Goal: Task Accomplishment & Management: Complete application form

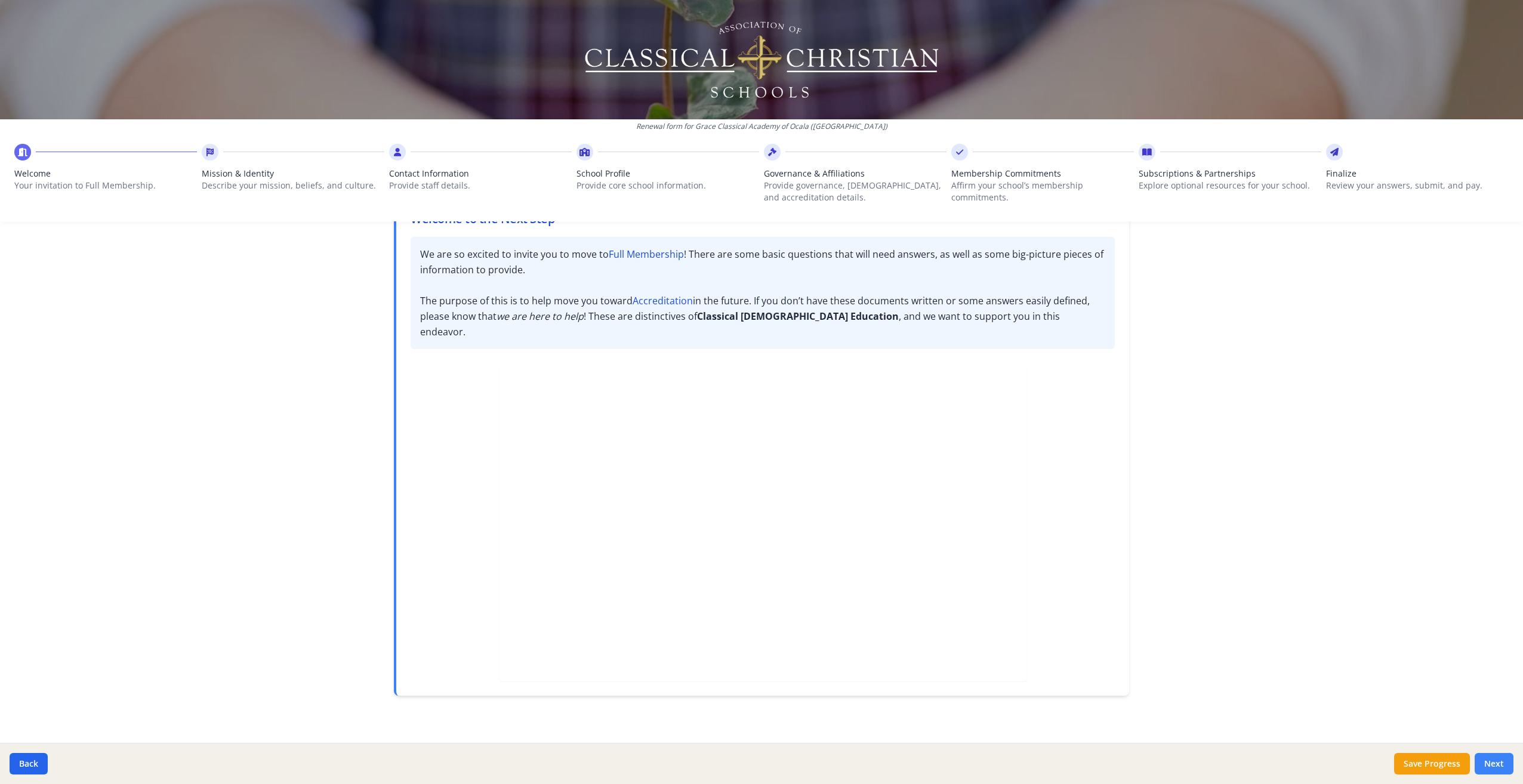
scroll to position [94, 0]
click at [1495, 761] on button "Next" at bounding box center [1494, 763] width 39 height 21
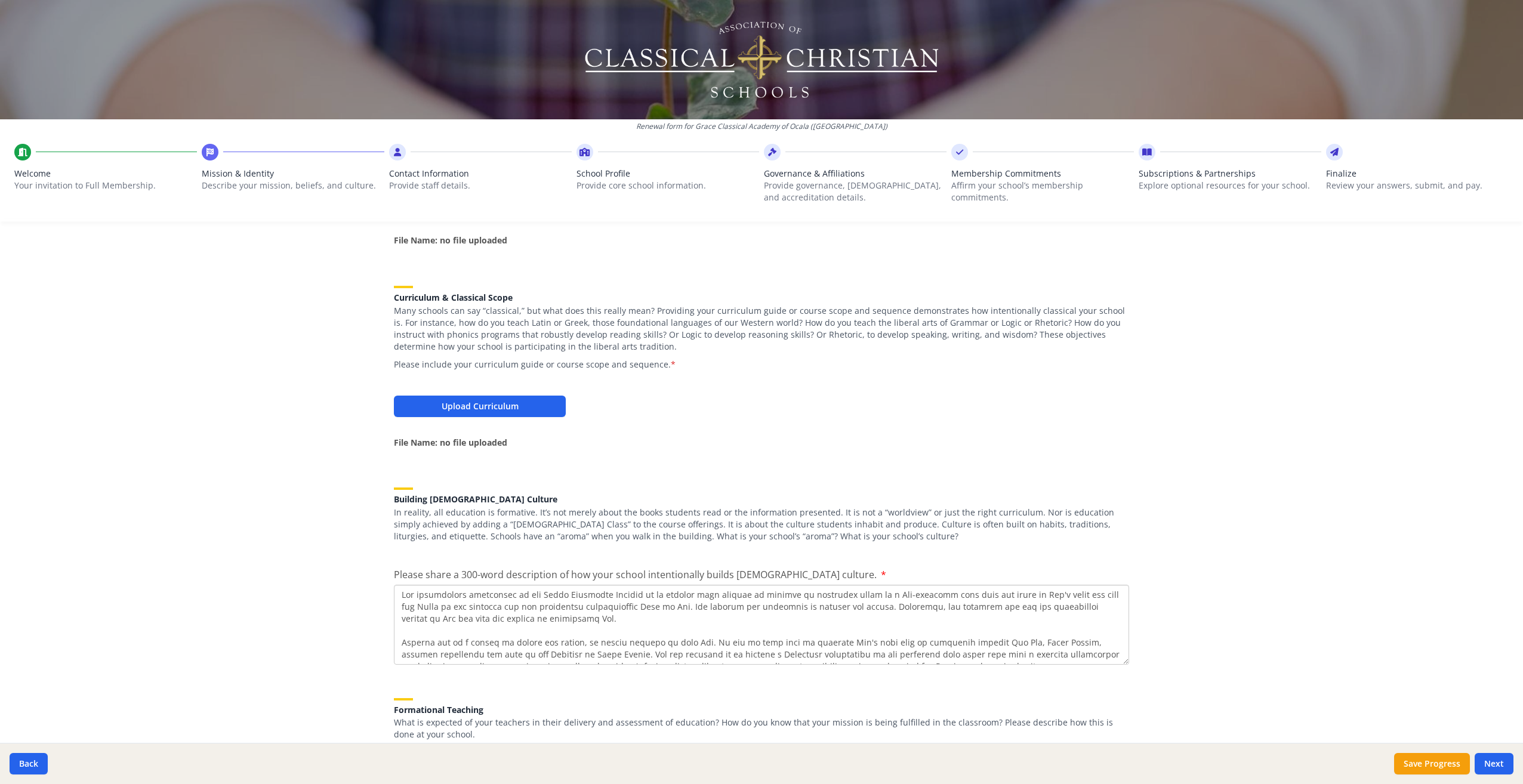
scroll to position [1205, 0]
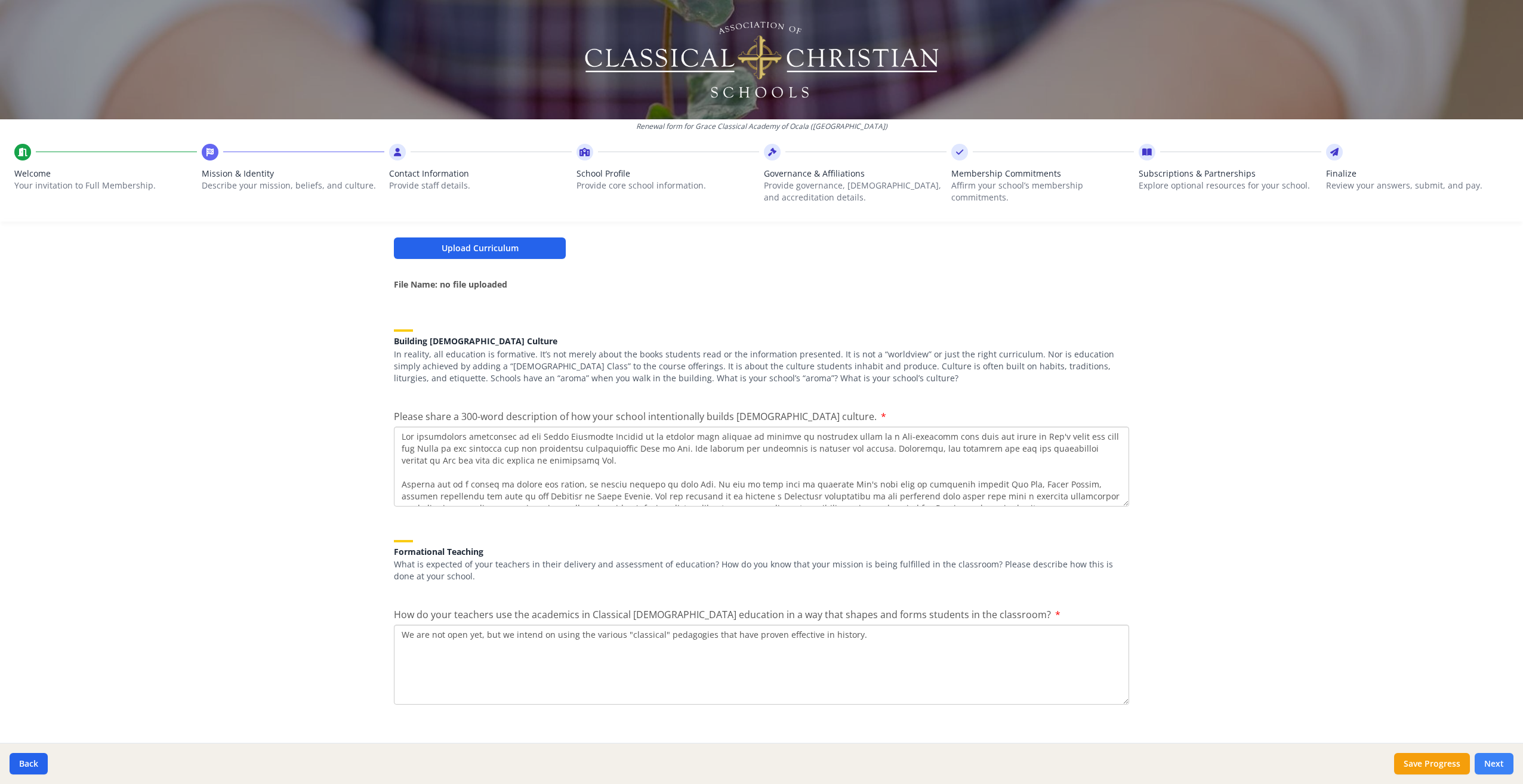
click at [1495, 761] on button "Next" at bounding box center [1494, 763] width 39 height 21
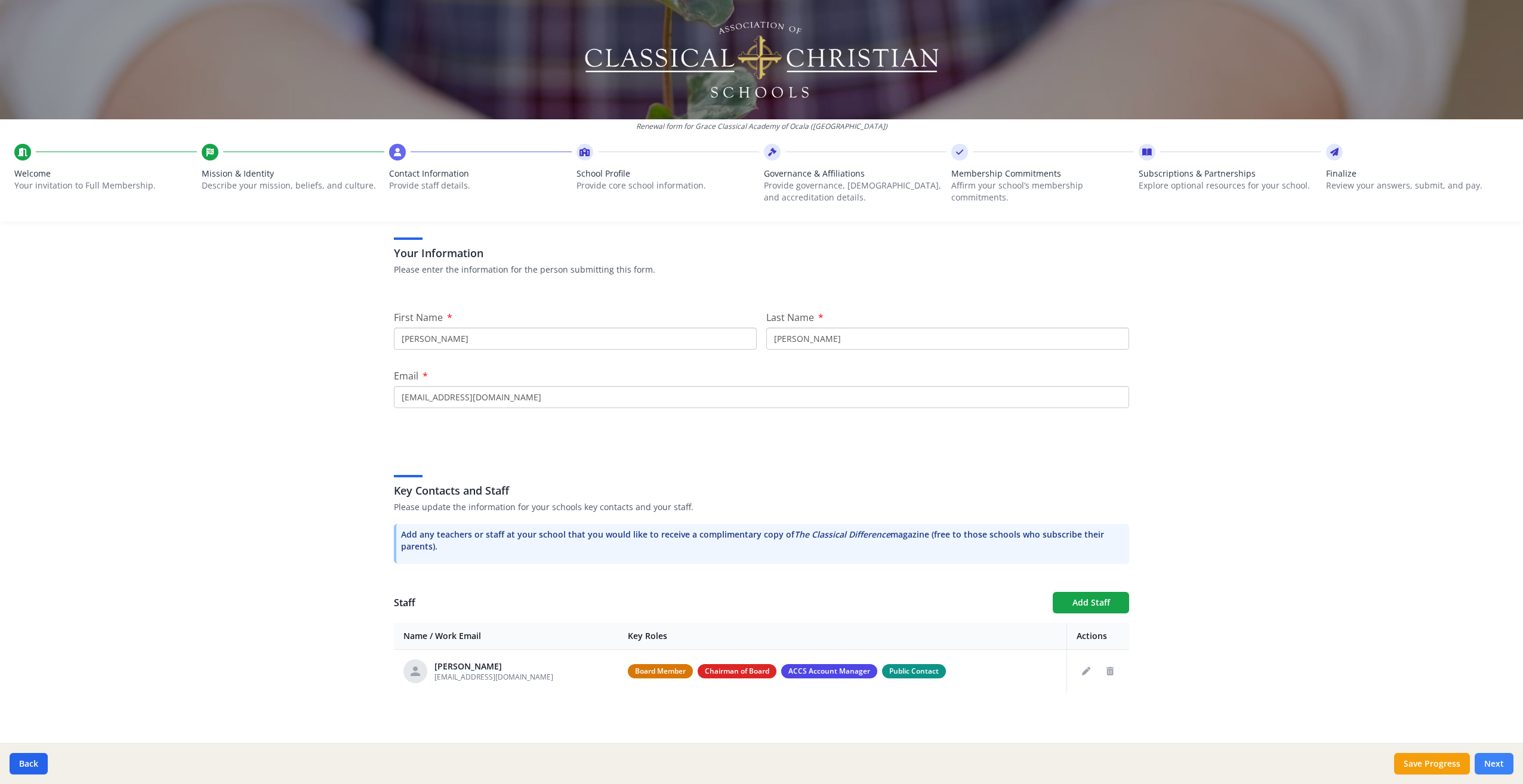
scroll to position [70, 0]
click at [1100, 598] on button "Add Staff" at bounding box center [1091, 602] width 77 height 21
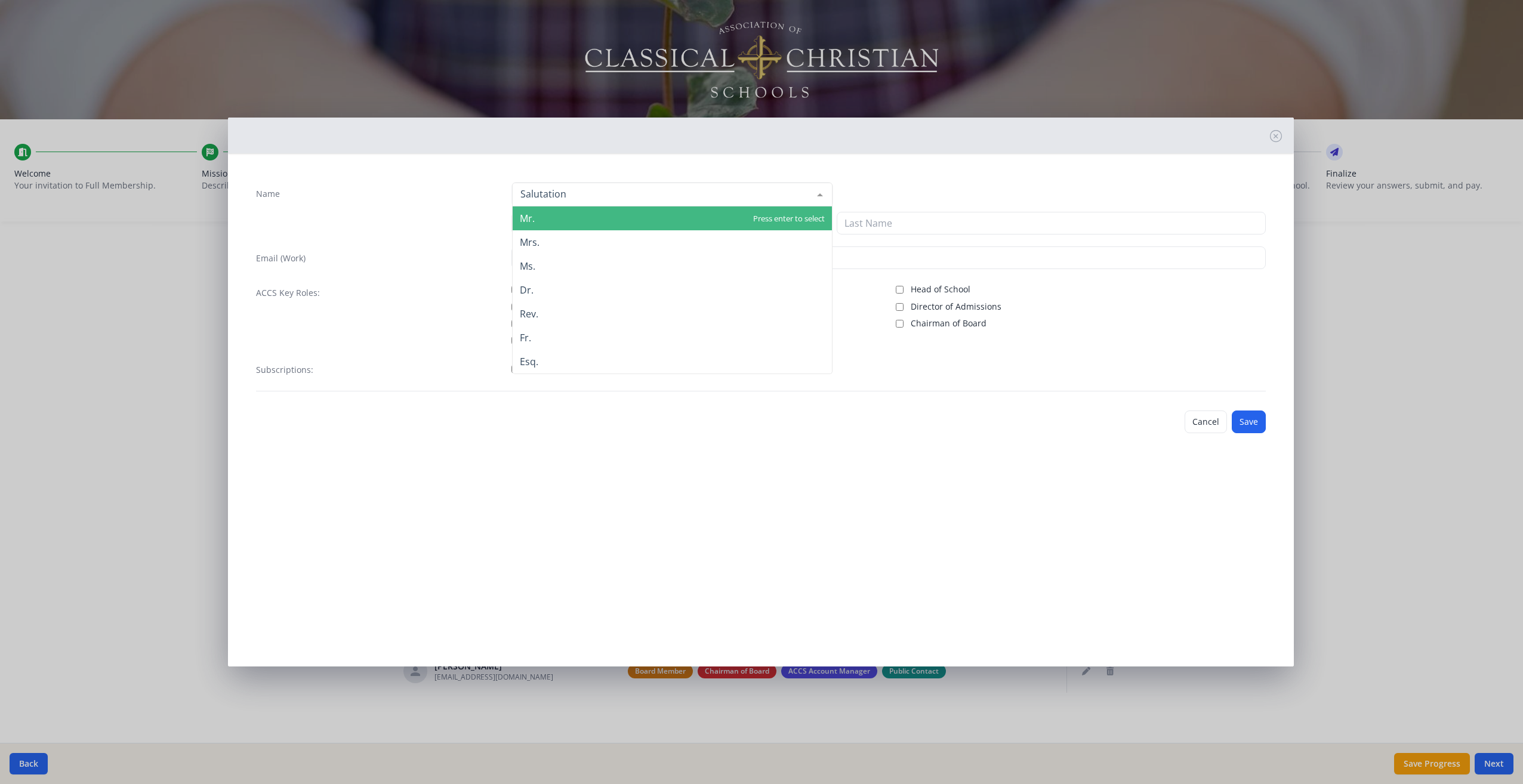
click at [819, 194] on div at bounding box center [820, 194] width 24 height 23
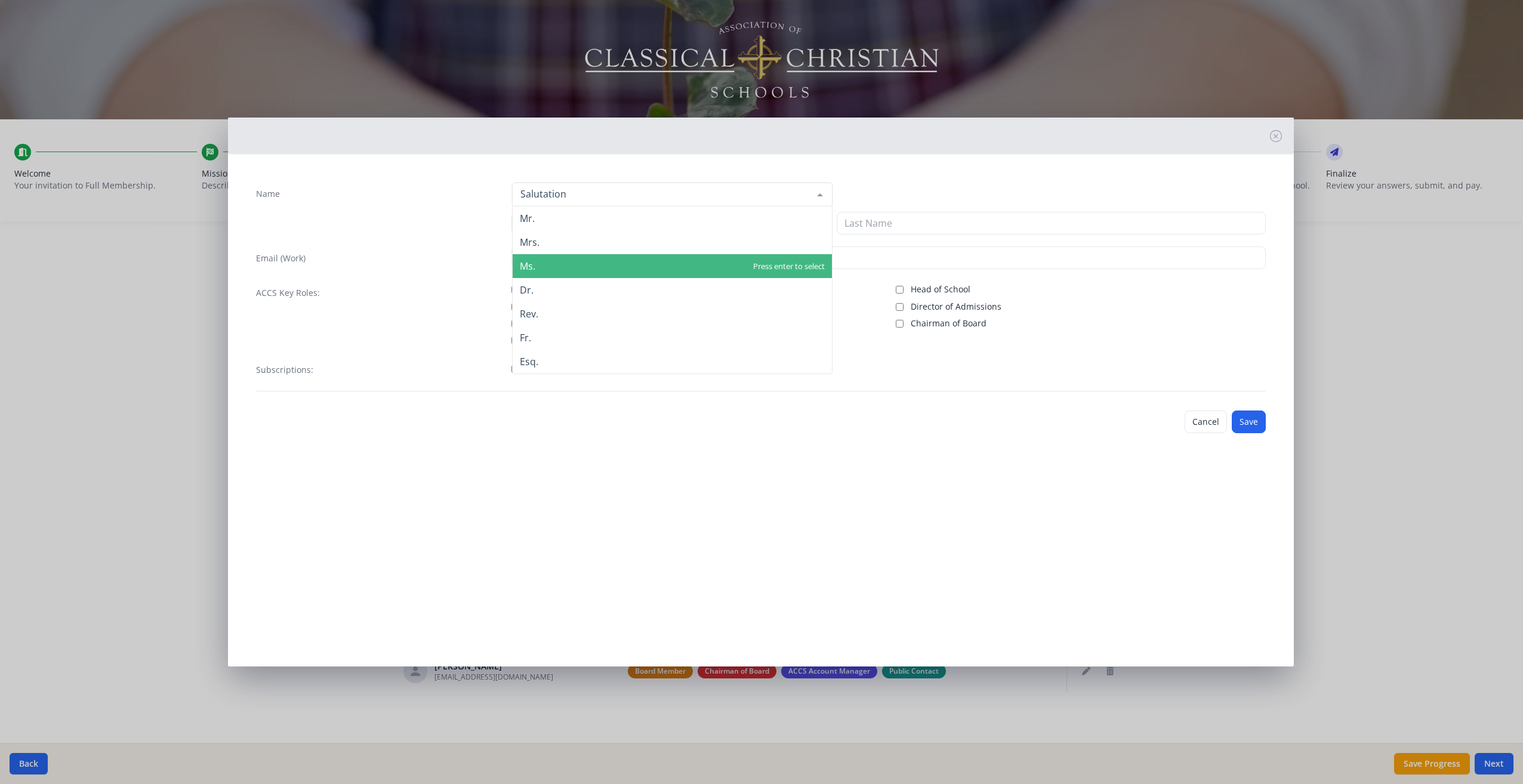
click at [550, 268] on span "Ms." at bounding box center [672, 266] width 320 height 24
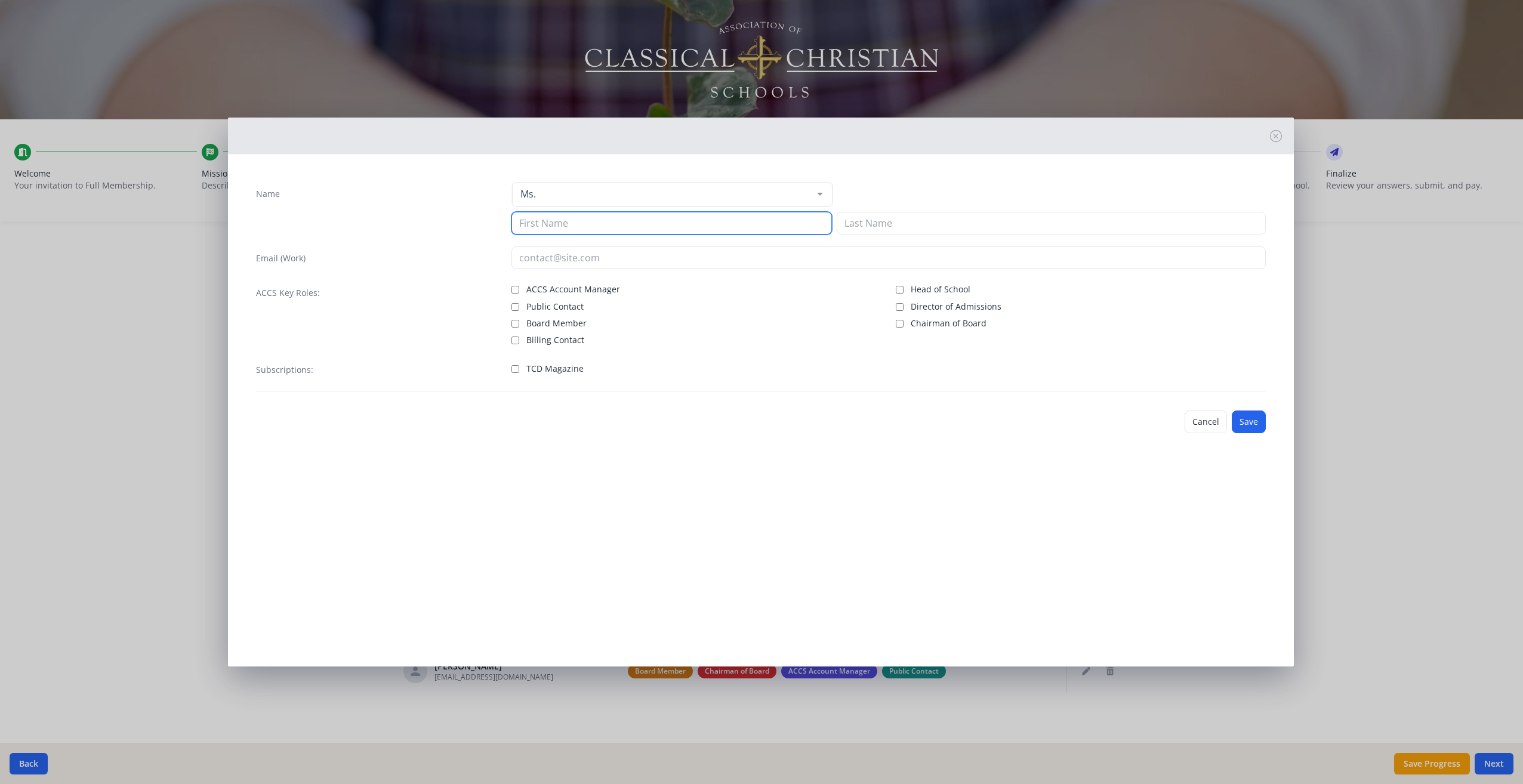
click at [550, 224] on input at bounding box center [672, 223] width 320 height 23
type input "[PERSON_NAME]"
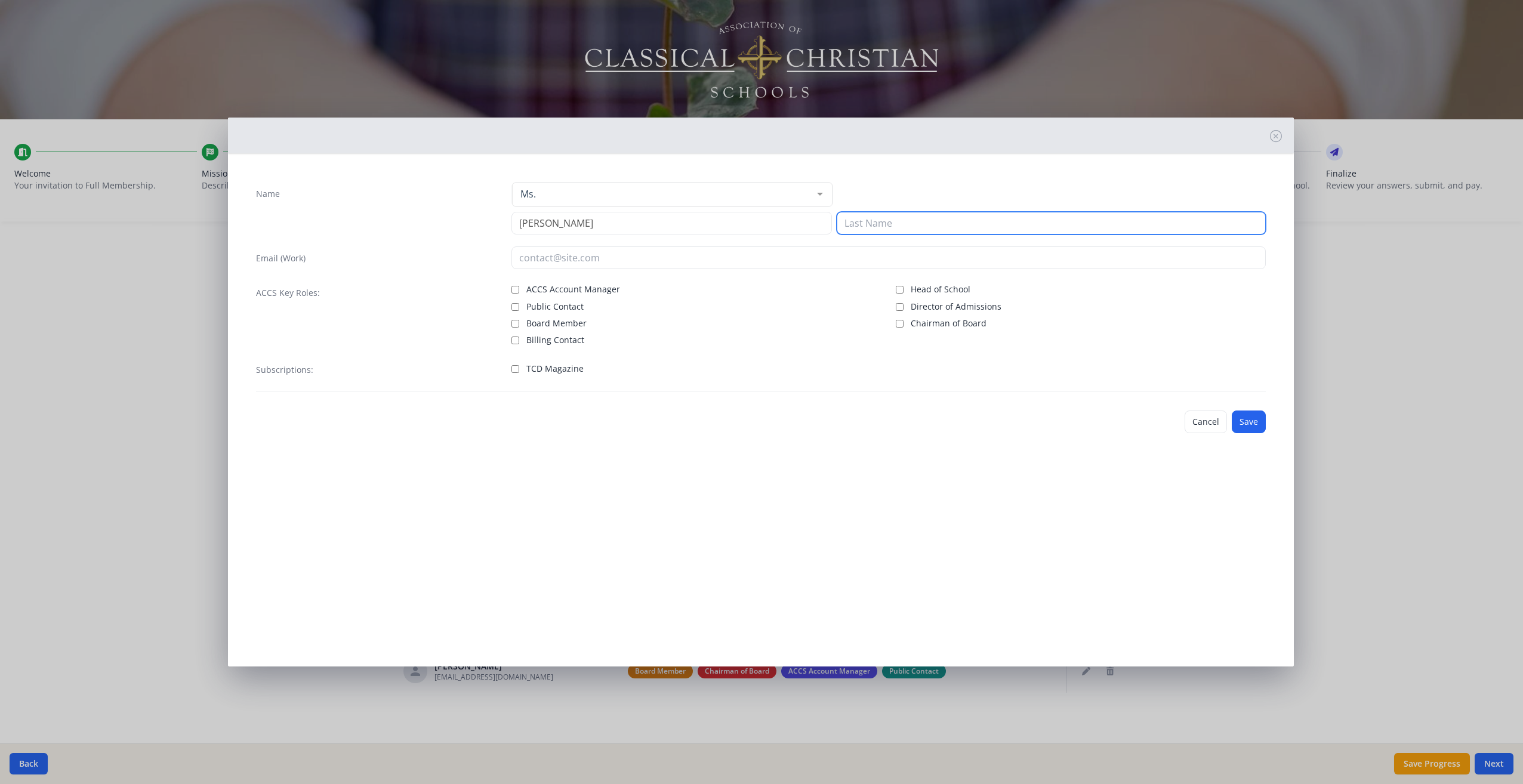
type input "[PERSON_NAME]"
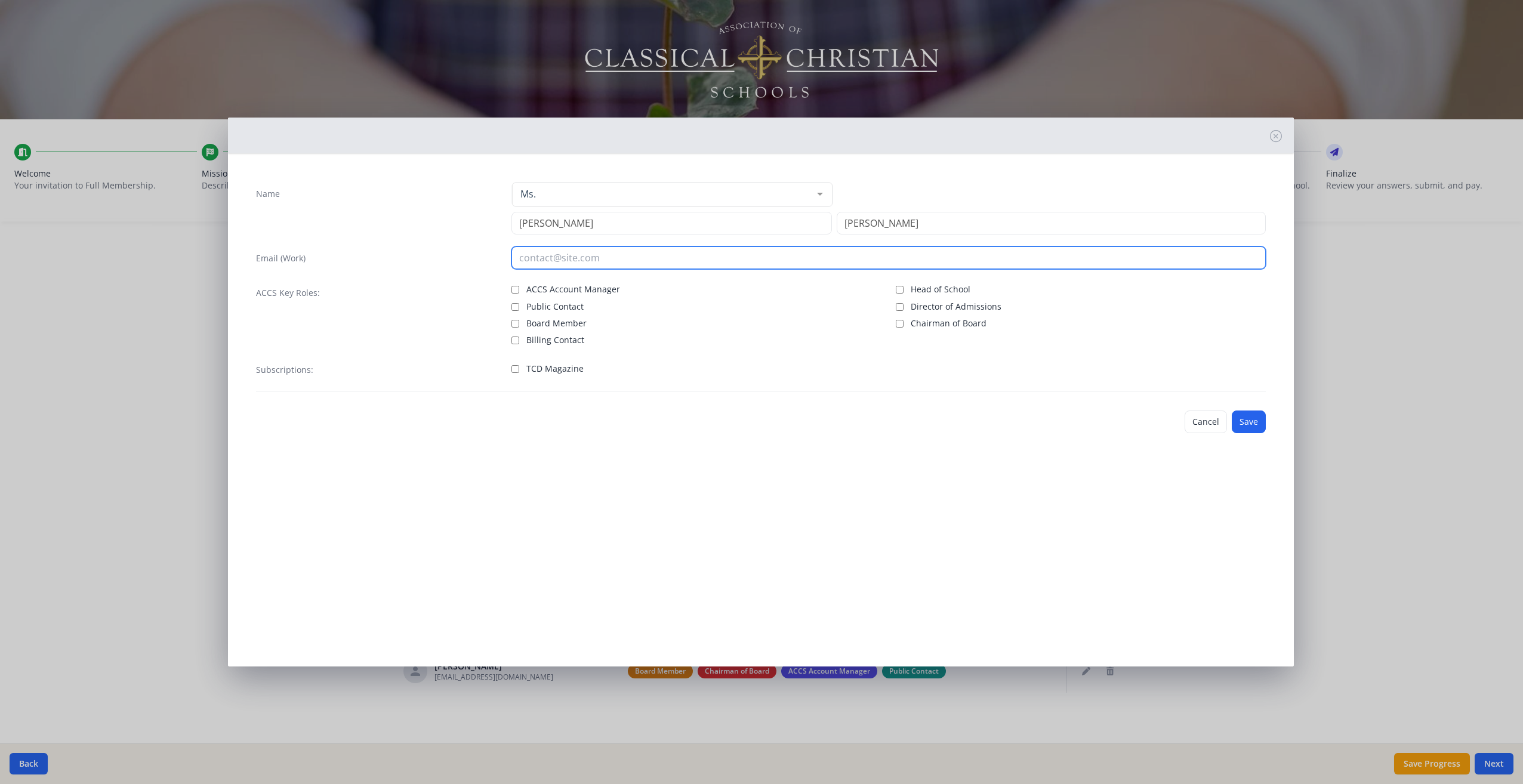
type input "[PERSON_NAME][EMAIL_ADDRESS][PERSON_NAME][DOMAIN_NAME]"
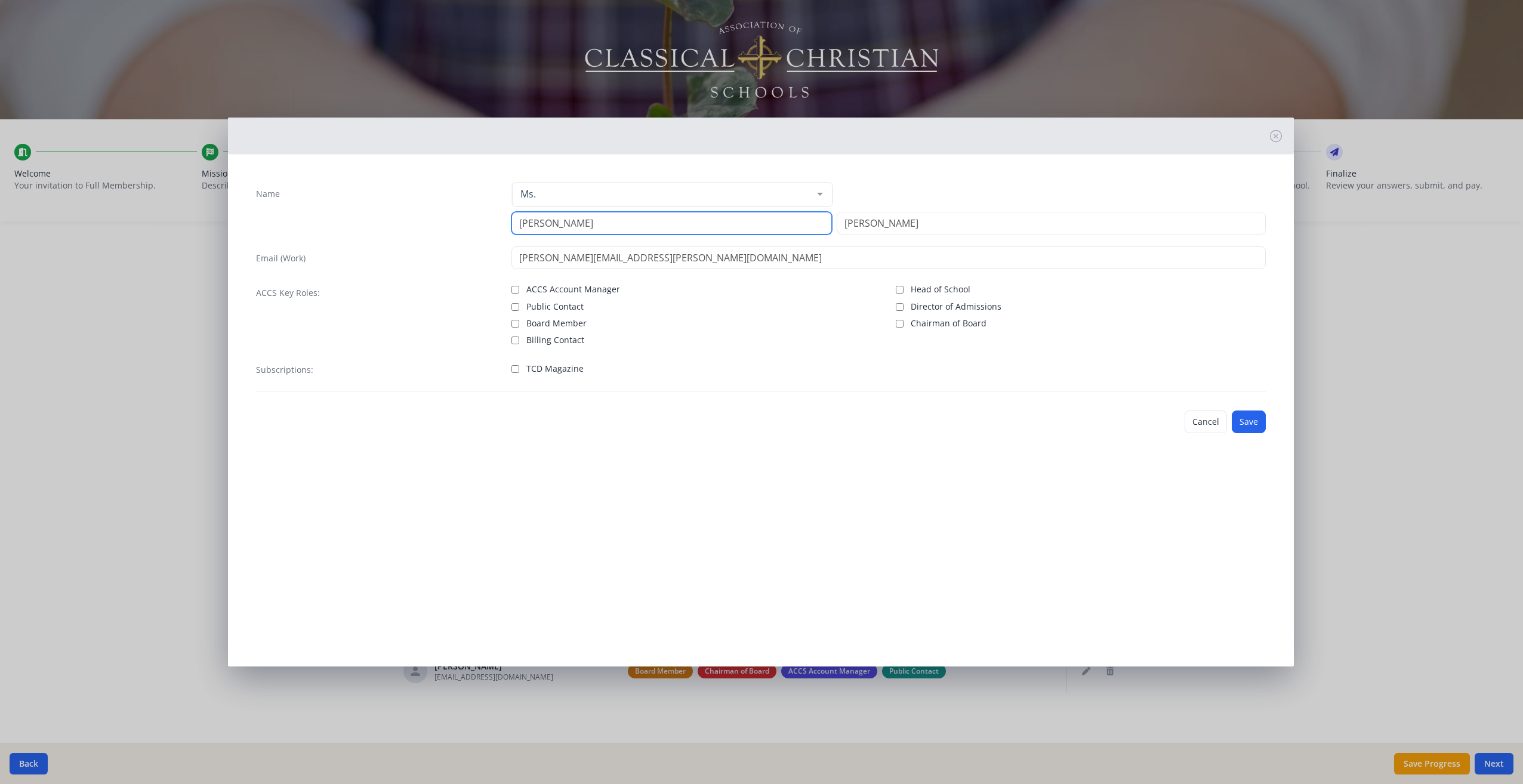
type input "[PERSON_NAME]"
click at [514, 322] on input "Board Member" at bounding box center [515, 323] width 8 height 8
checkbox input "true"
click at [1252, 420] on button "Save" at bounding box center [1248, 422] width 34 height 23
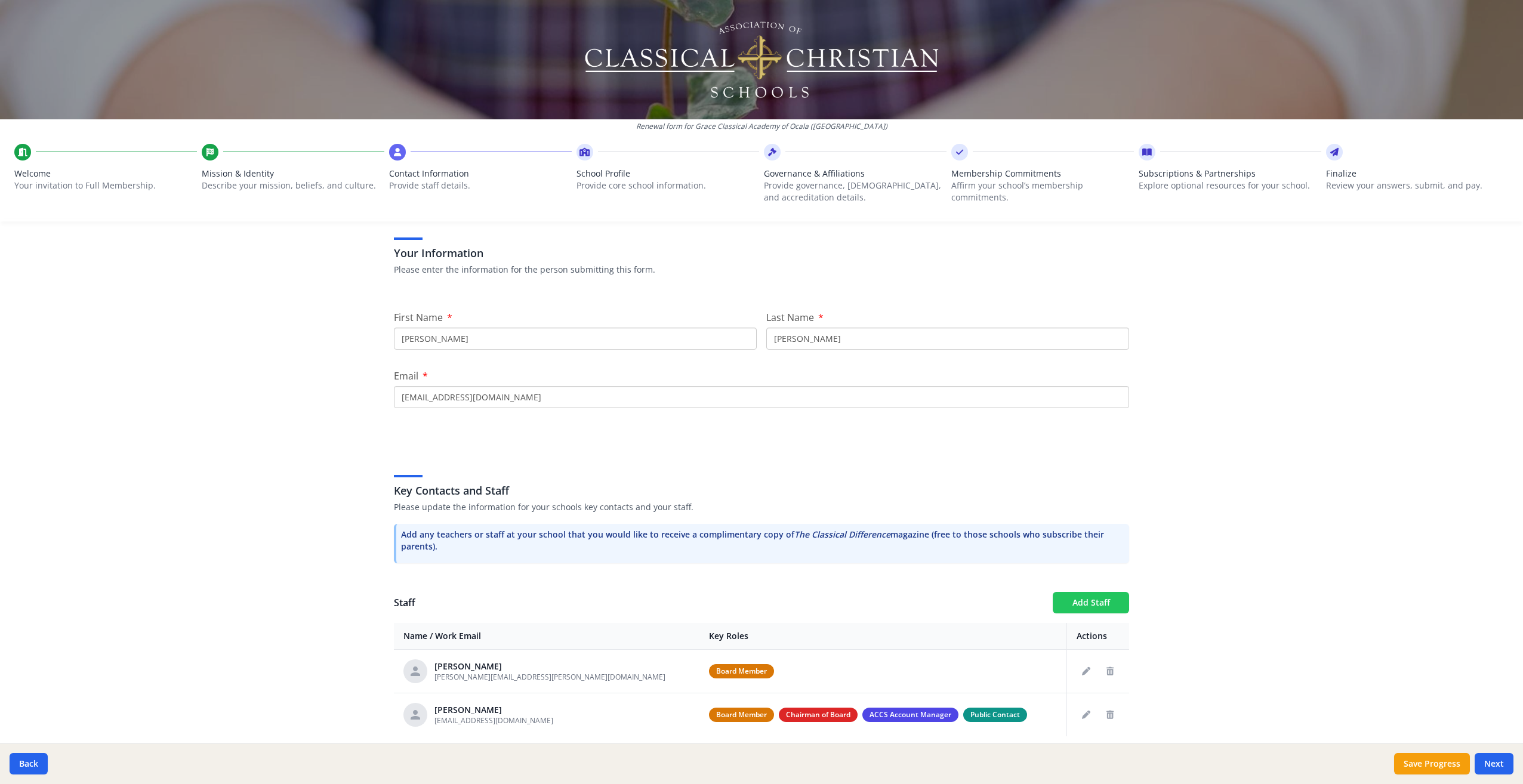
click at [1088, 600] on button "Add Staff" at bounding box center [1091, 602] width 77 height 21
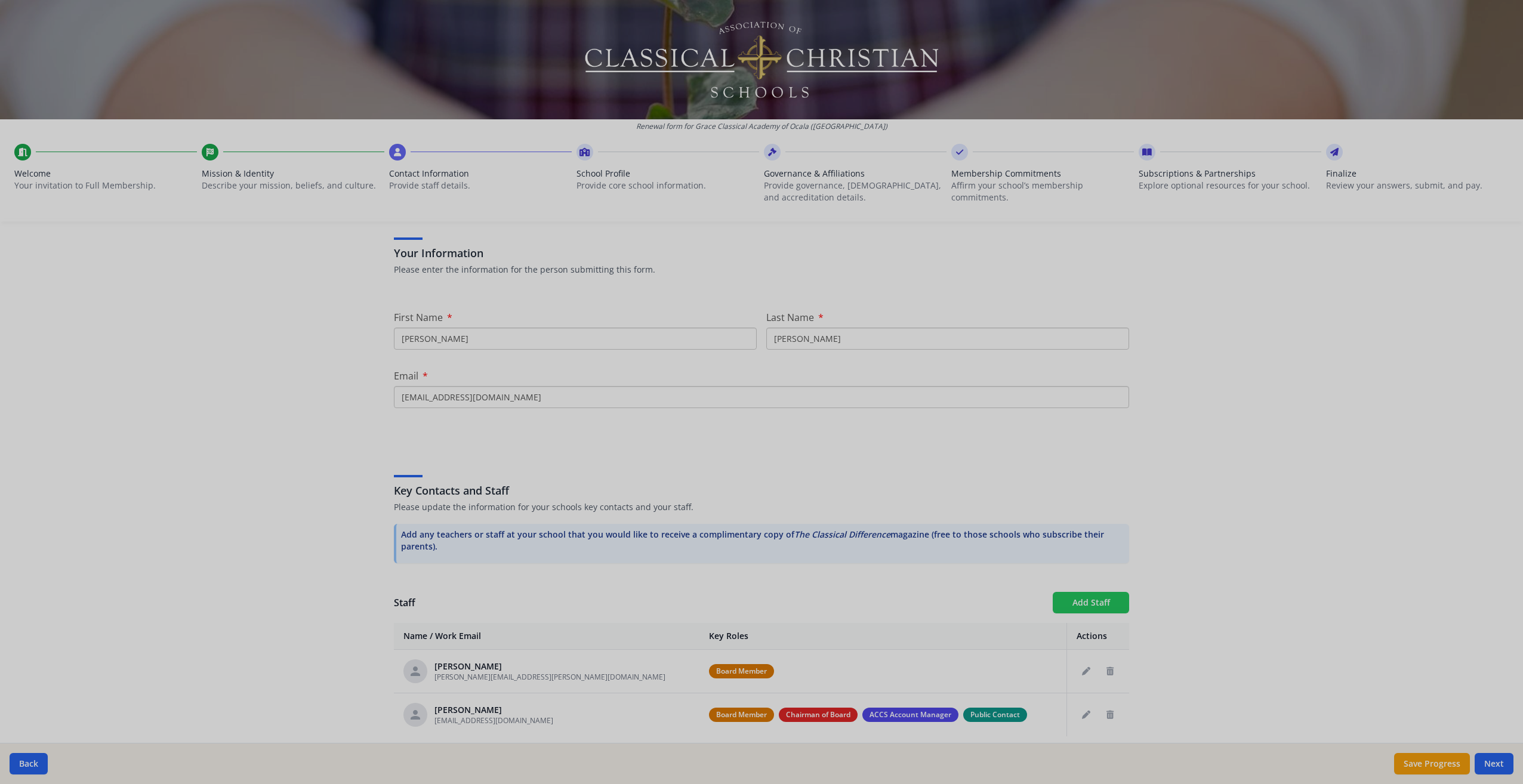
checkbox input "false"
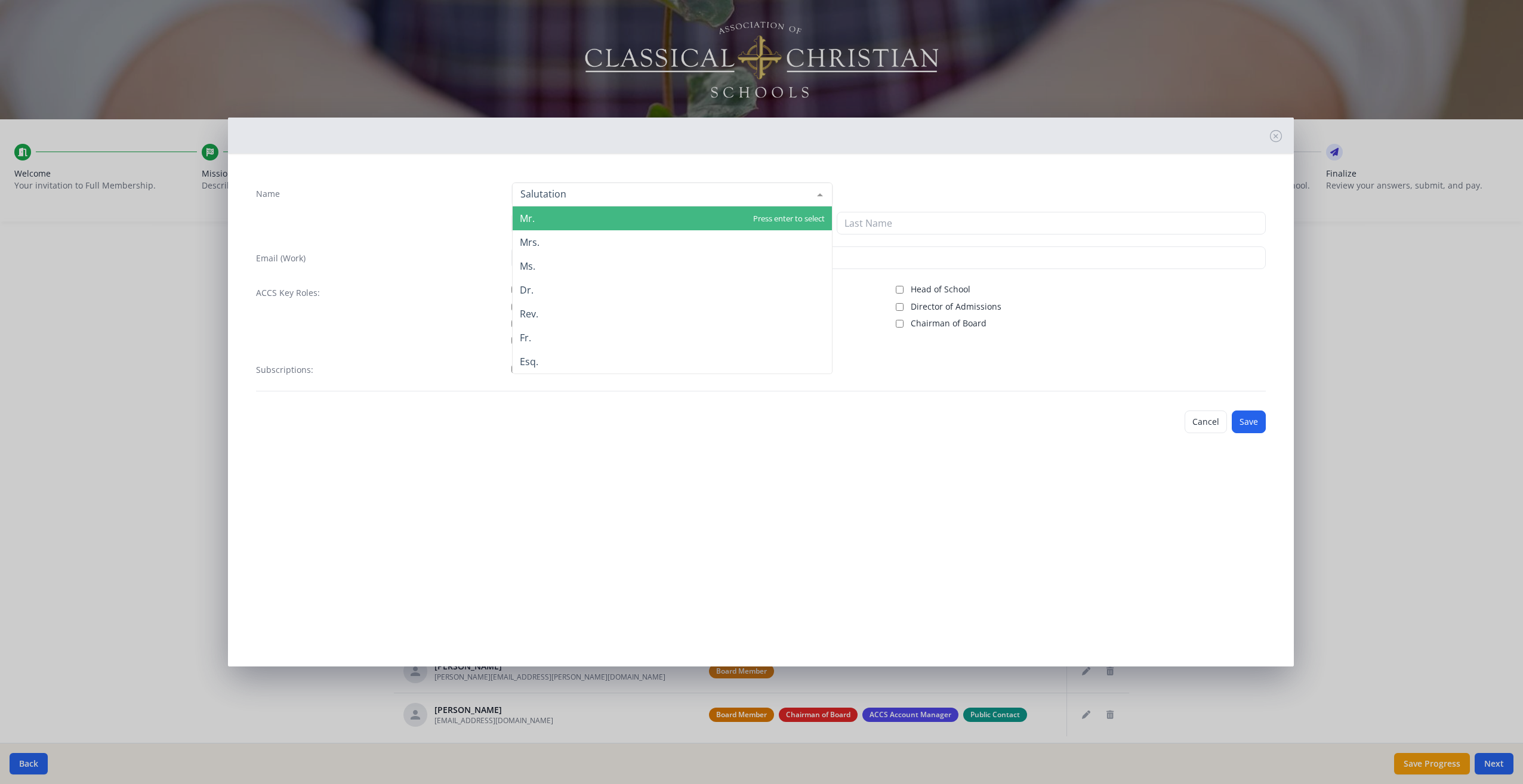
click at [816, 194] on div at bounding box center [820, 194] width 24 height 23
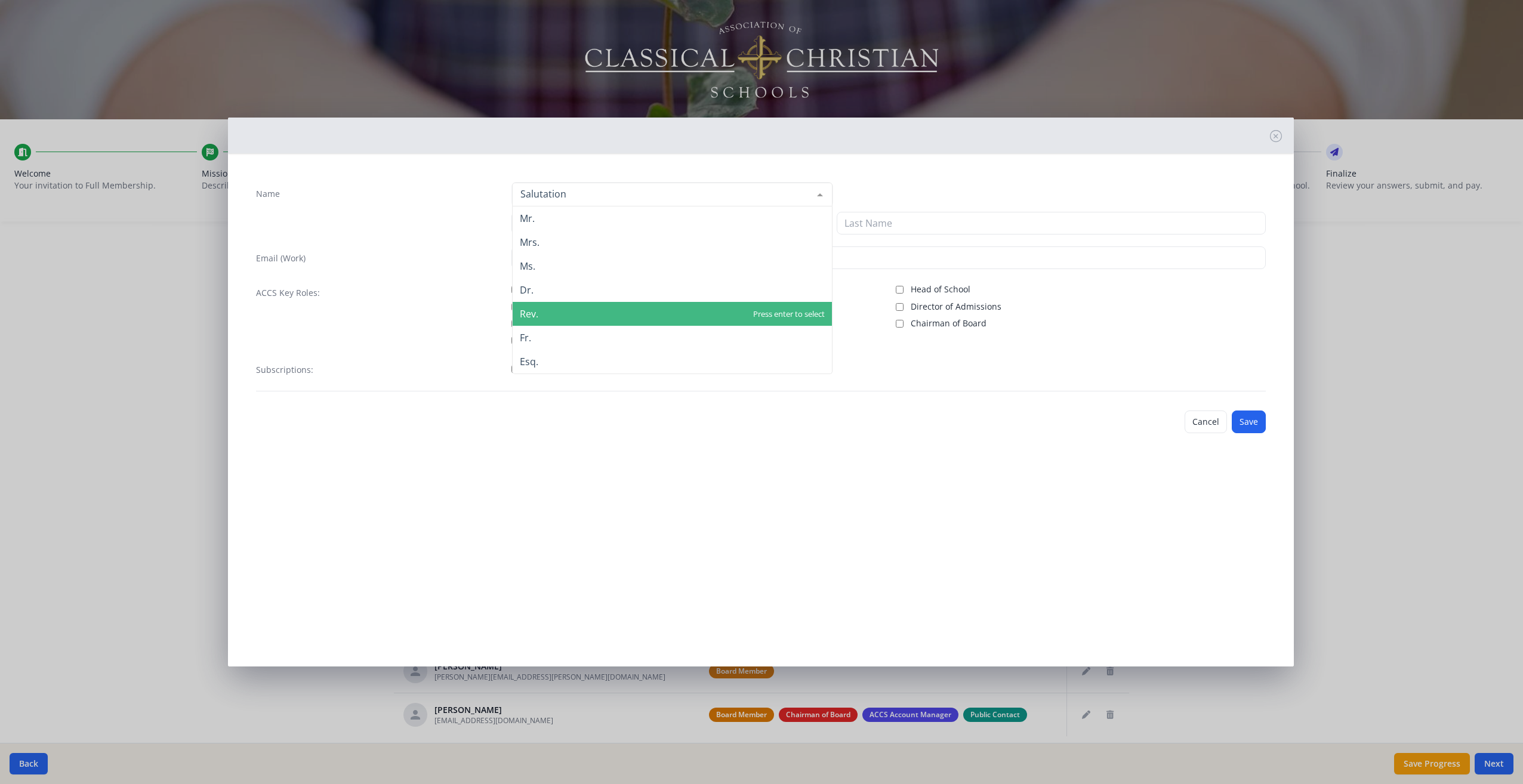
click at [608, 316] on span "Rev." at bounding box center [672, 313] width 320 height 24
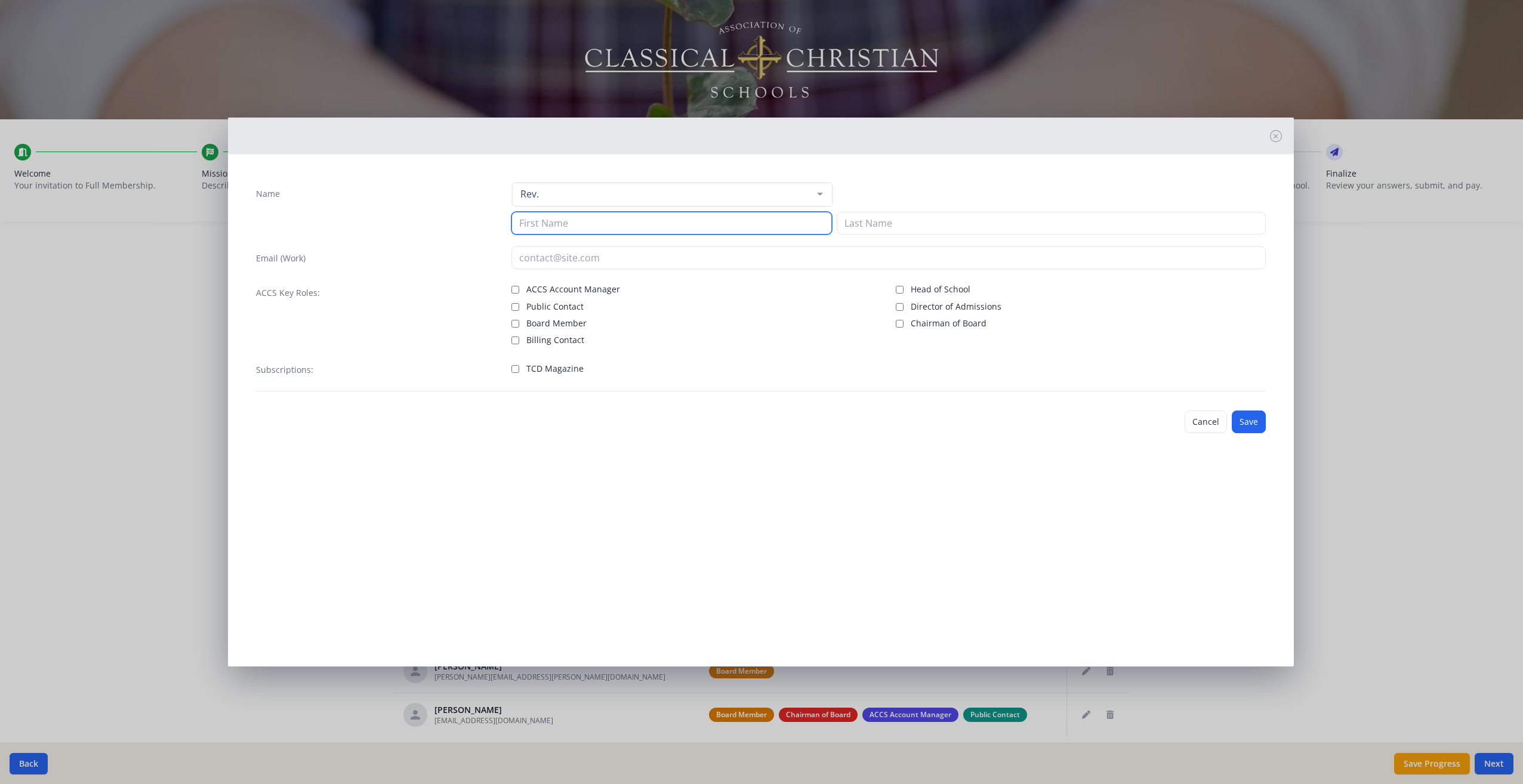
click at [581, 223] on input at bounding box center [672, 223] width 320 height 23
type input "[PERSON_NAME]"
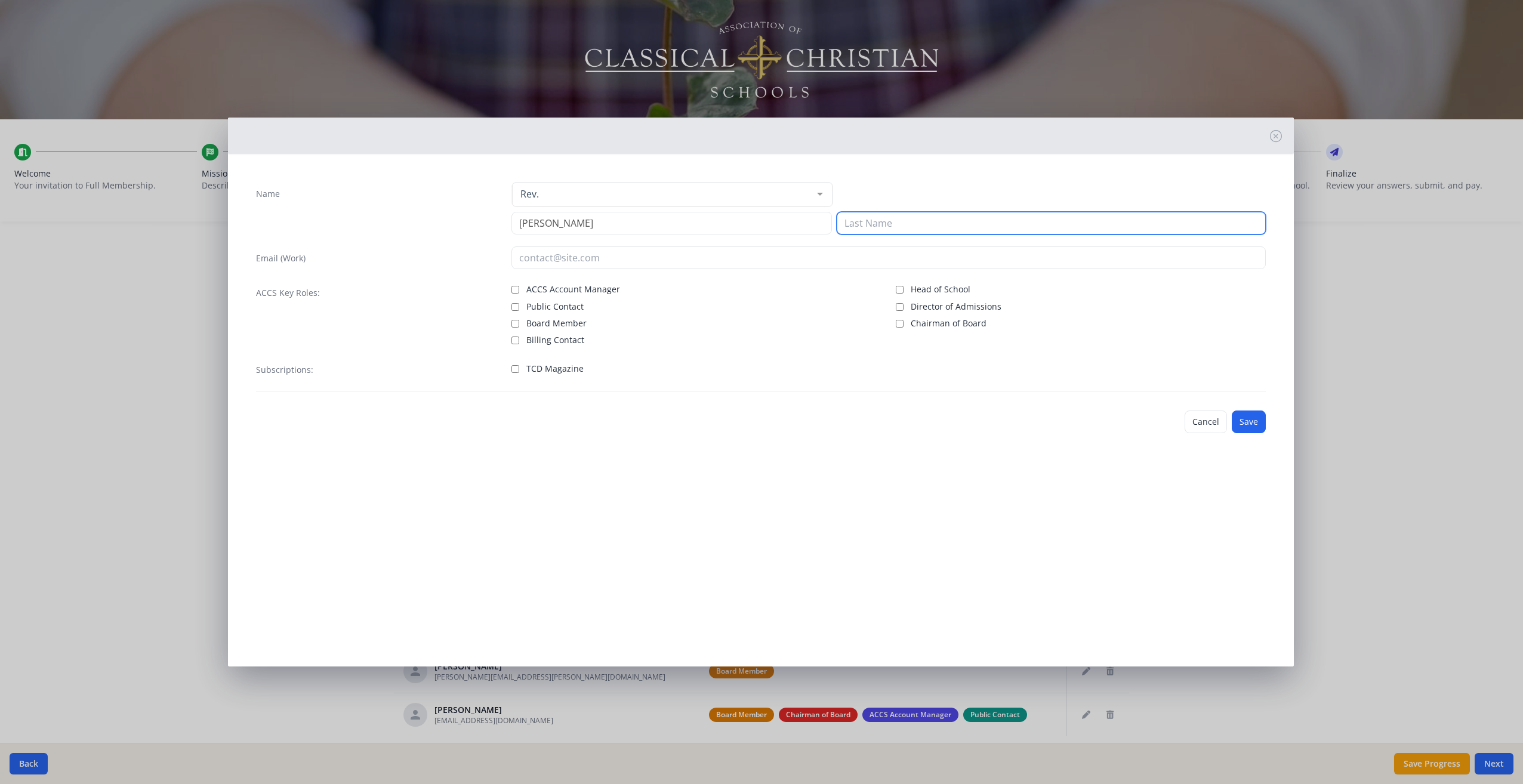
type input "[PERSON_NAME]"
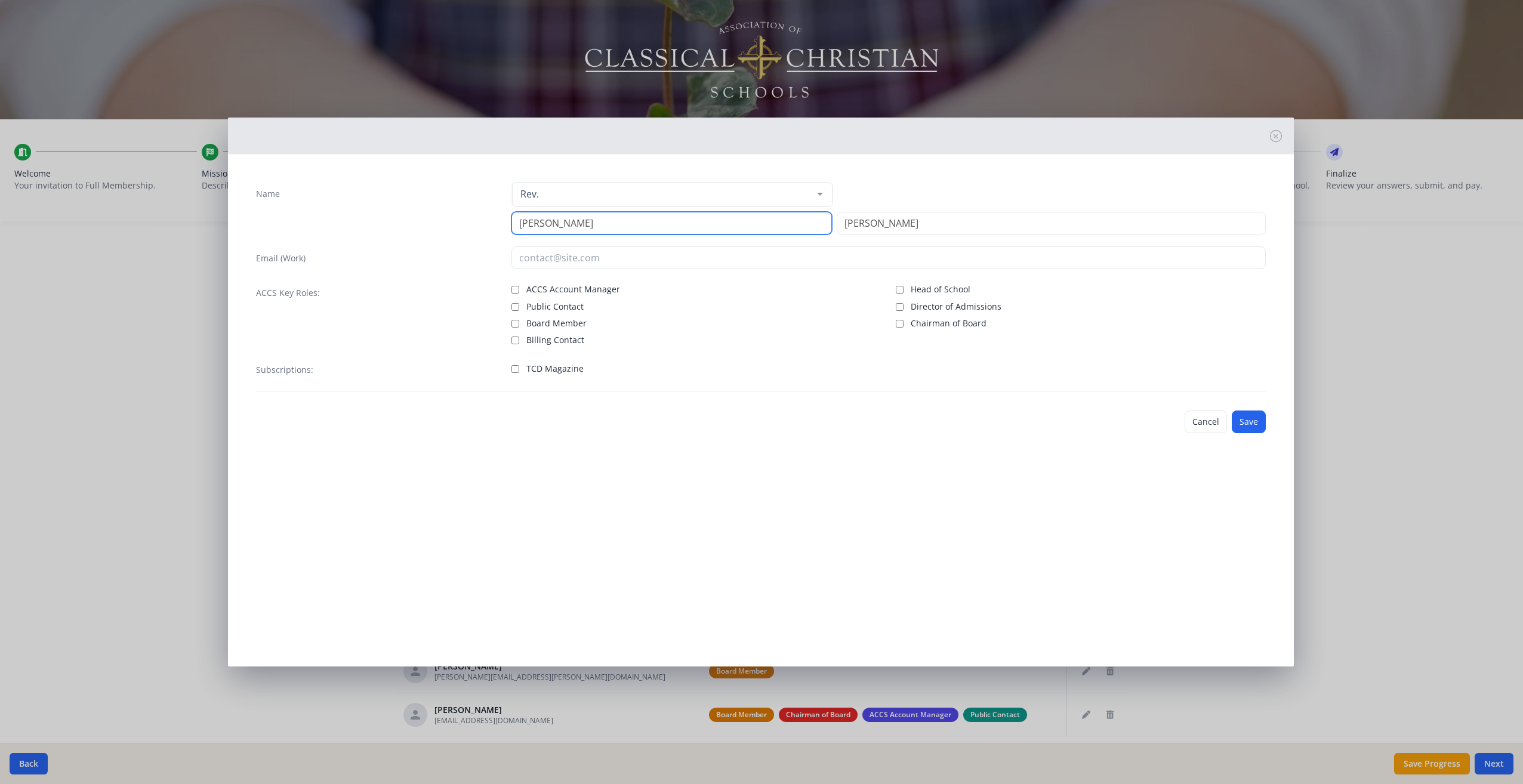
type input "[PERSON_NAME]"
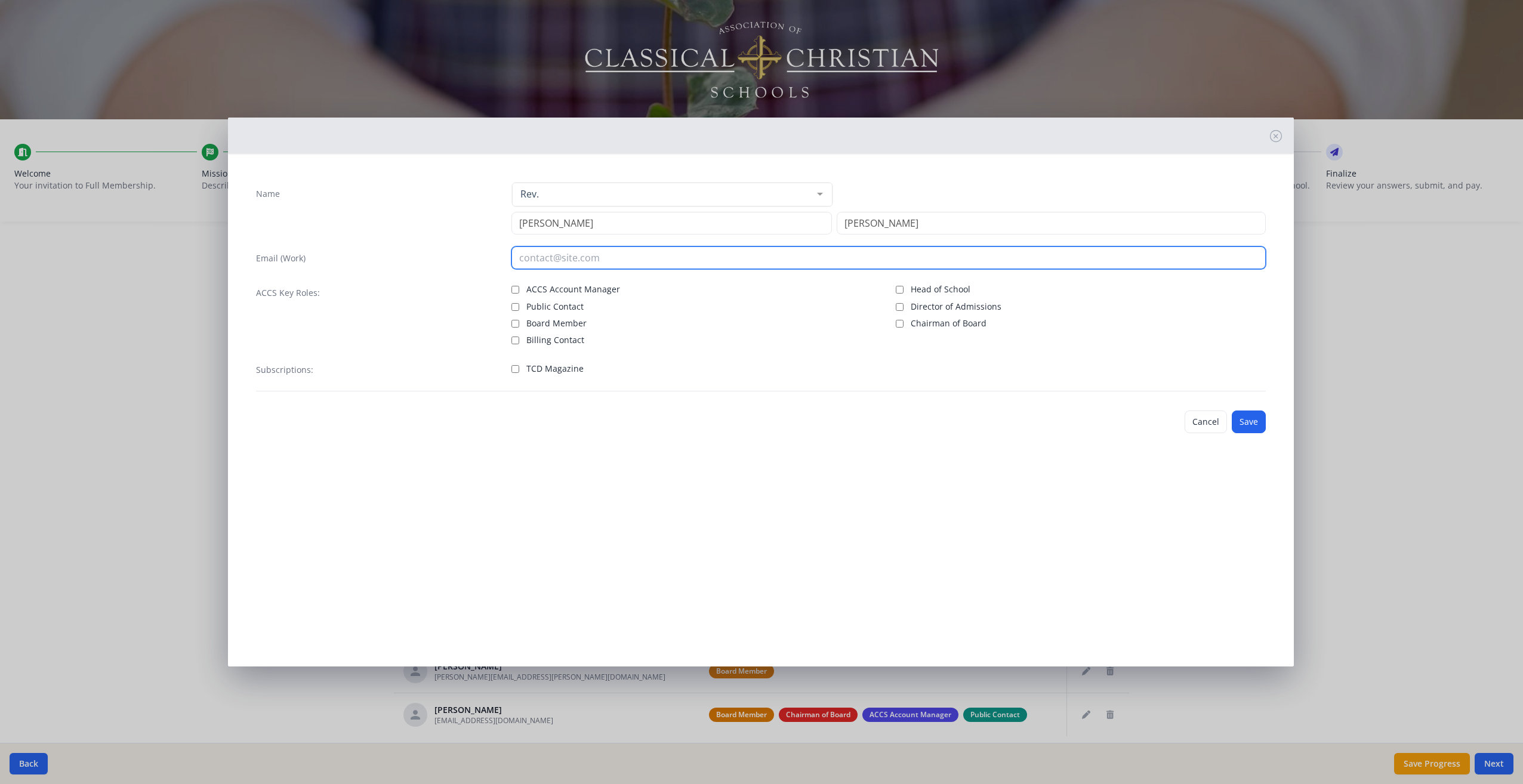
click at [587, 257] on input "email" at bounding box center [889, 257] width 755 height 23
type input "[EMAIL_ADDRESS][DOMAIN_NAME]"
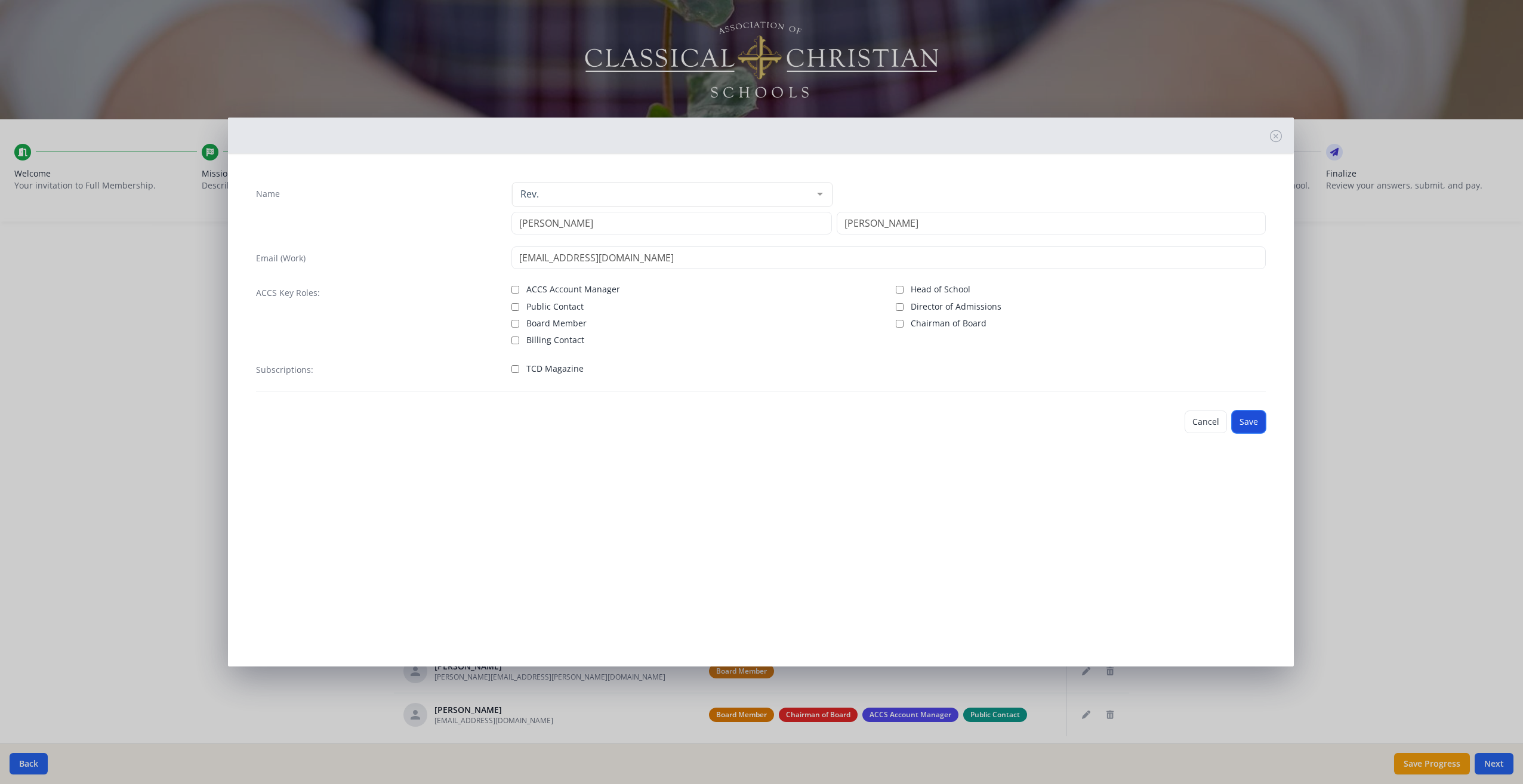
click at [1256, 421] on button "Save" at bounding box center [1248, 422] width 34 height 23
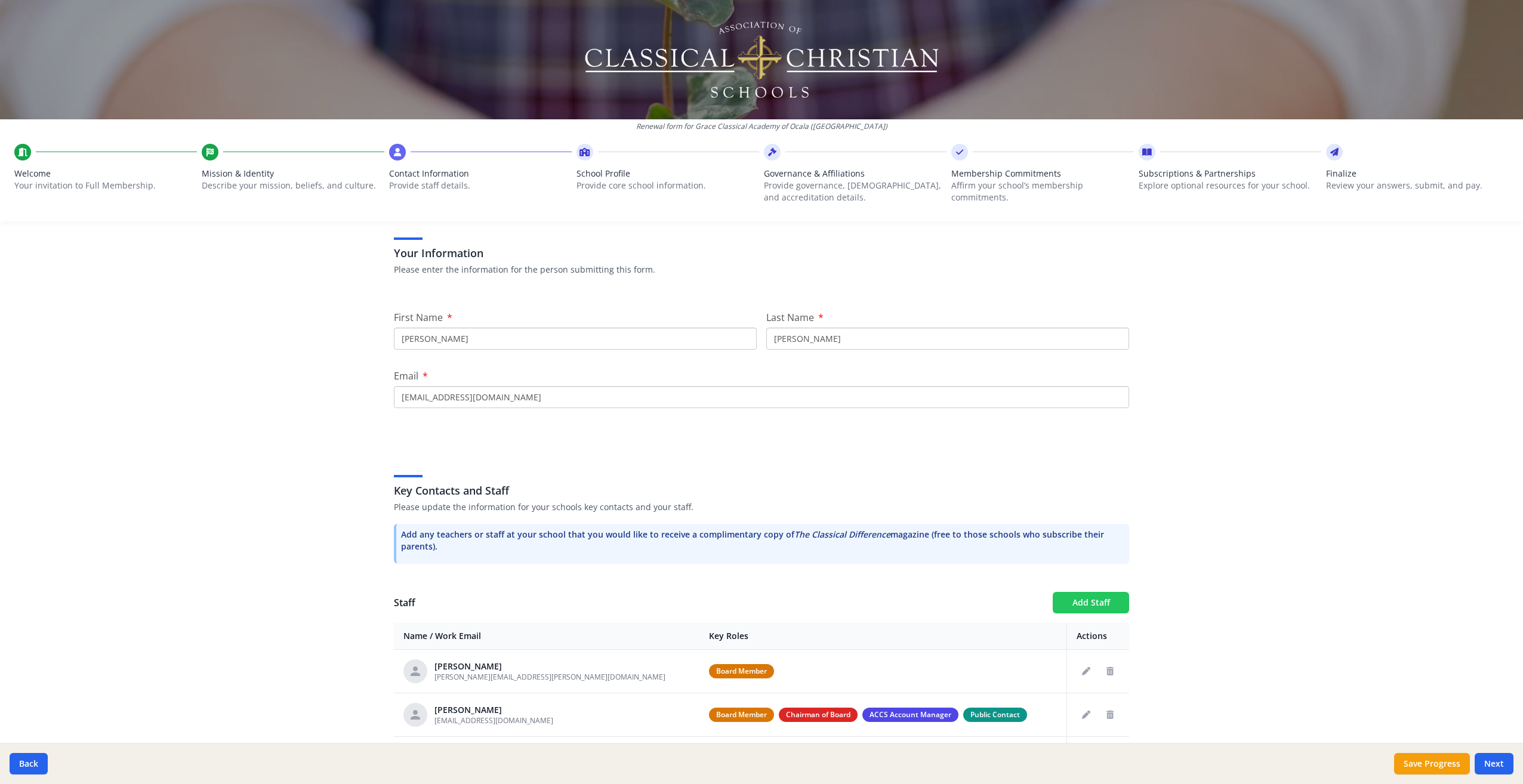
click at [1091, 602] on button "Add Staff" at bounding box center [1091, 602] width 77 height 21
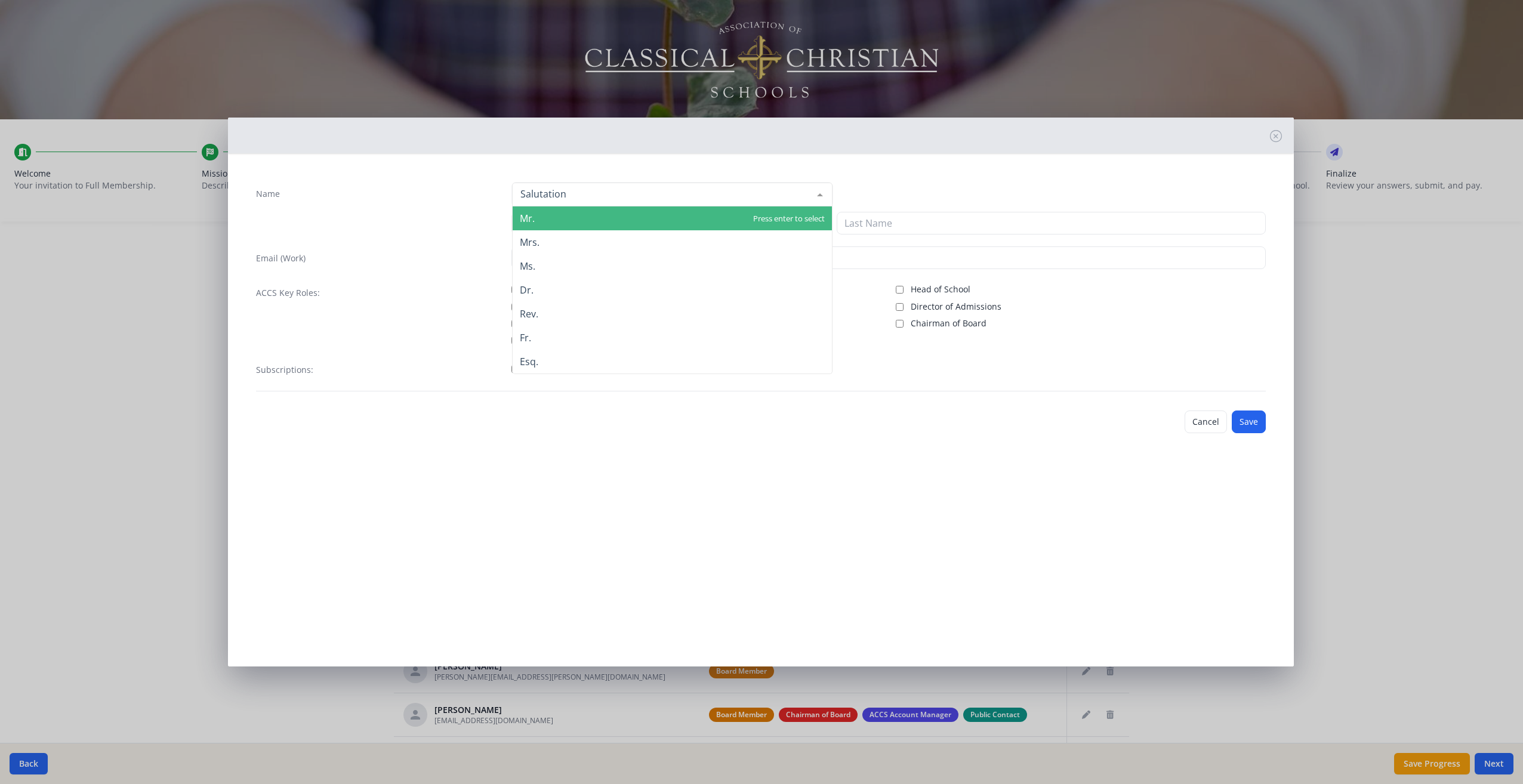
click at [822, 192] on div at bounding box center [820, 194] width 24 height 23
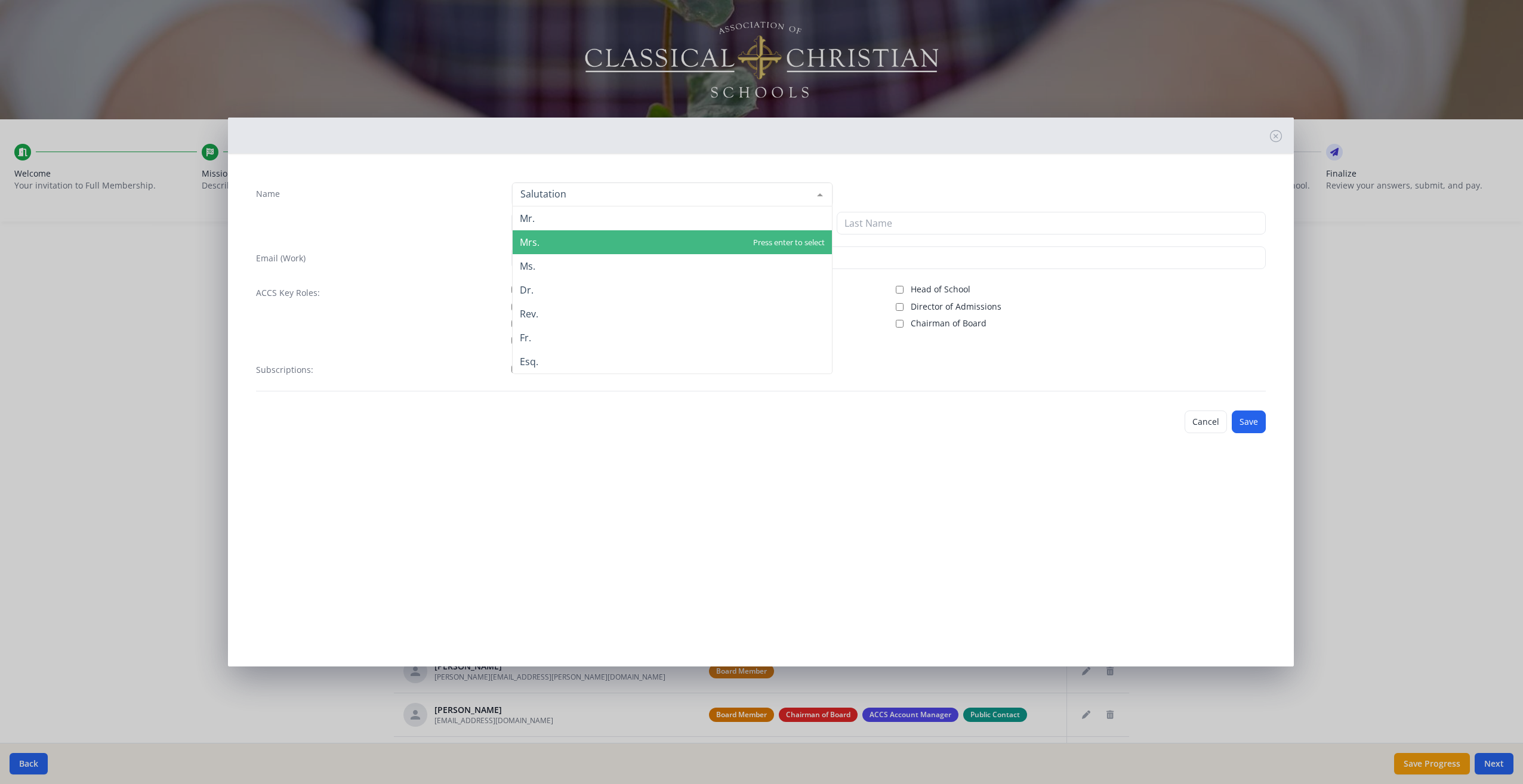
click at [650, 239] on span "Mrs." at bounding box center [672, 242] width 320 height 24
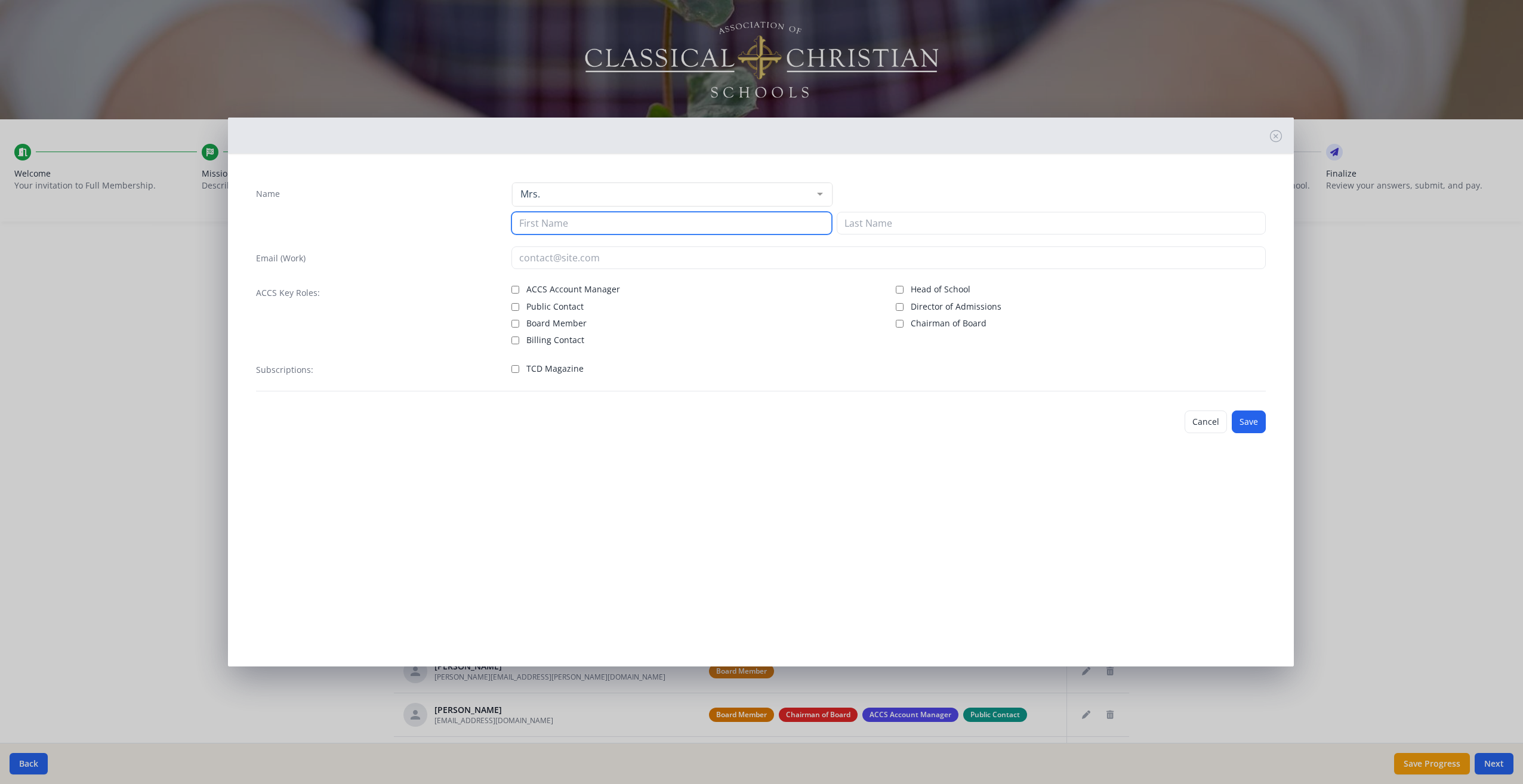
click at [608, 222] on input at bounding box center [672, 223] width 320 height 23
type input "[PERSON_NAME]"
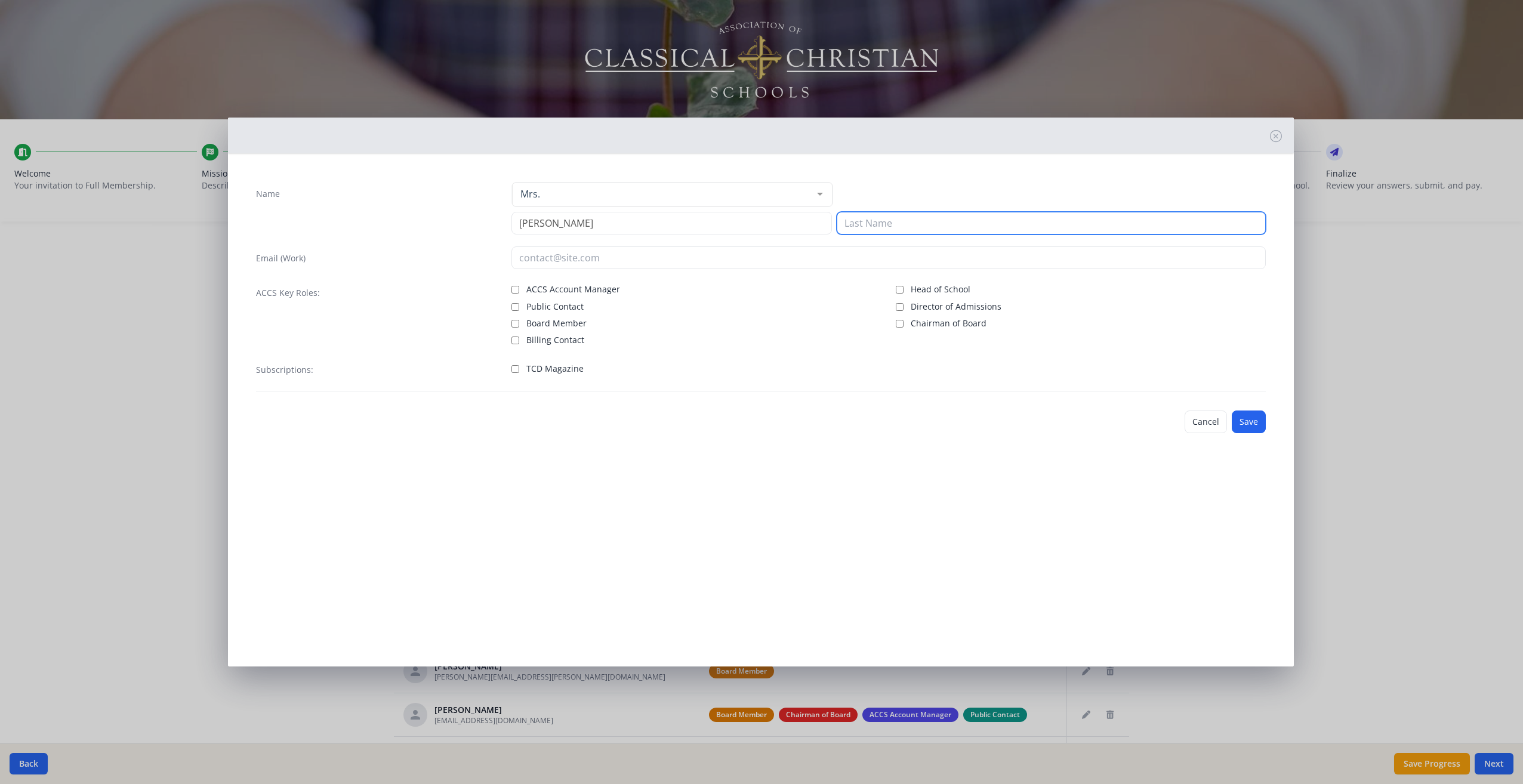
type input "[PERSON_NAME]"
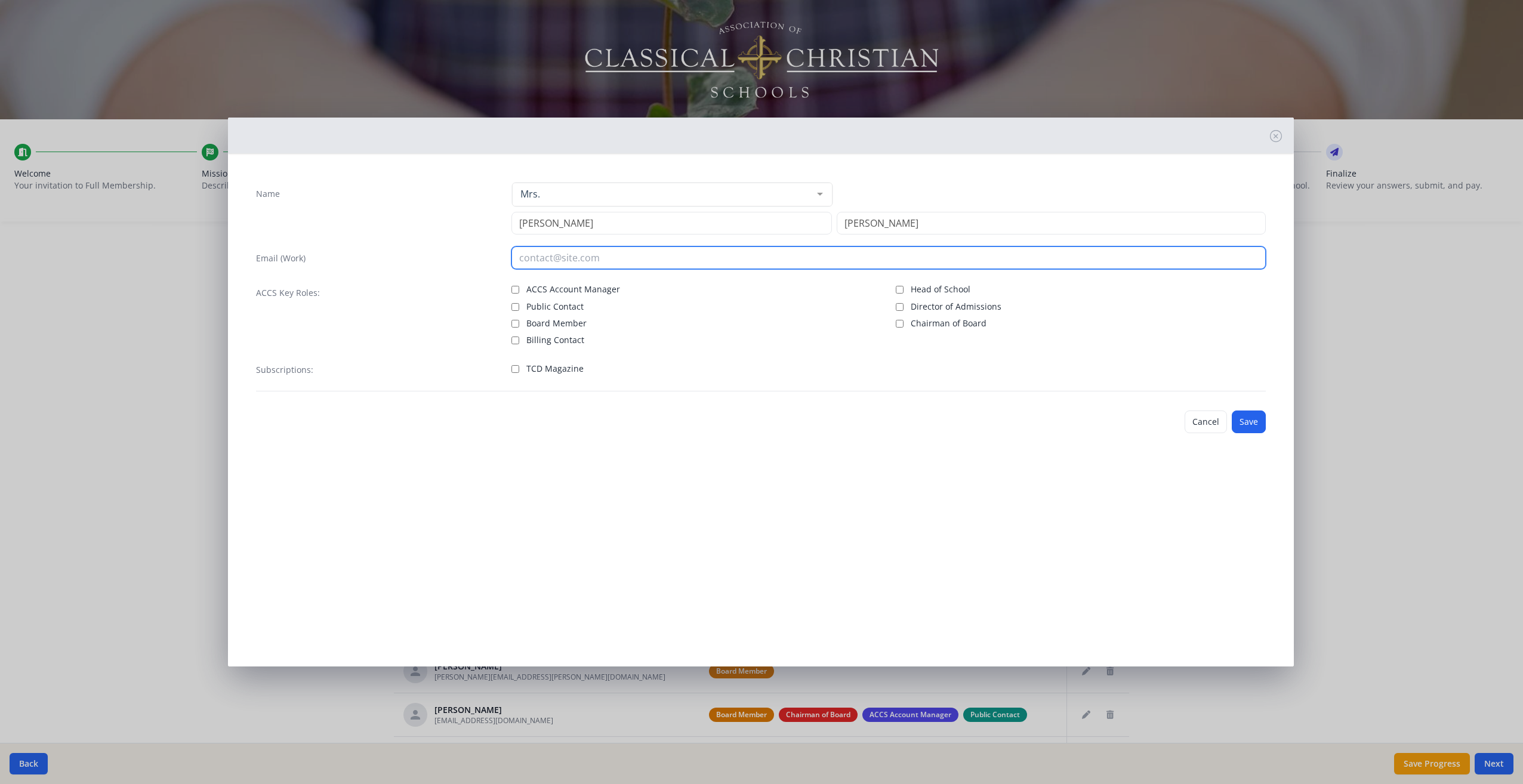
type input "[EMAIL_ADDRESS][DOMAIN_NAME]"
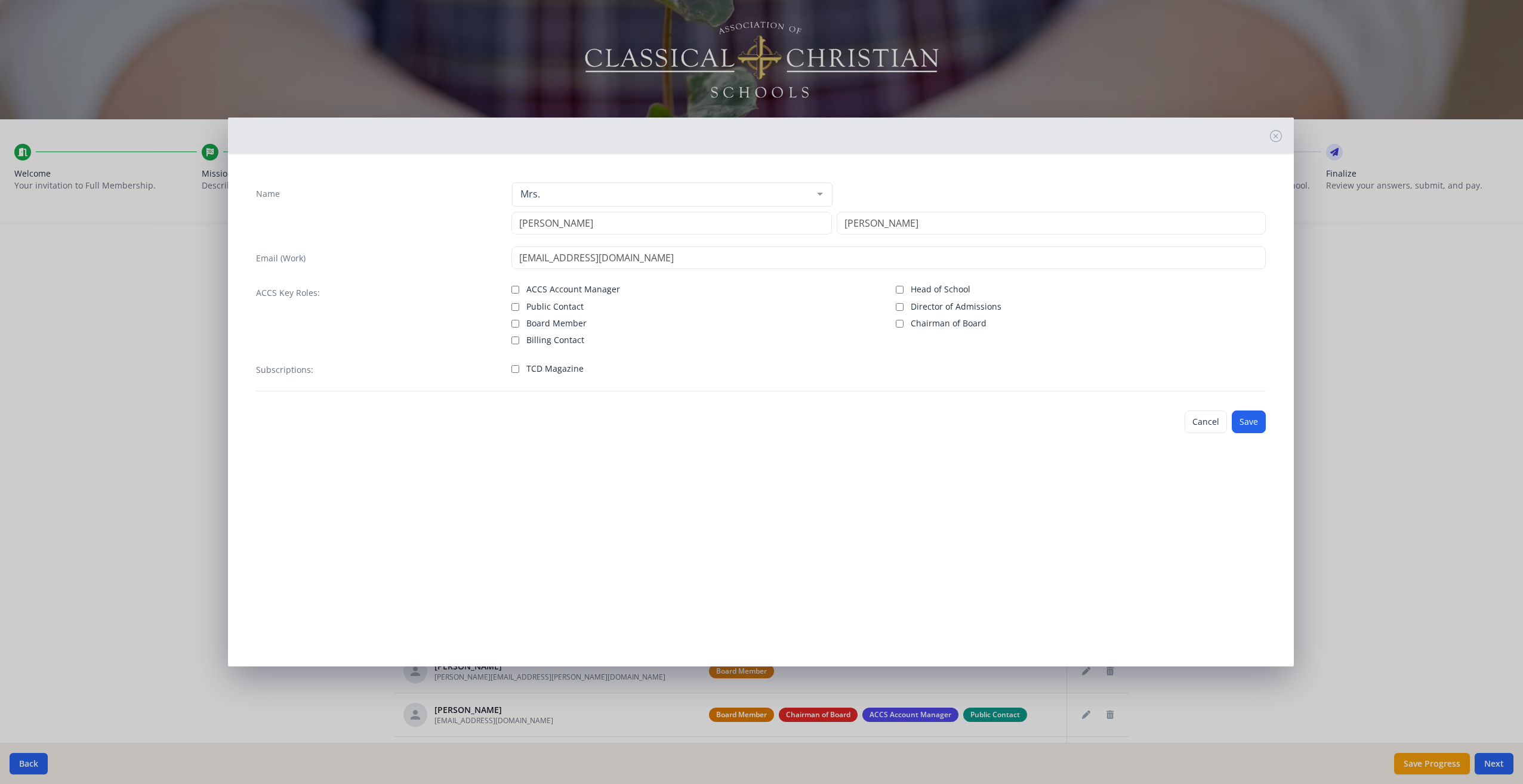
click at [536, 324] on span "Board Member" at bounding box center [556, 323] width 60 height 12
click at [519, 324] on input "Board Member" at bounding box center [515, 323] width 8 height 8
checkbox input "true"
click at [1257, 421] on button "Save" at bounding box center [1248, 422] width 34 height 23
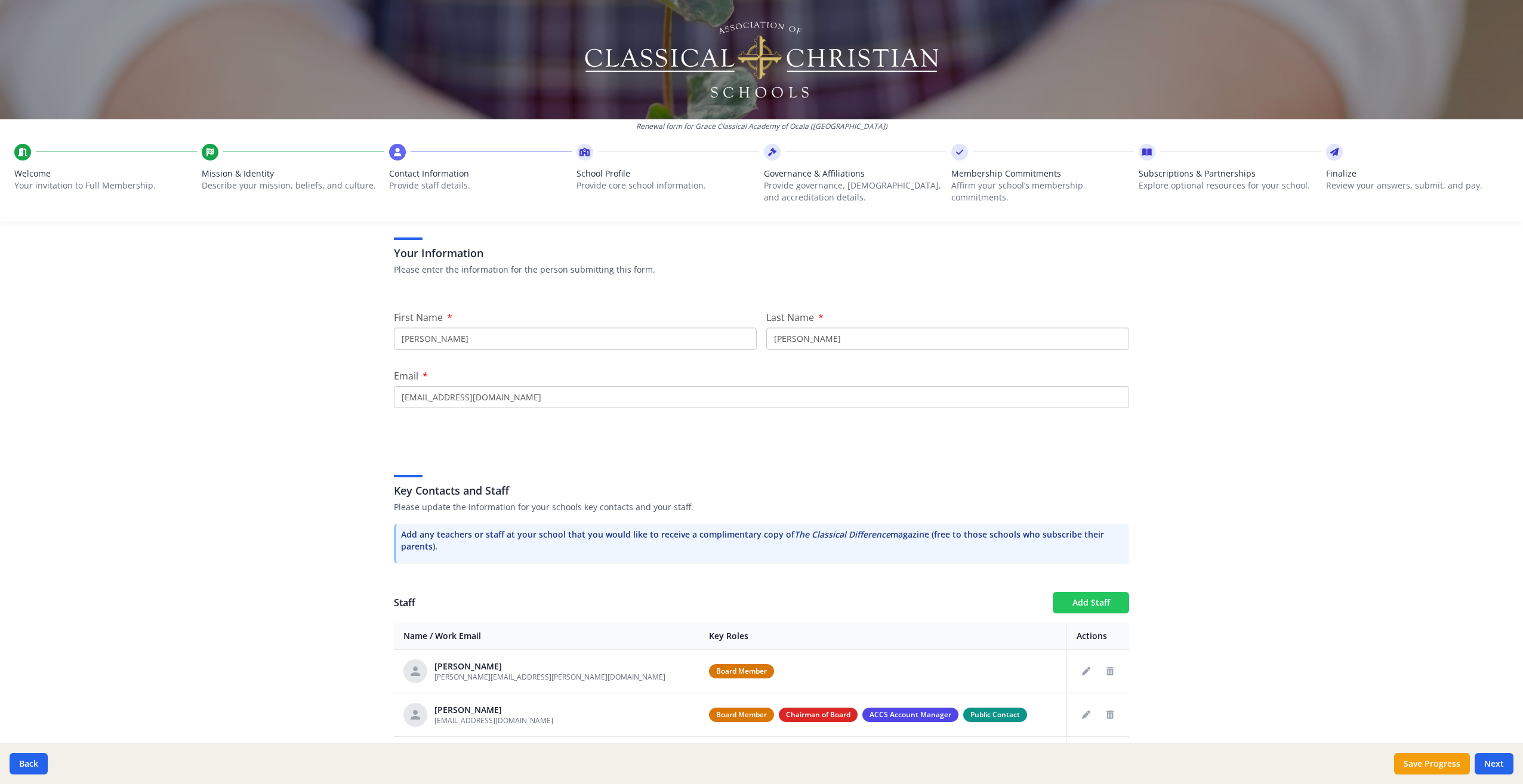
click at [1095, 602] on button "Add Staff" at bounding box center [1091, 602] width 77 height 21
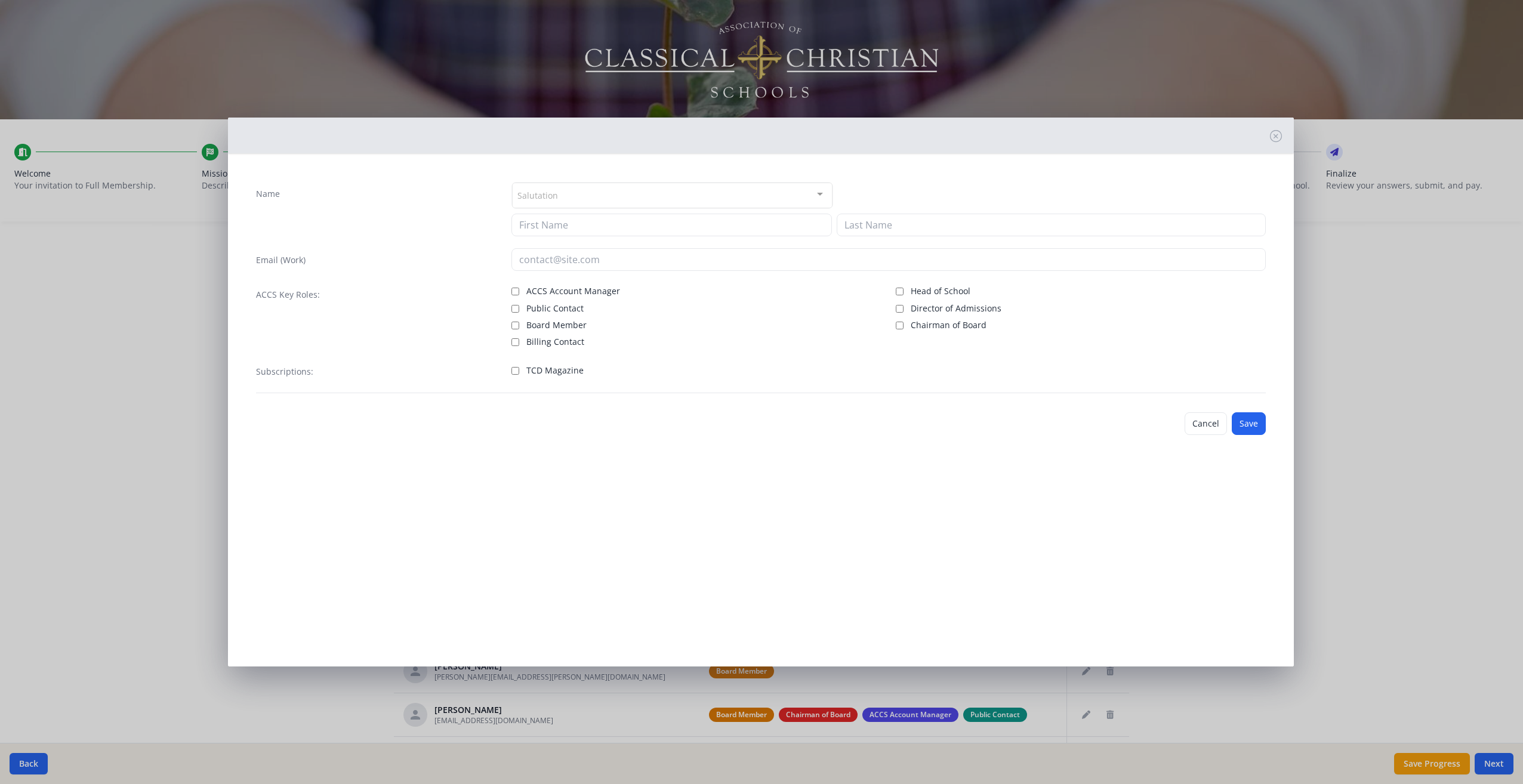
click at [820, 193] on div at bounding box center [820, 194] width 24 height 23
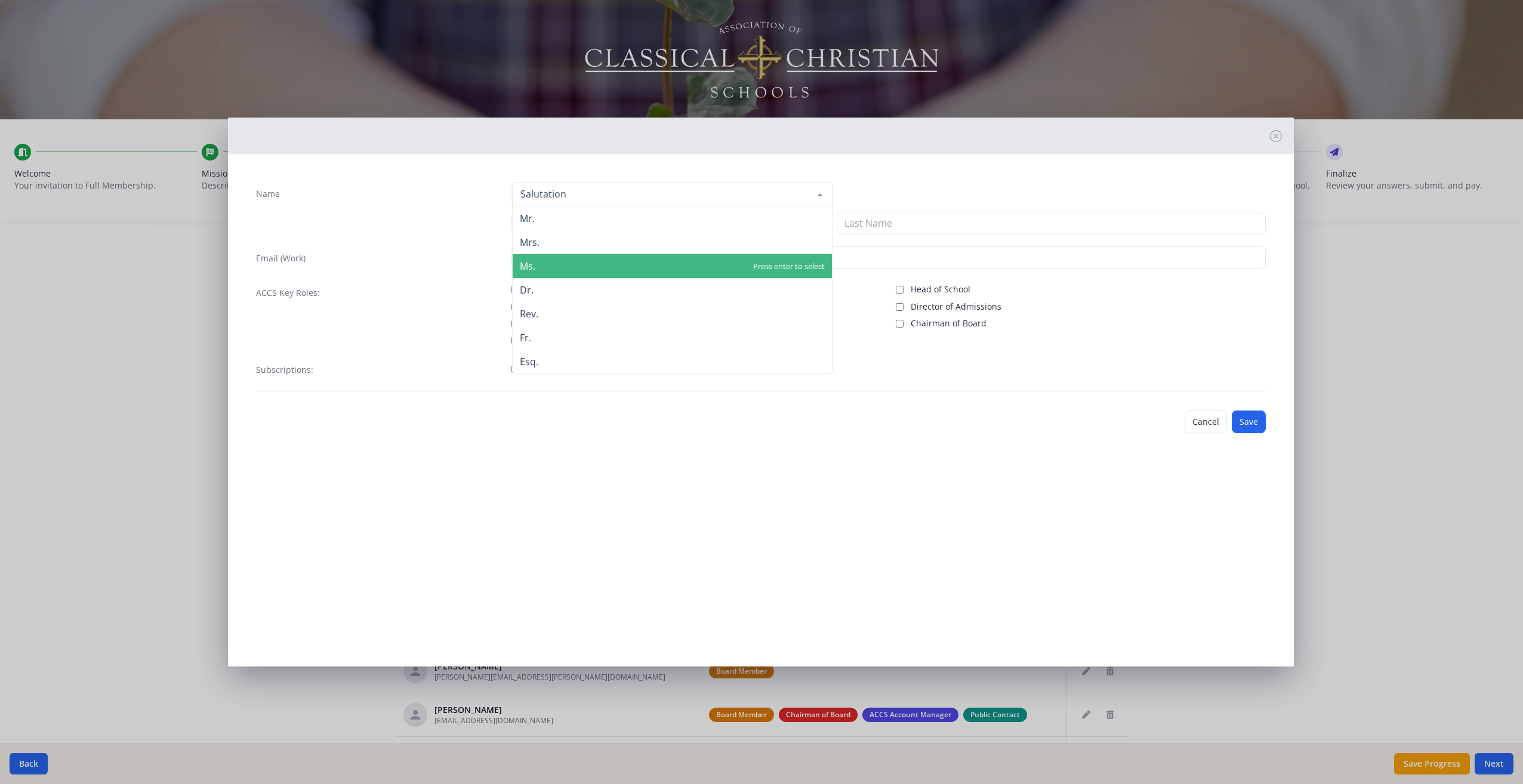
click at [554, 267] on span "Ms." at bounding box center [672, 266] width 320 height 24
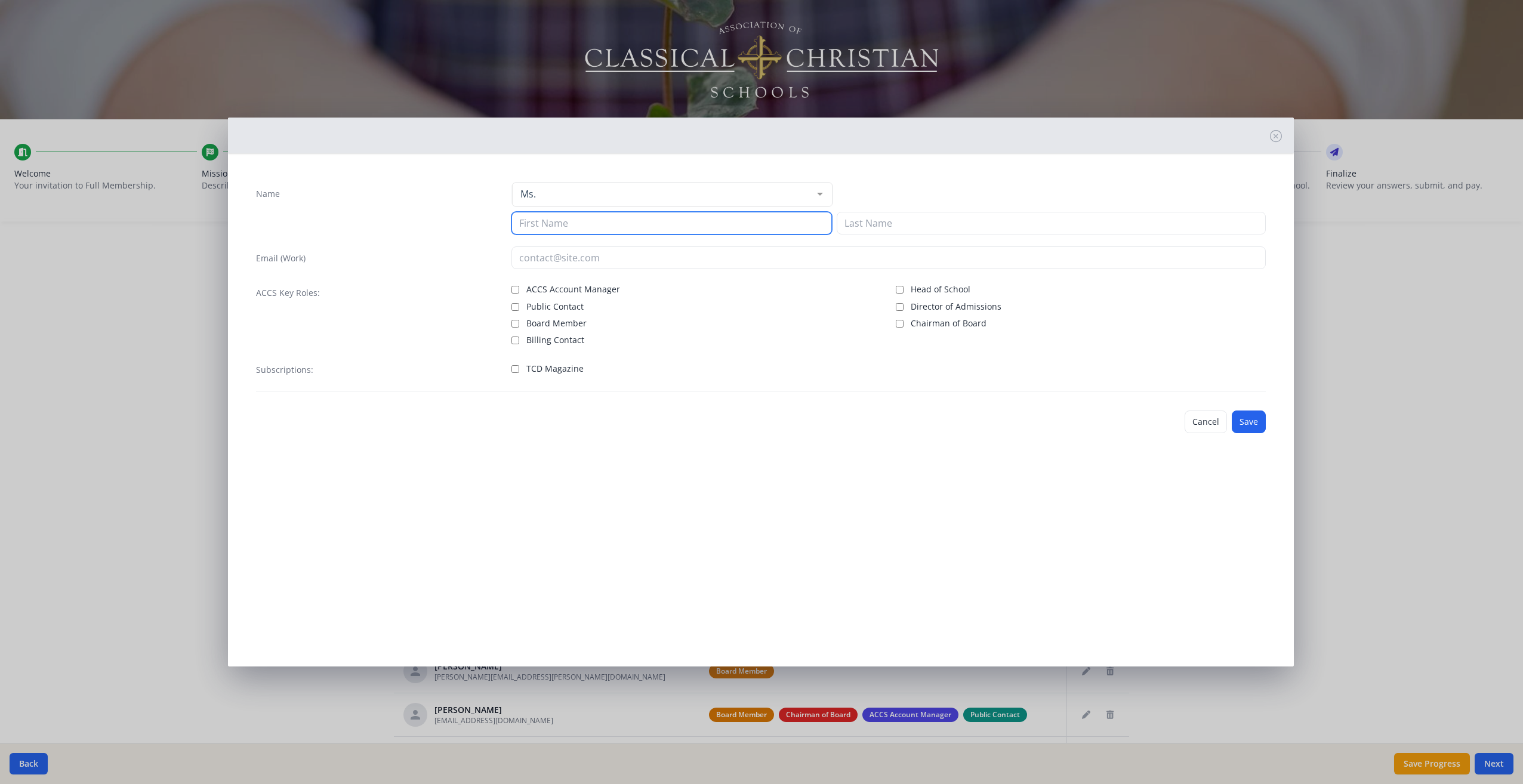
click at [544, 223] on input at bounding box center [672, 223] width 320 height 23
type input "[PERSON_NAME]"
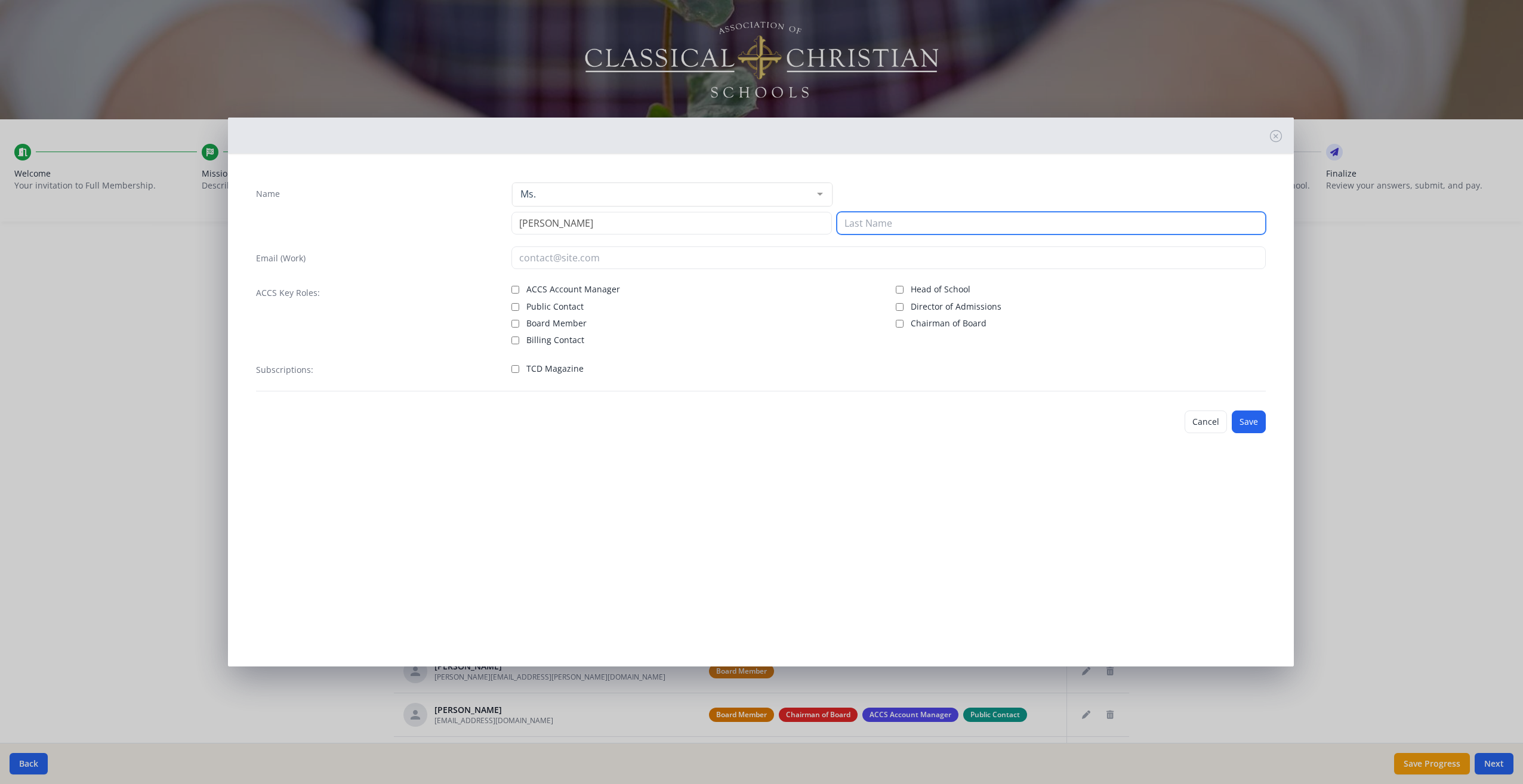
type input "[PERSON_NAME]"
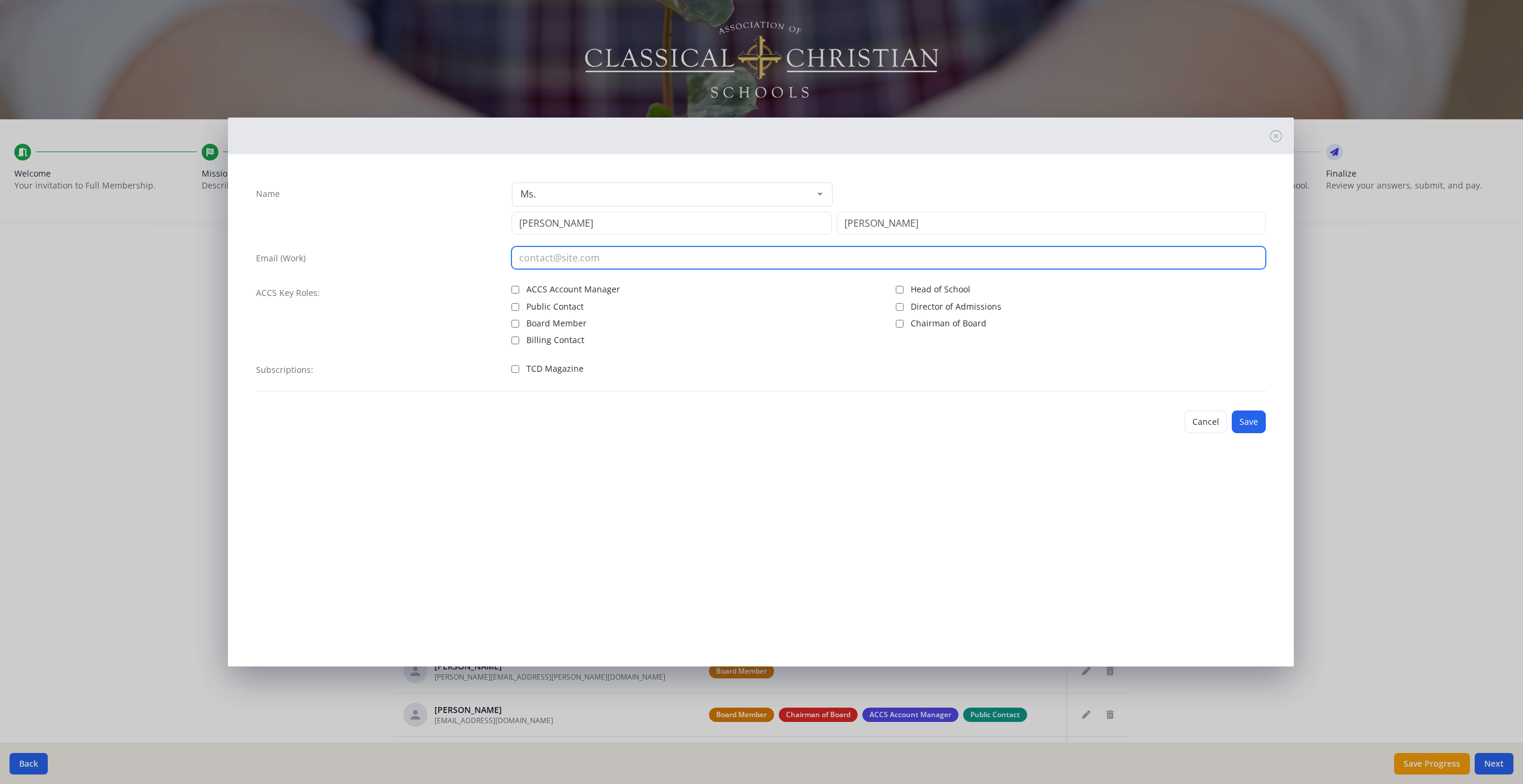
type input "[EMAIL_ADDRESS][DOMAIN_NAME]"
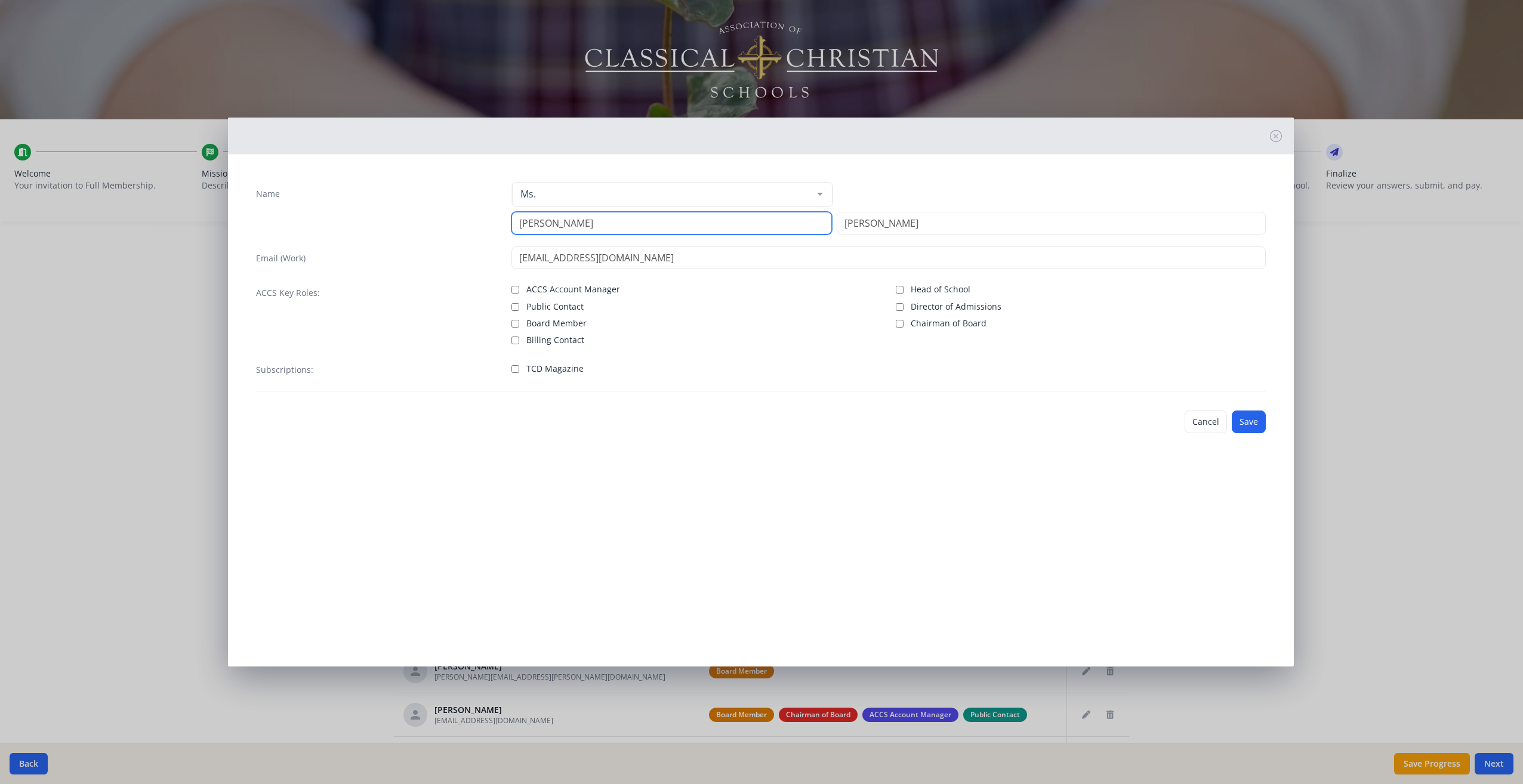
type input "[PERSON_NAME]"
click at [307, 414] on div "Cancel Save" at bounding box center [761, 422] width 1029 height 42
click at [1255, 421] on button "Save" at bounding box center [1248, 422] width 34 height 23
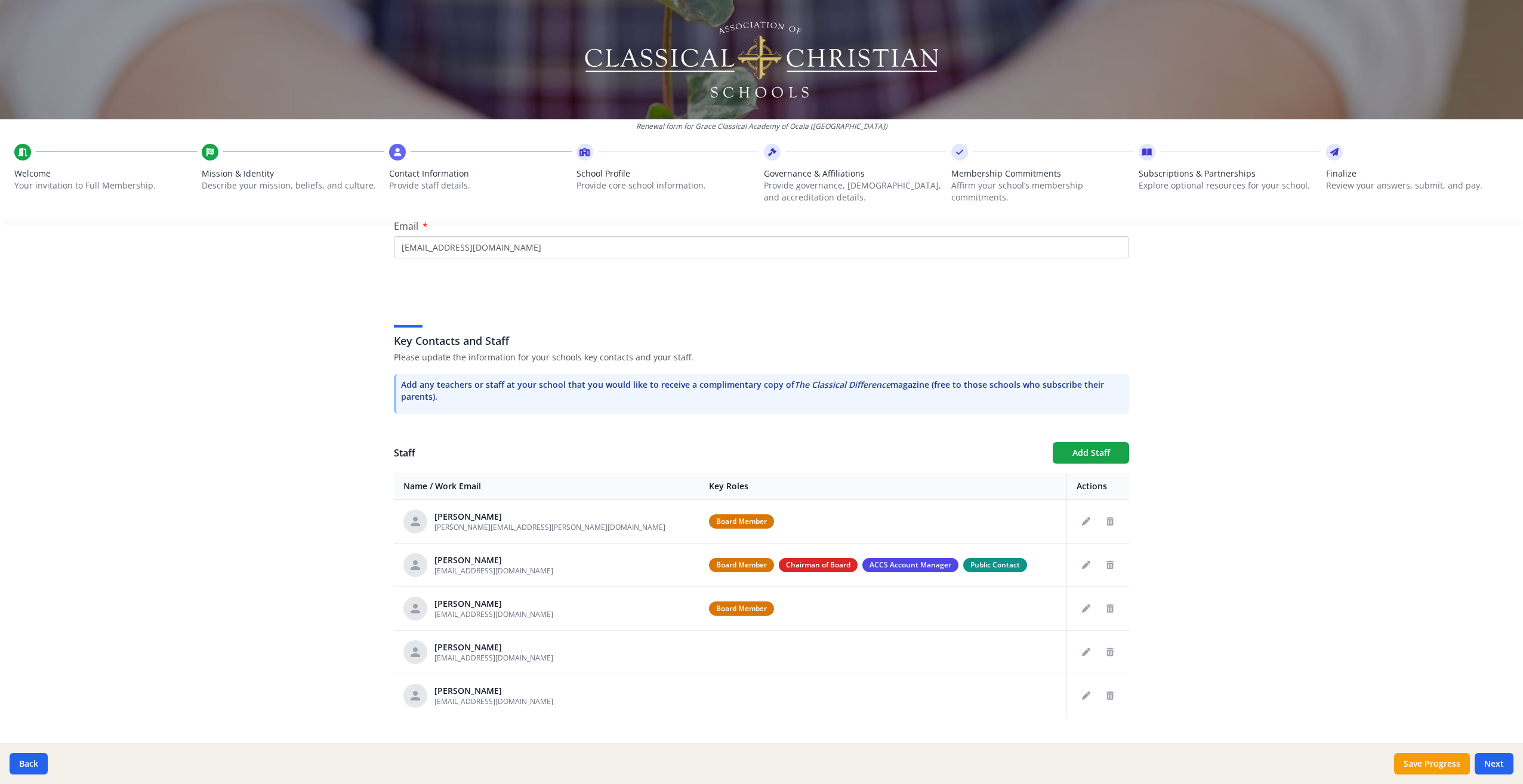
scroll to position [244, 0]
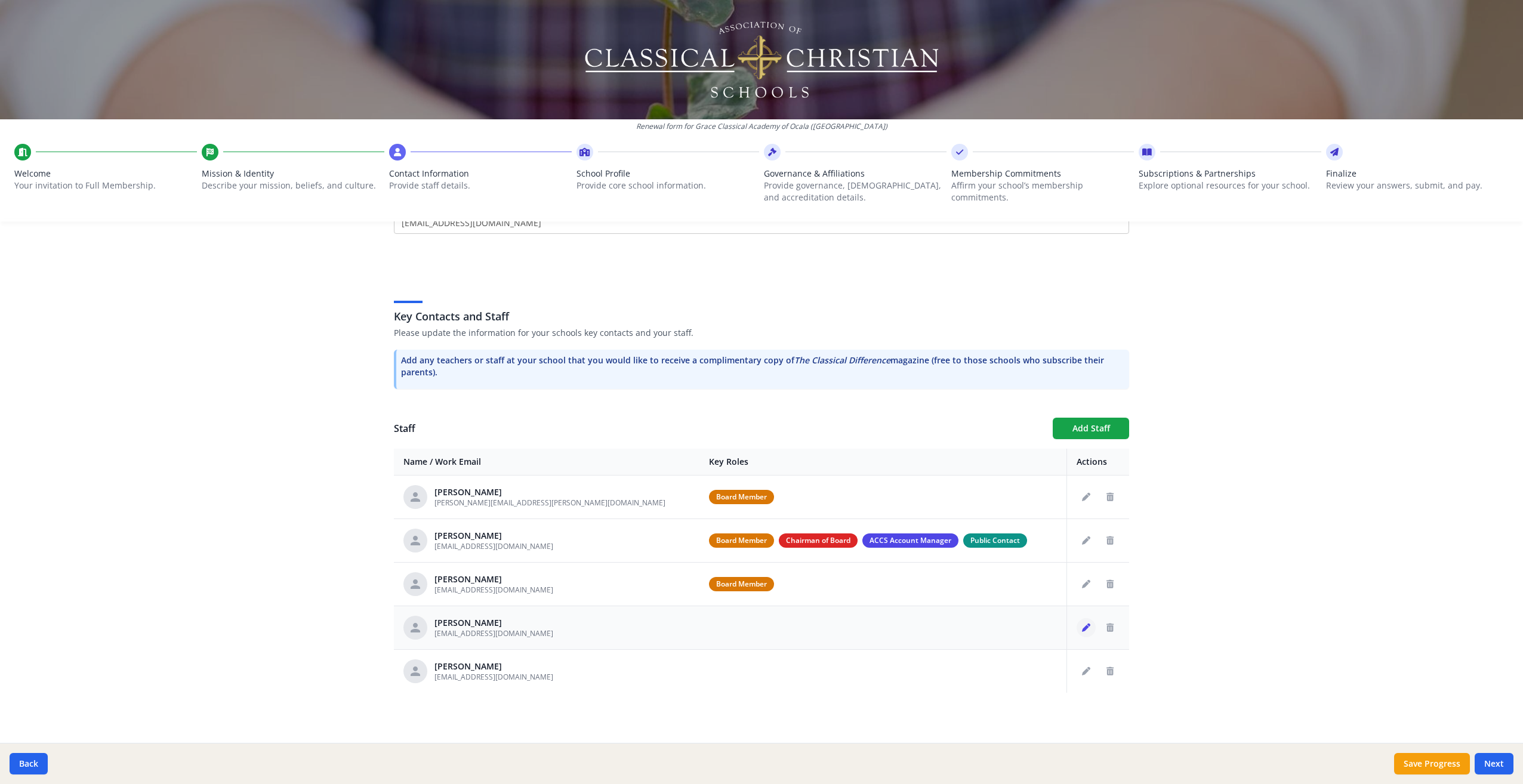
click at [1083, 629] on icon "Edit staff" at bounding box center [1086, 627] width 8 height 8
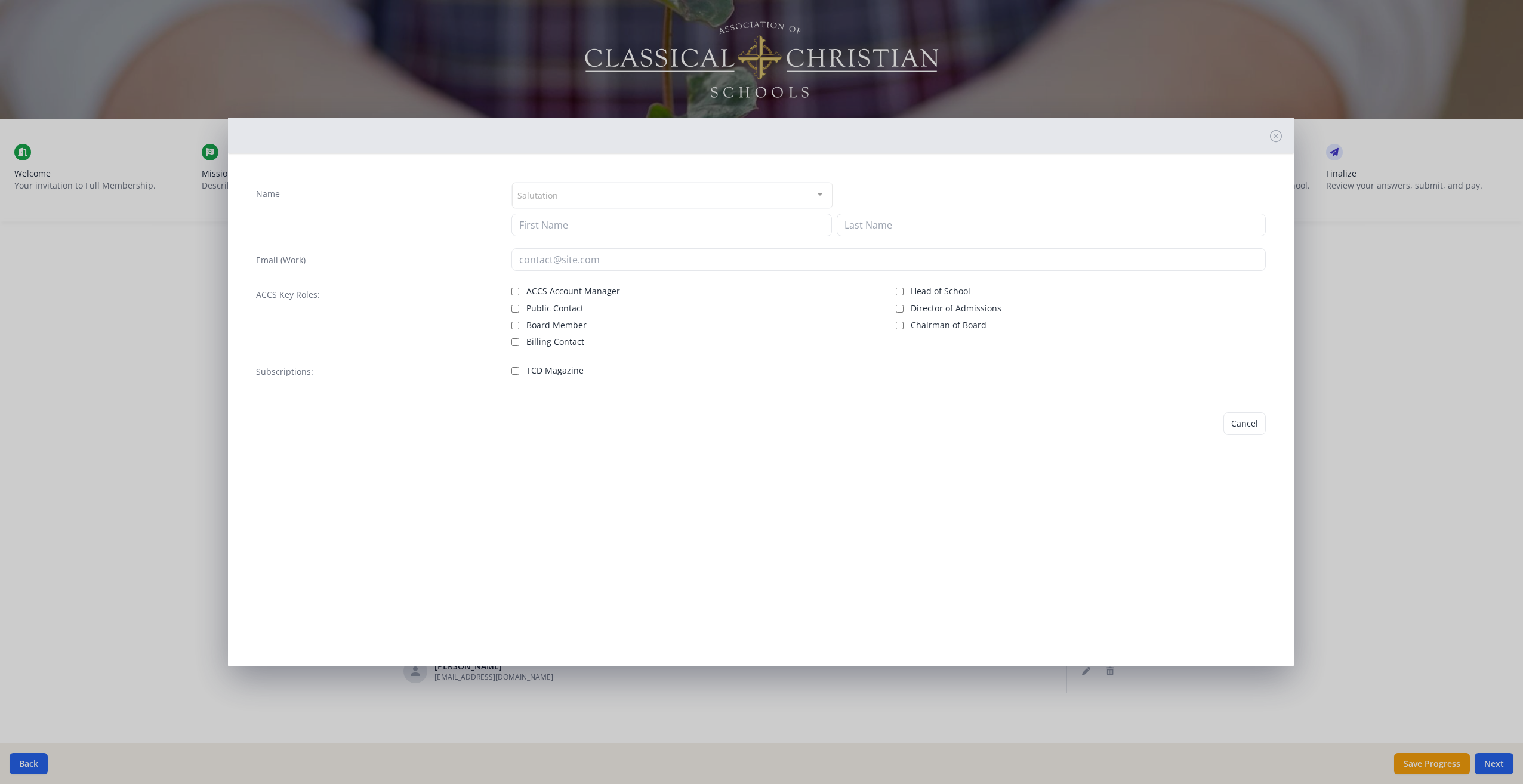
type input "[PERSON_NAME]"
type input "[EMAIL_ADDRESS][DOMAIN_NAME]"
click at [515, 324] on input "Board Member" at bounding box center [515, 323] width 8 height 8
checkbox input "true"
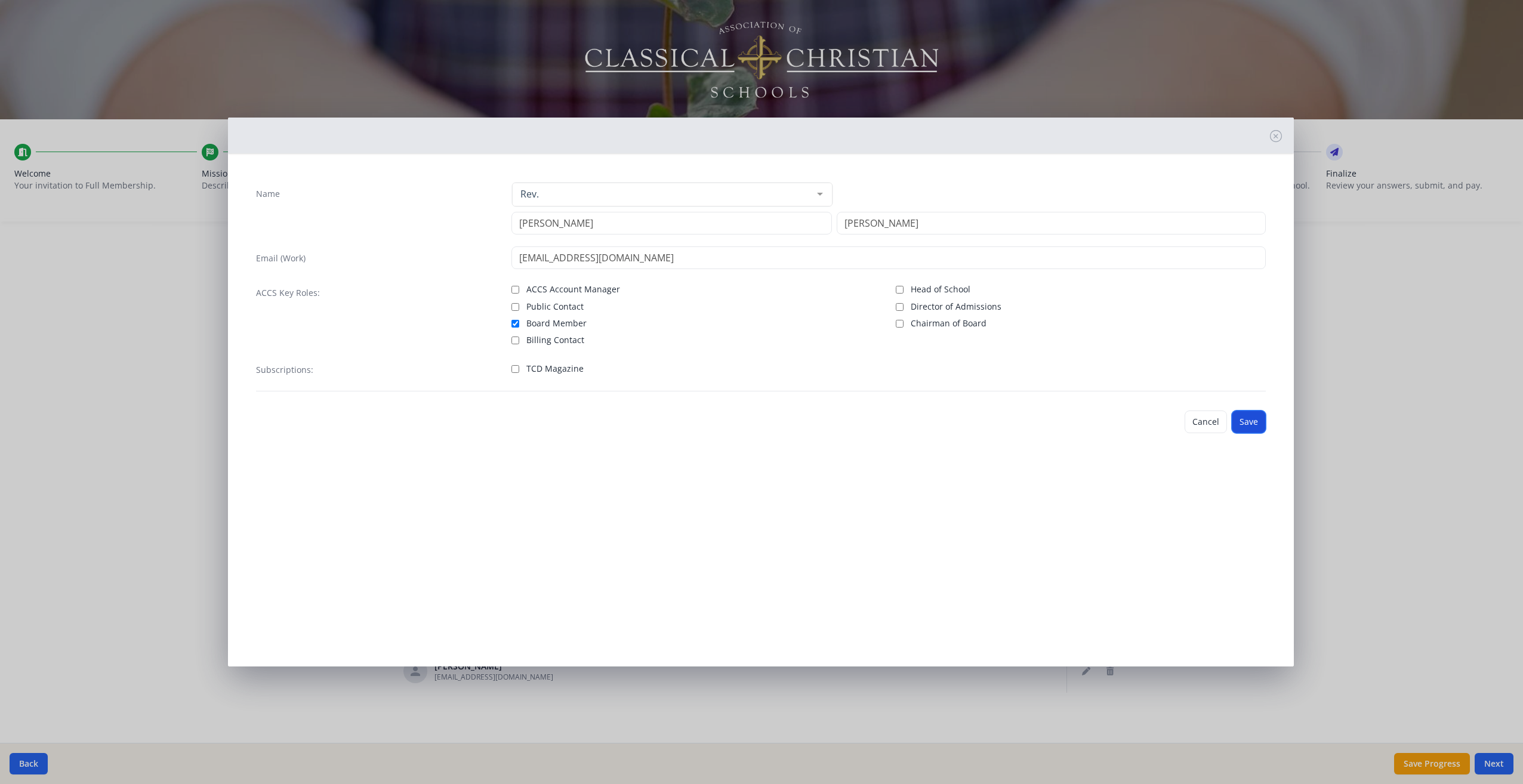
click at [1249, 420] on button "Save" at bounding box center [1248, 422] width 34 height 23
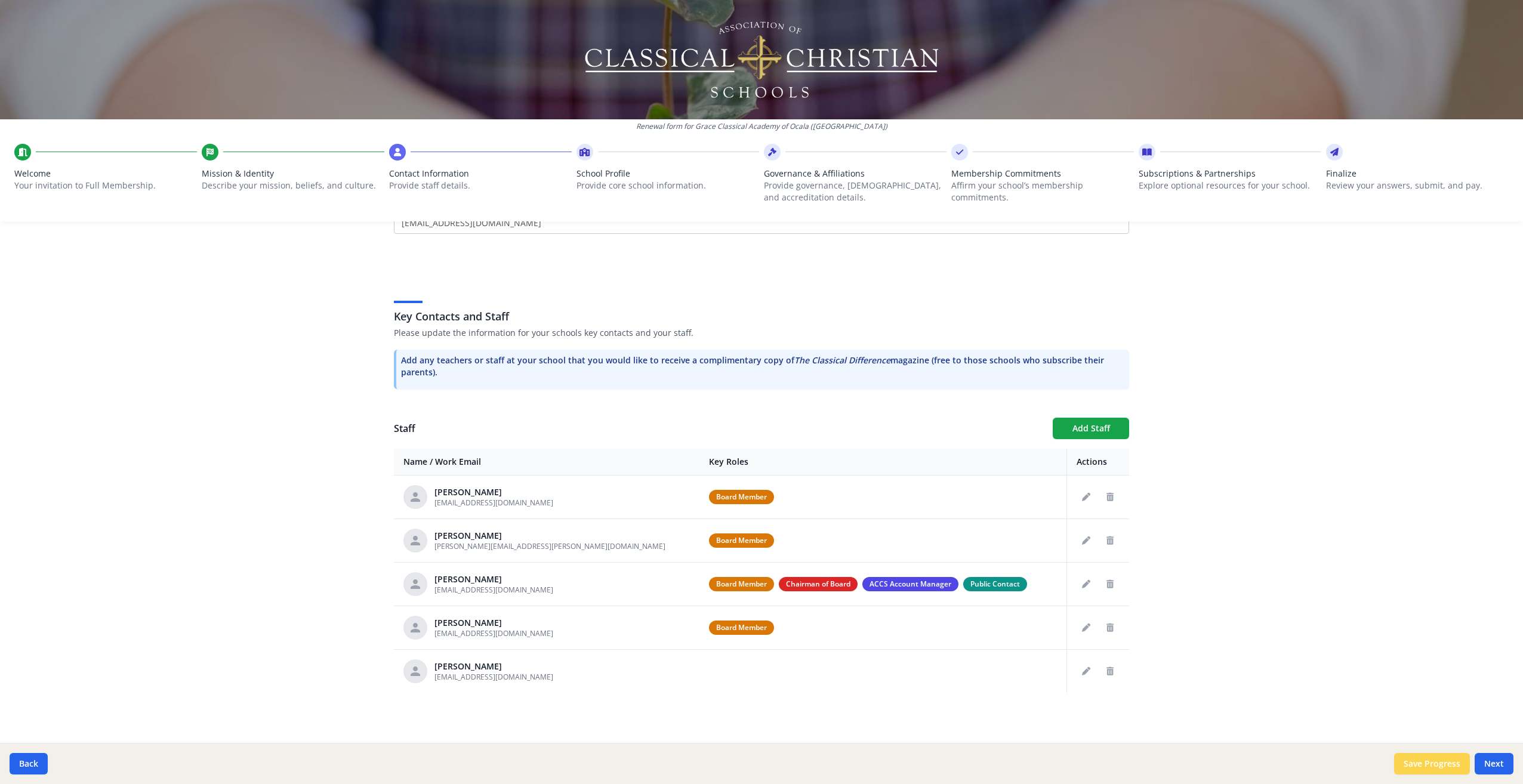
click at [1444, 760] on button "Save Progress" at bounding box center [1433, 763] width 76 height 21
click at [1496, 765] on button "Next" at bounding box center [1494, 763] width 39 height 21
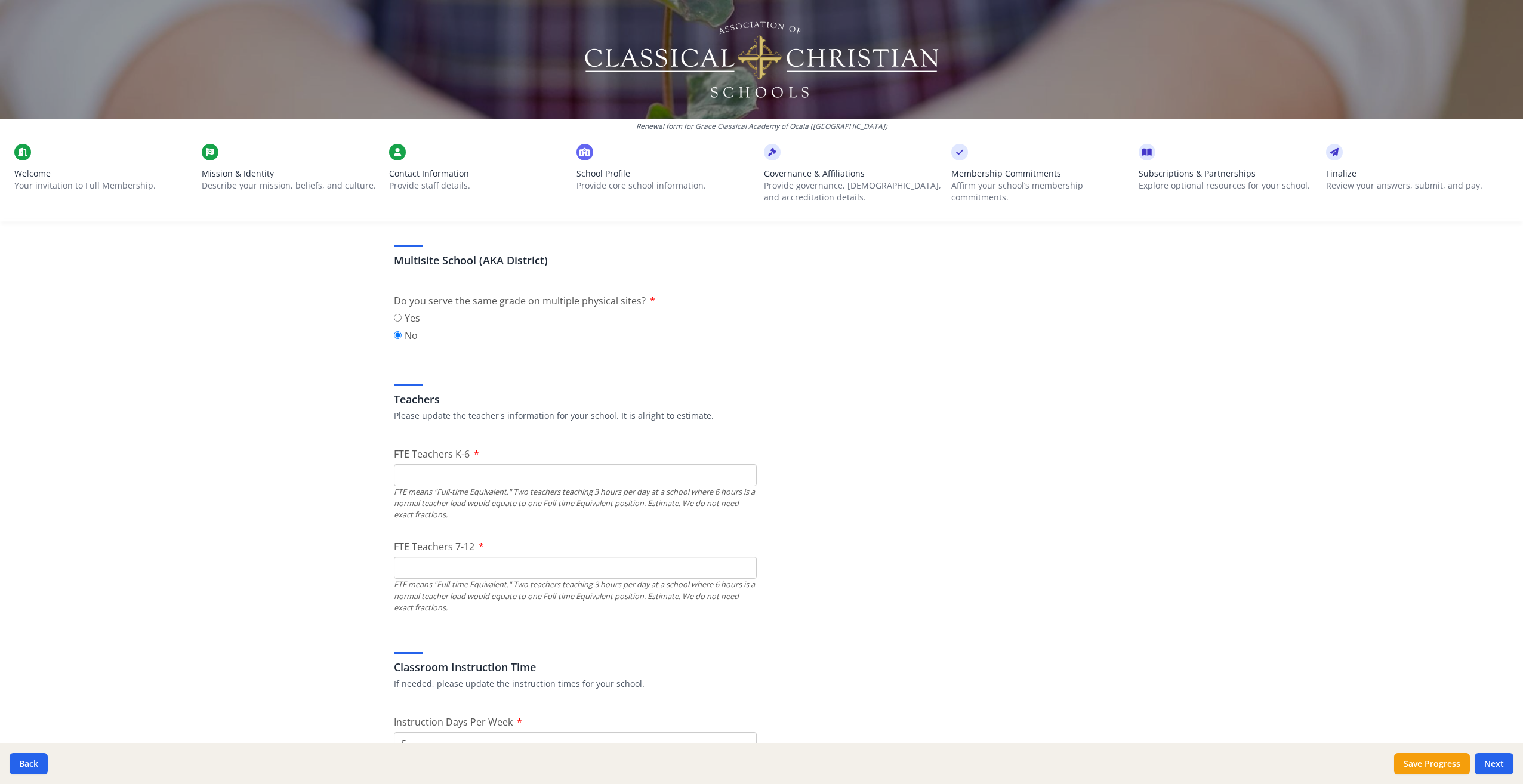
scroll to position [602, 0]
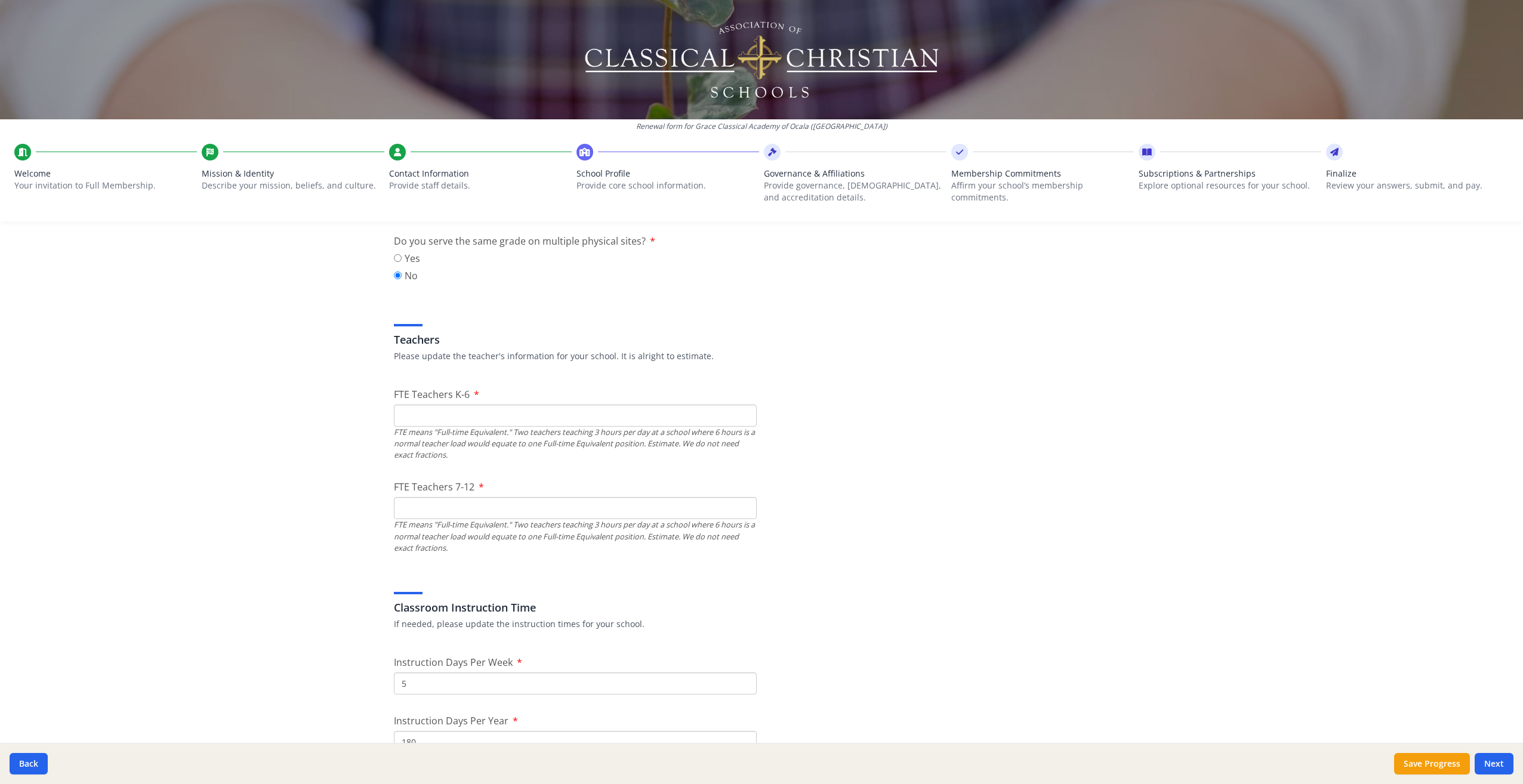
click at [420, 417] on input "FTE Teachers K-6" at bounding box center [576, 415] width 363 height 22
type input "0"
click at [412, 507] on input "FTE Teachers 7-12" at bounding box center [576, 508] width 363 height 22
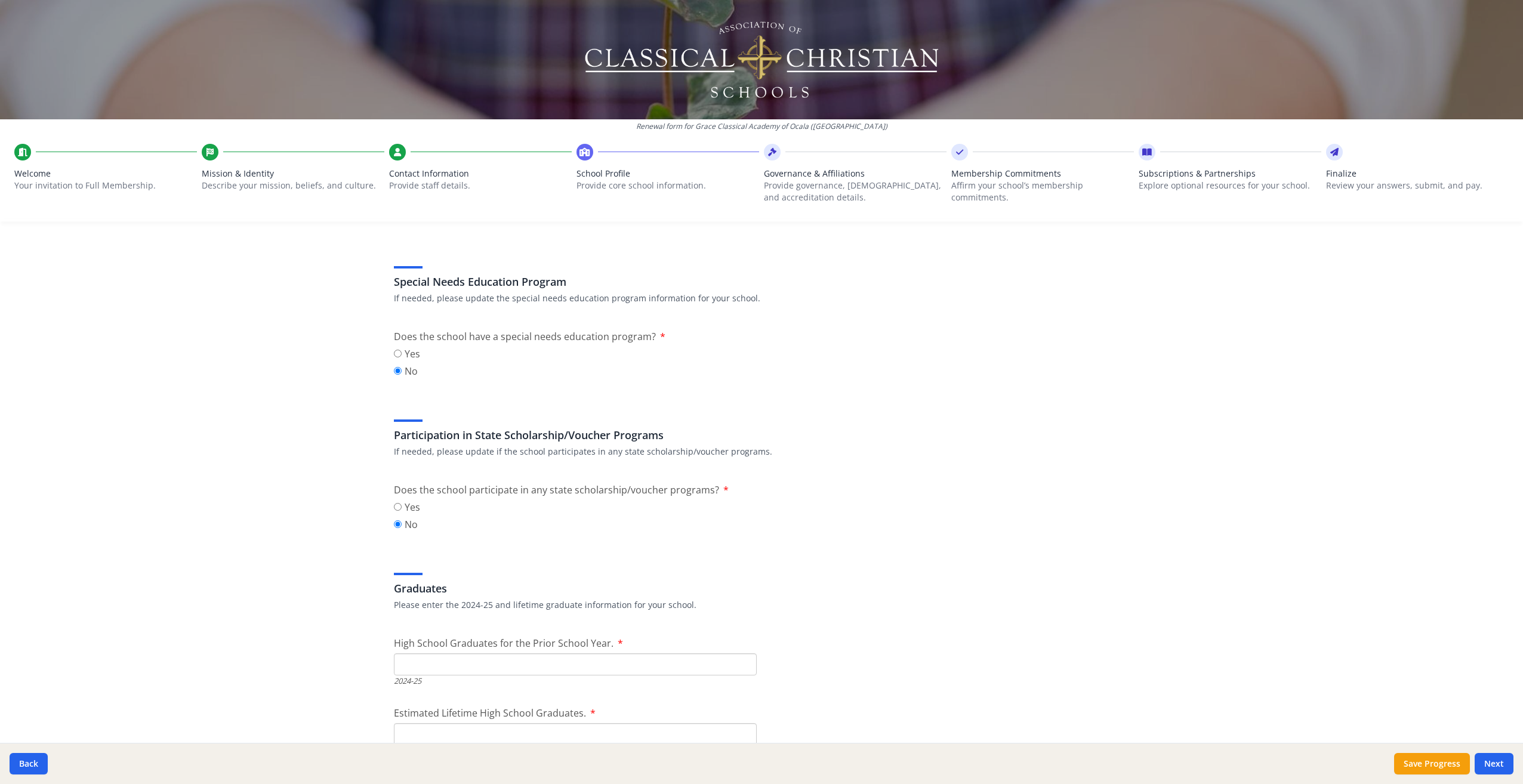
scroll to position [1378, 0]
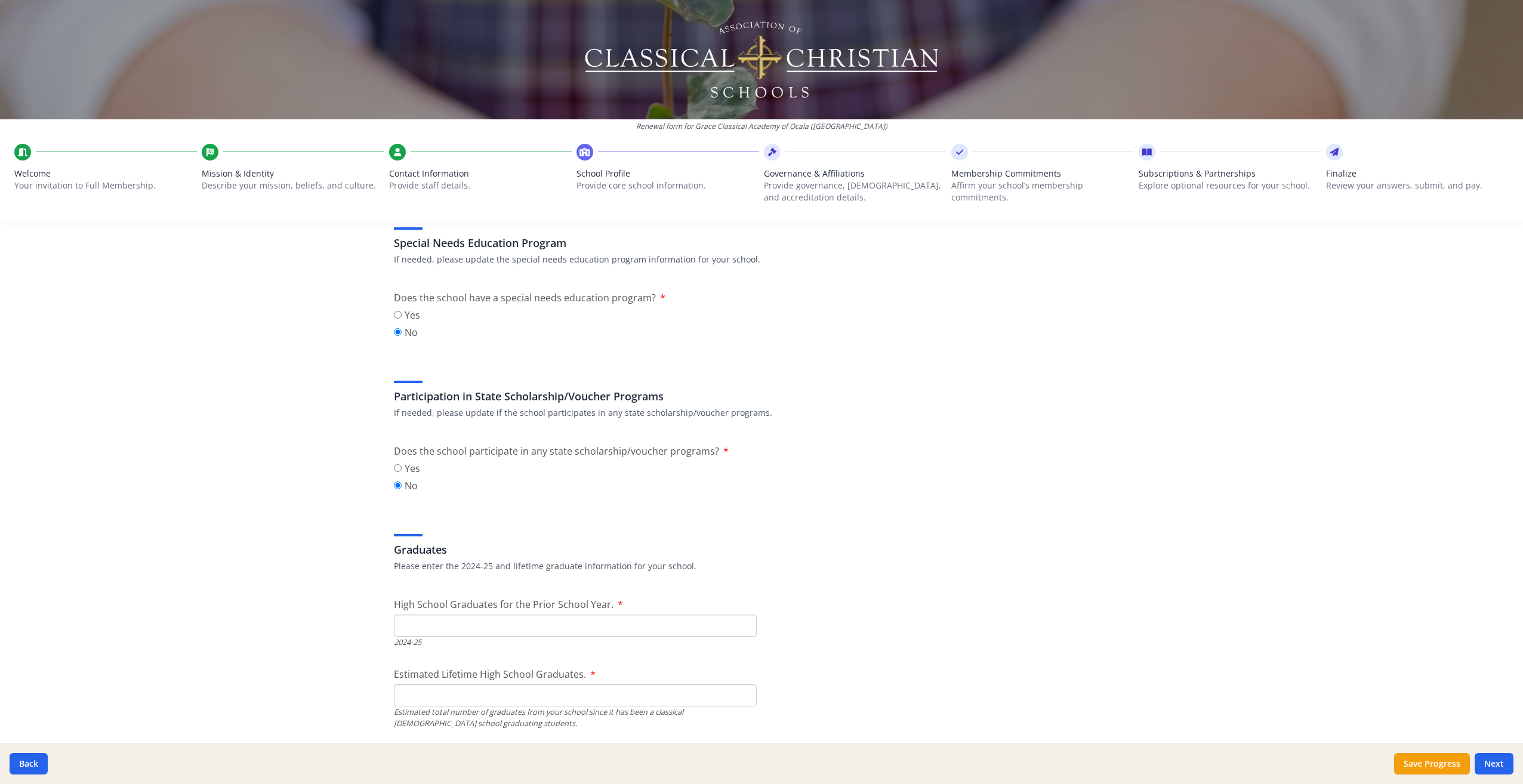
type input "0"
click at [398, 467] on label "Yes" at bounding box center [407, 468] width 26 height 14
click at [398, 467] on input "Yes" at bounding box center [398, 468] width 8 height 8
radio input "true"
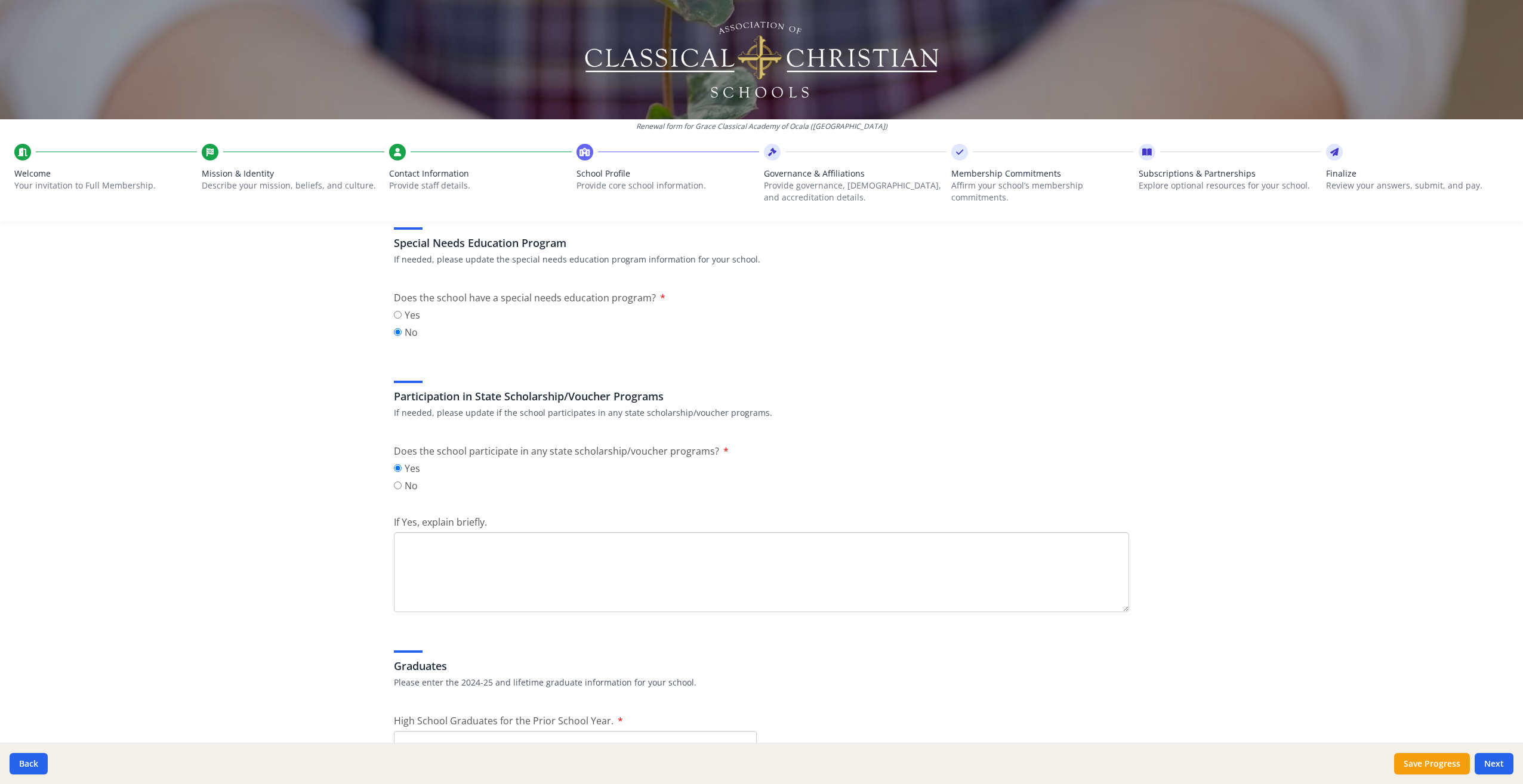
click at [411, 545] on textarea "If Yes, explain briefly." at bounding box center [762, 572] width 735 height 80
click at [398, 540] on textarea "The parents receive State of Florid" at bounding box center [762, 572] width 735 height 80
click at [721, 538] on textarea "In the future, when we open, we plan to have the parents receive State of [PERS…" at bounding box center [762, 572] width 735 height 80
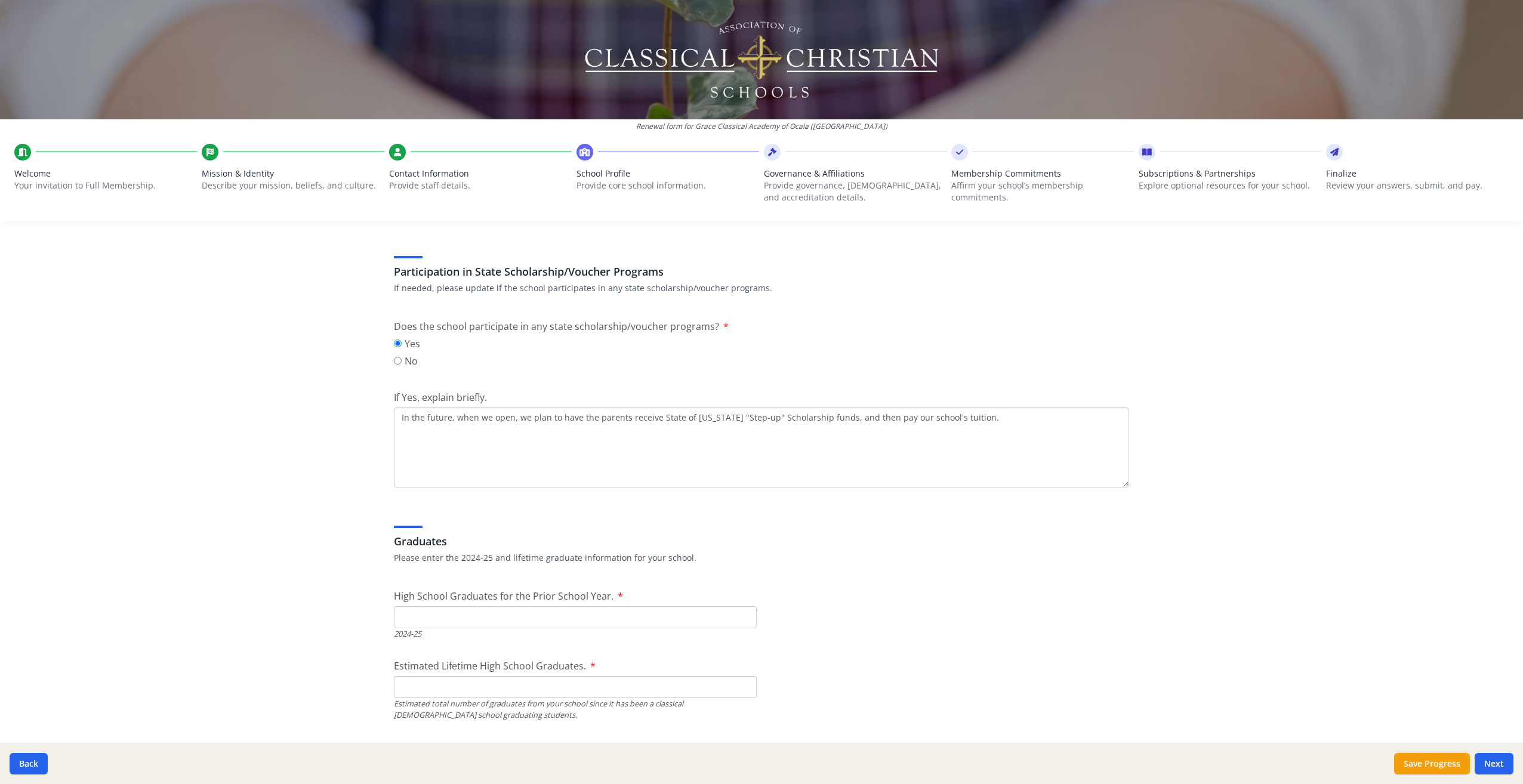
scroll to position [1557, 0]
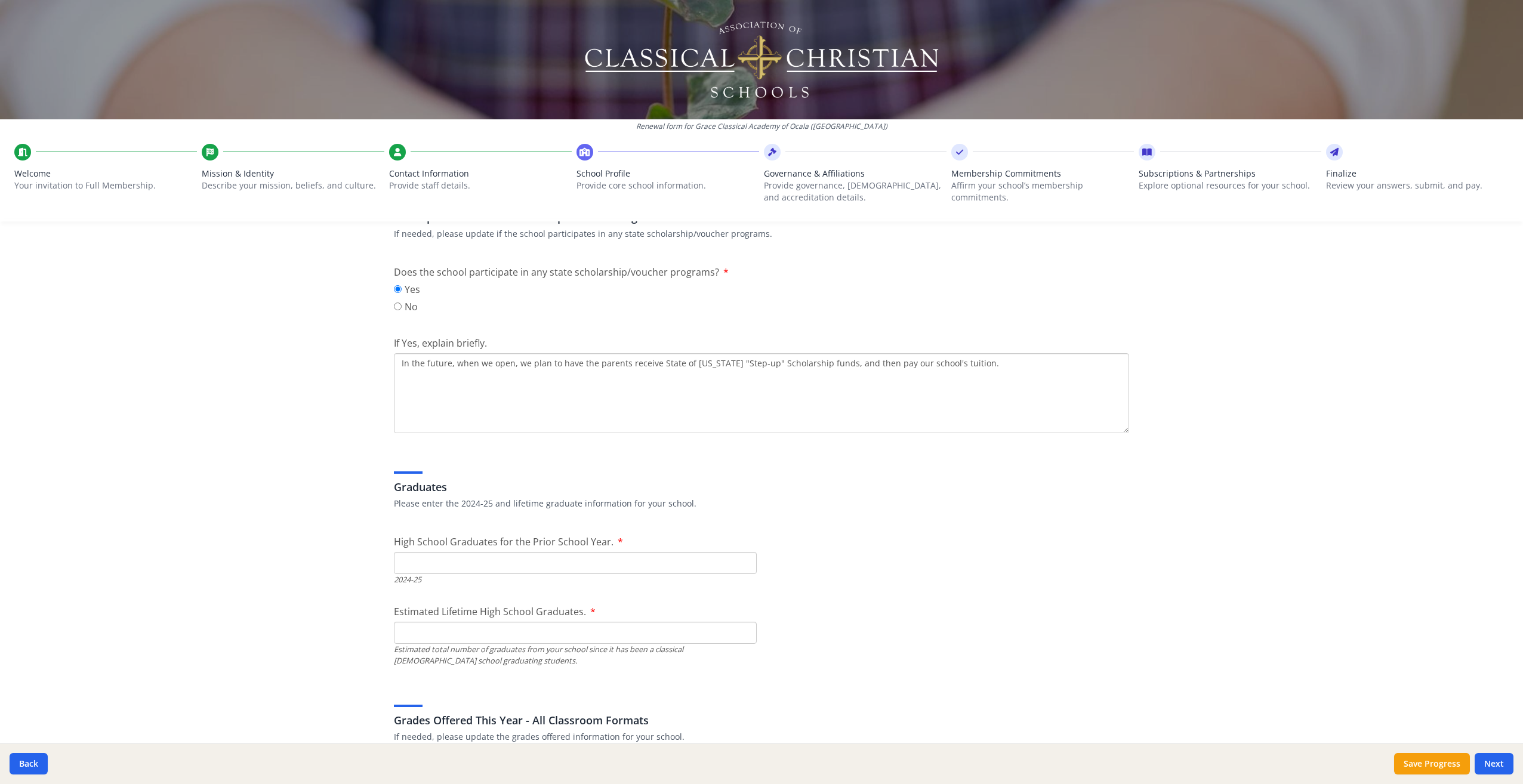
type textarea "In the future, when we open, we plan to have the parents receive State of [US_S…"
click at [409, 567] on input "High School Graduates for the Prior School Year." at bounding box center [576, 563] width 363 height 22
type input "0"
click at [411, 632] on input "Estimated Lifetime High School Graduates." at bounding box center [576, 633] width 363 height 22
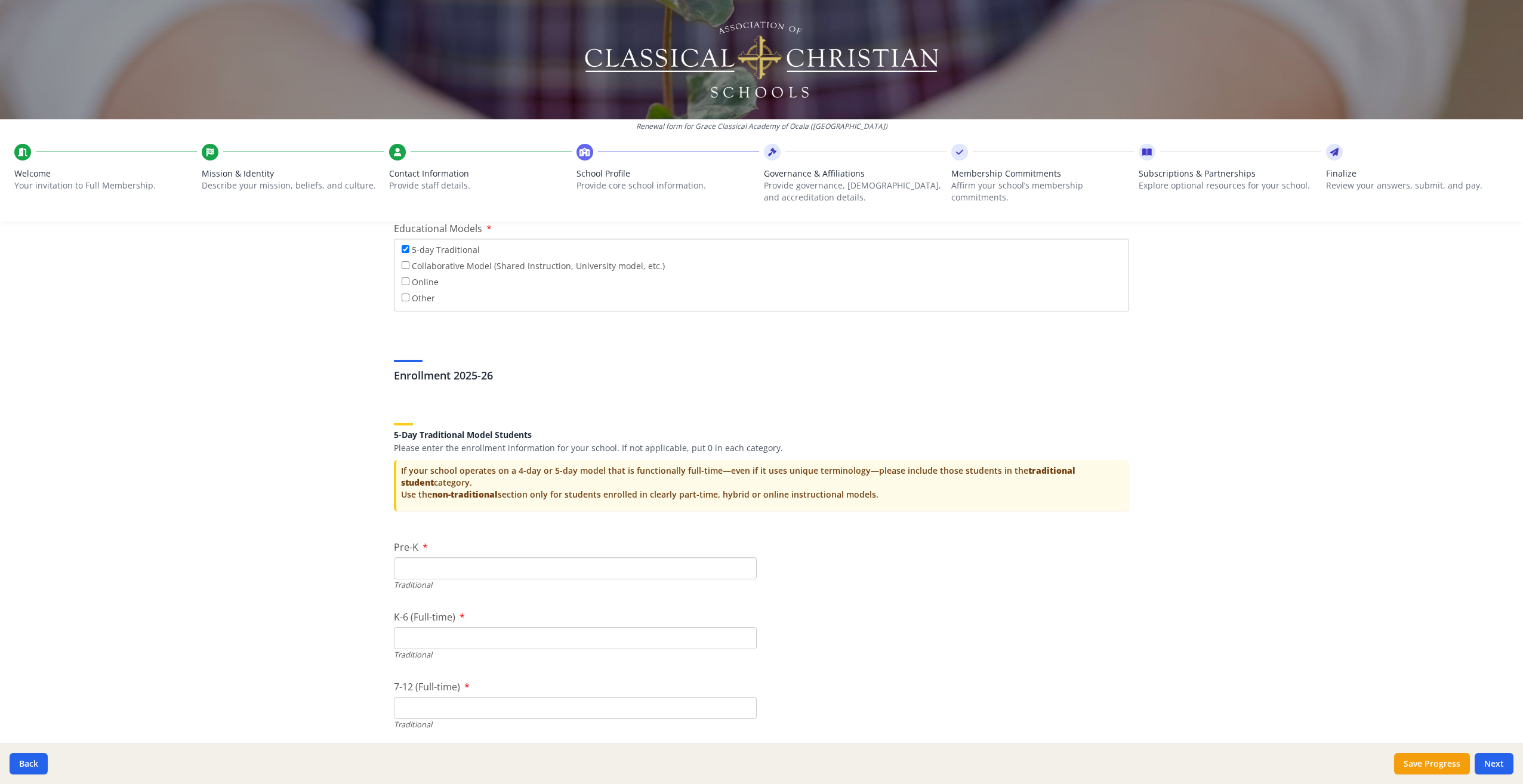
scroll to position [2333, 0]
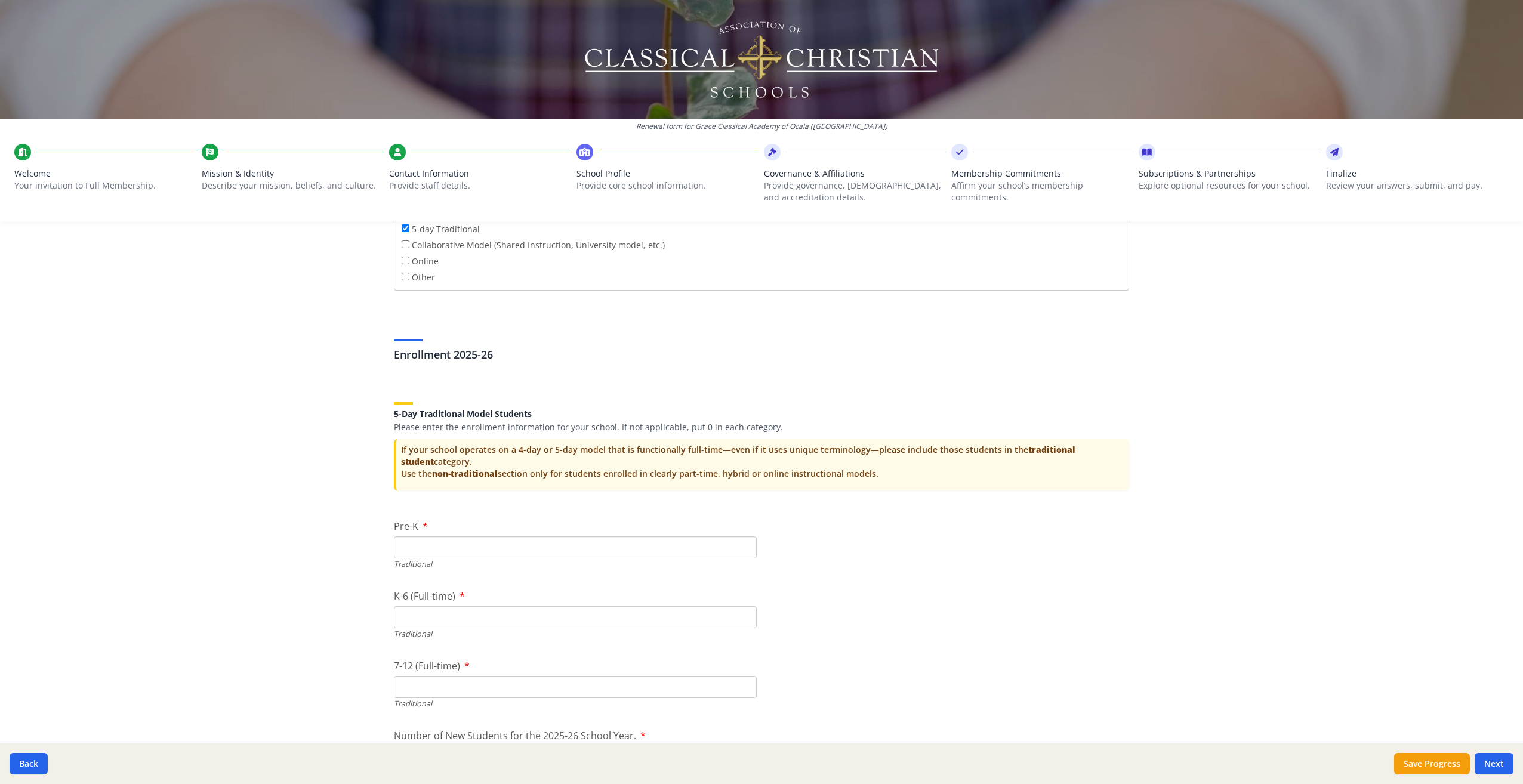
type input "0"
click at [420, 549] on input "Pre-K" at bounding box center [576, 547] width 363 height 22
type input "0"
click at [413, 621] on input "K-6 (Full-time)" at bounding box center [576, 617] width 363 height 22
type input "0"
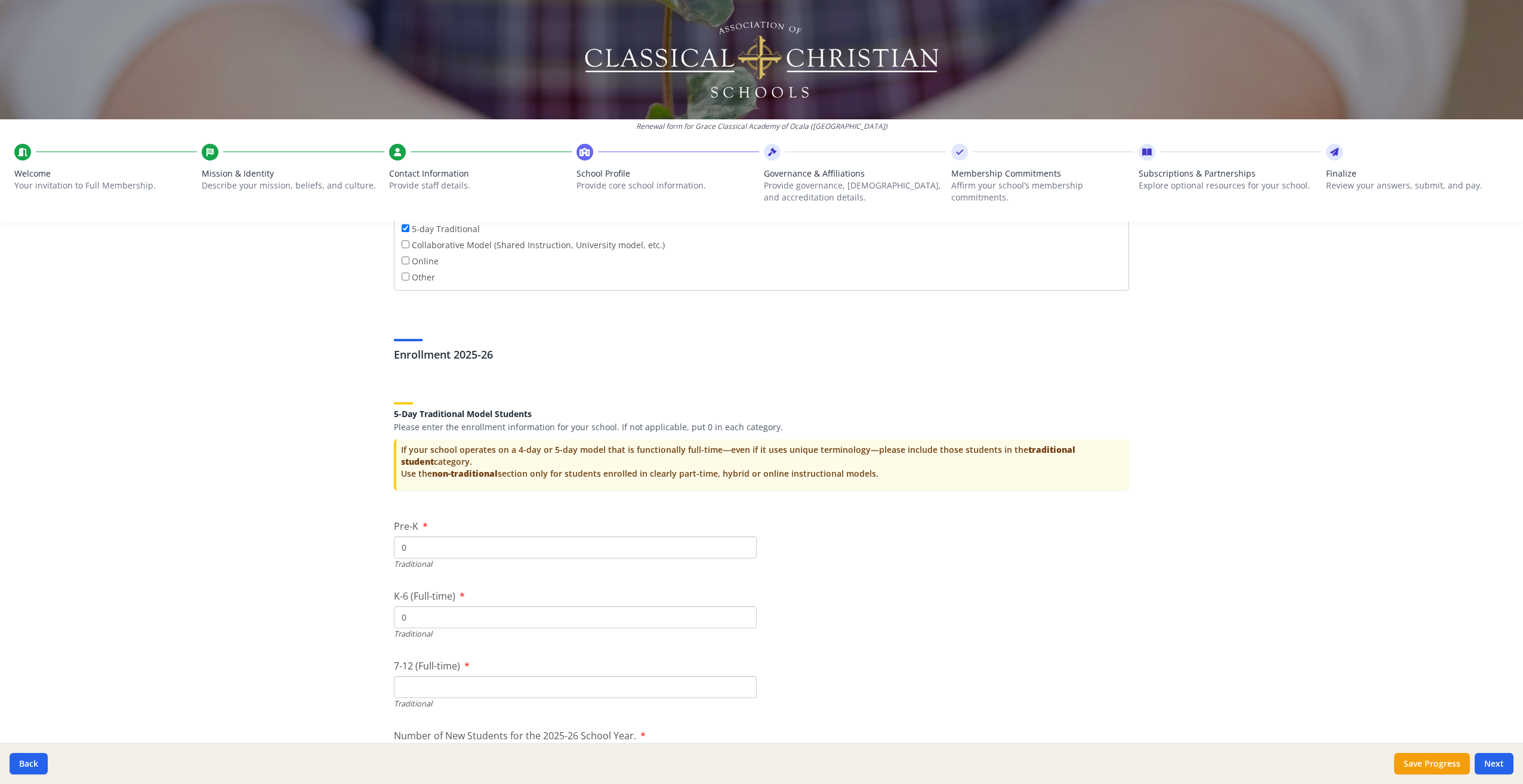
click at [429, 685] on input "7-12 (Full-time)" at bounding box center [576, 687] width 363 height 22
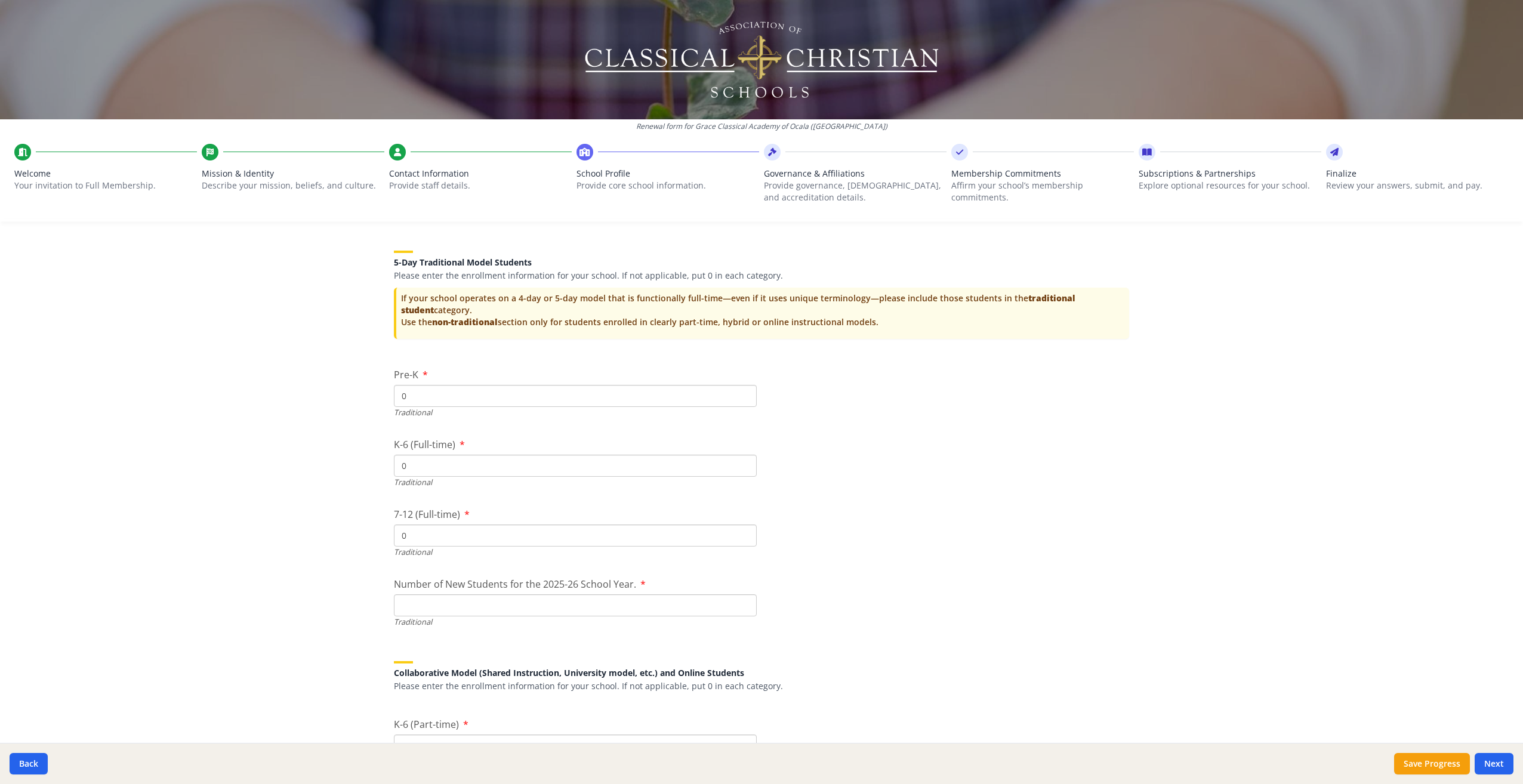
scroll to position [2511, 0]
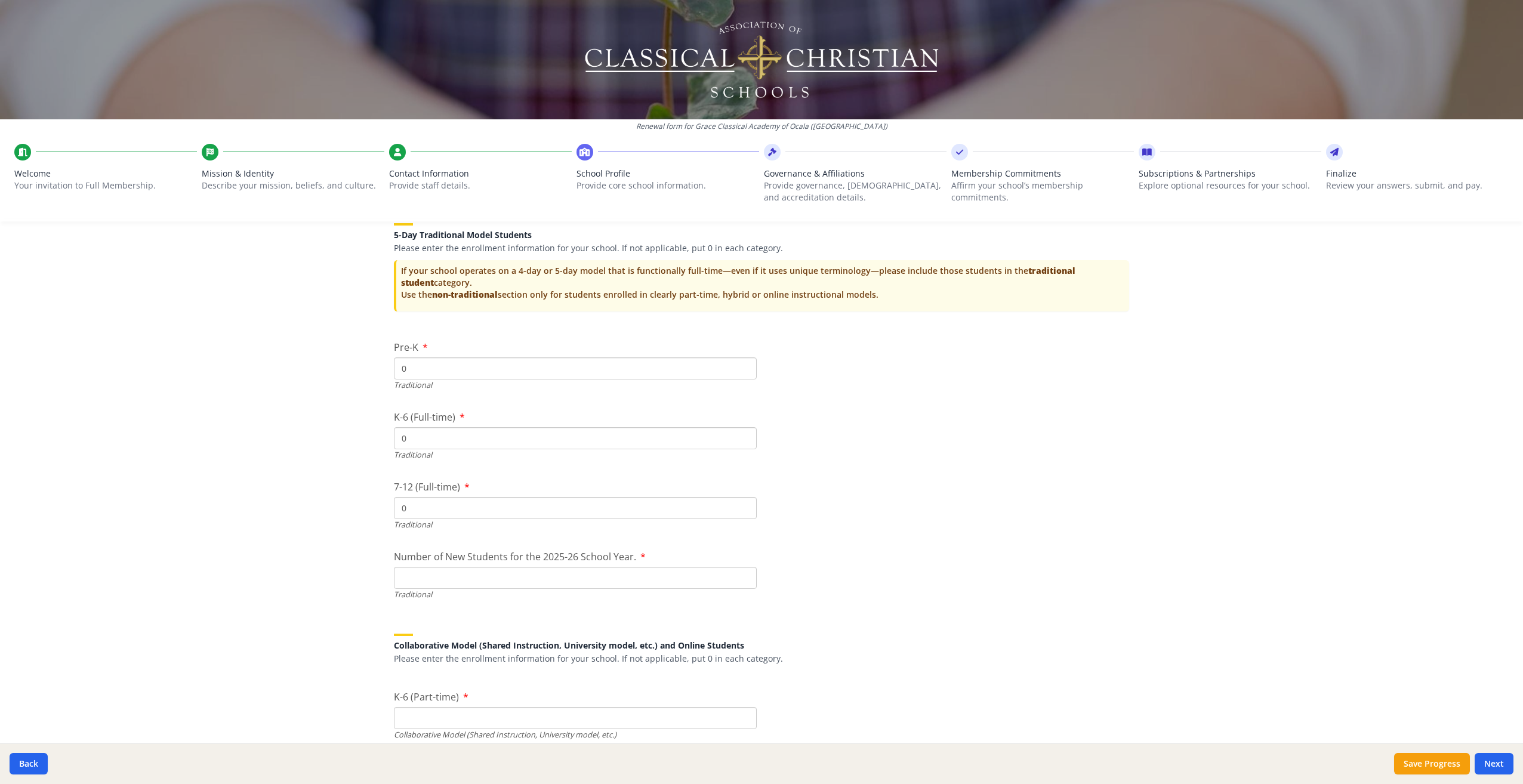
type input "0"
click at [400, 575] on input "Number of New Students for the 2025-26 School Year." at bounding box center [576, 578] width 363 height 22
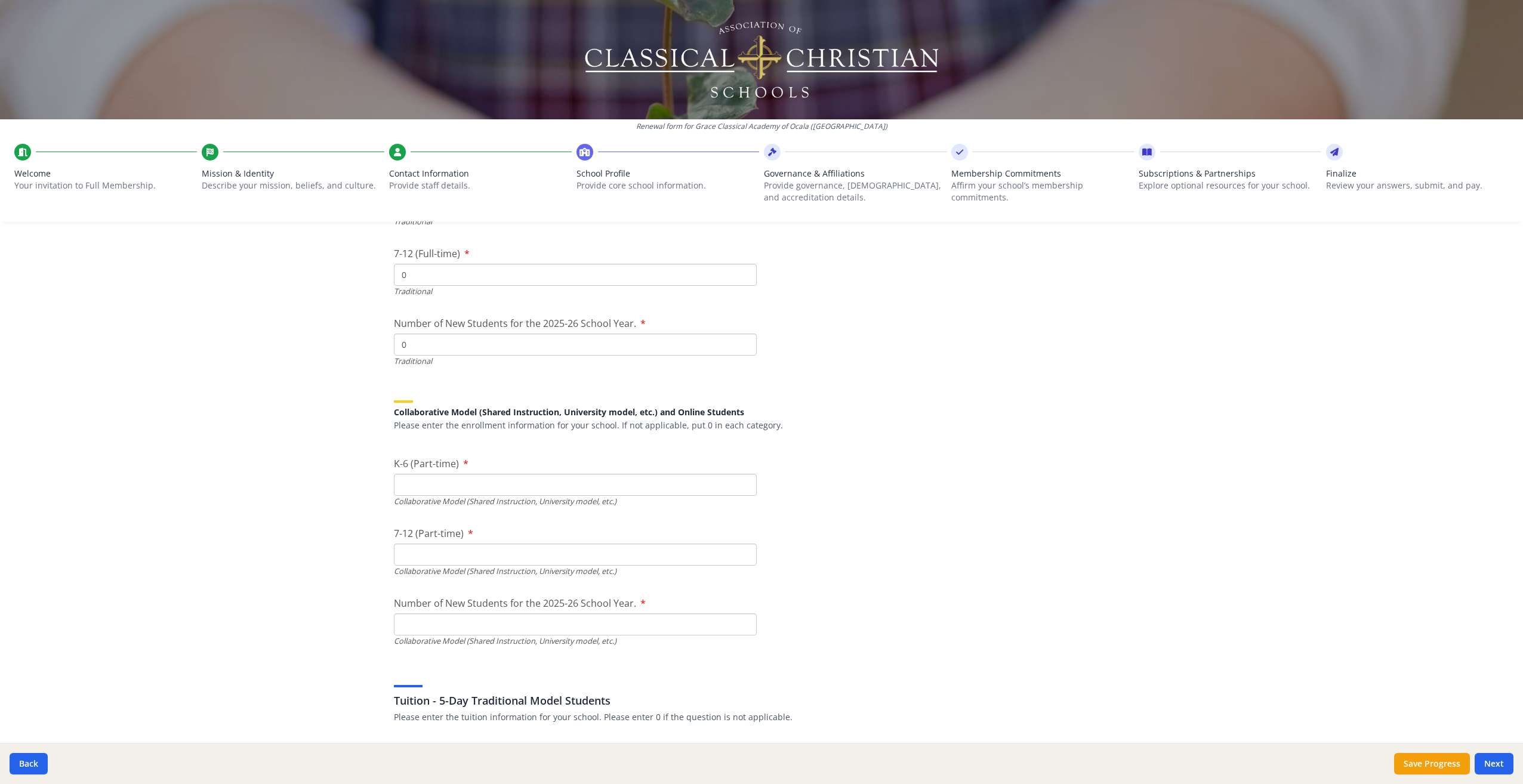
scroll to position [2750, 0]
type input "0"
click at [414, 478] on input "K-6 (Part-time)" at bounding box center [576, 480] width 363 height 22
type input "0"
click at [425, 555] on input "7-12 (Part-time)" at bounding box center [576, 549] width 363 height 22
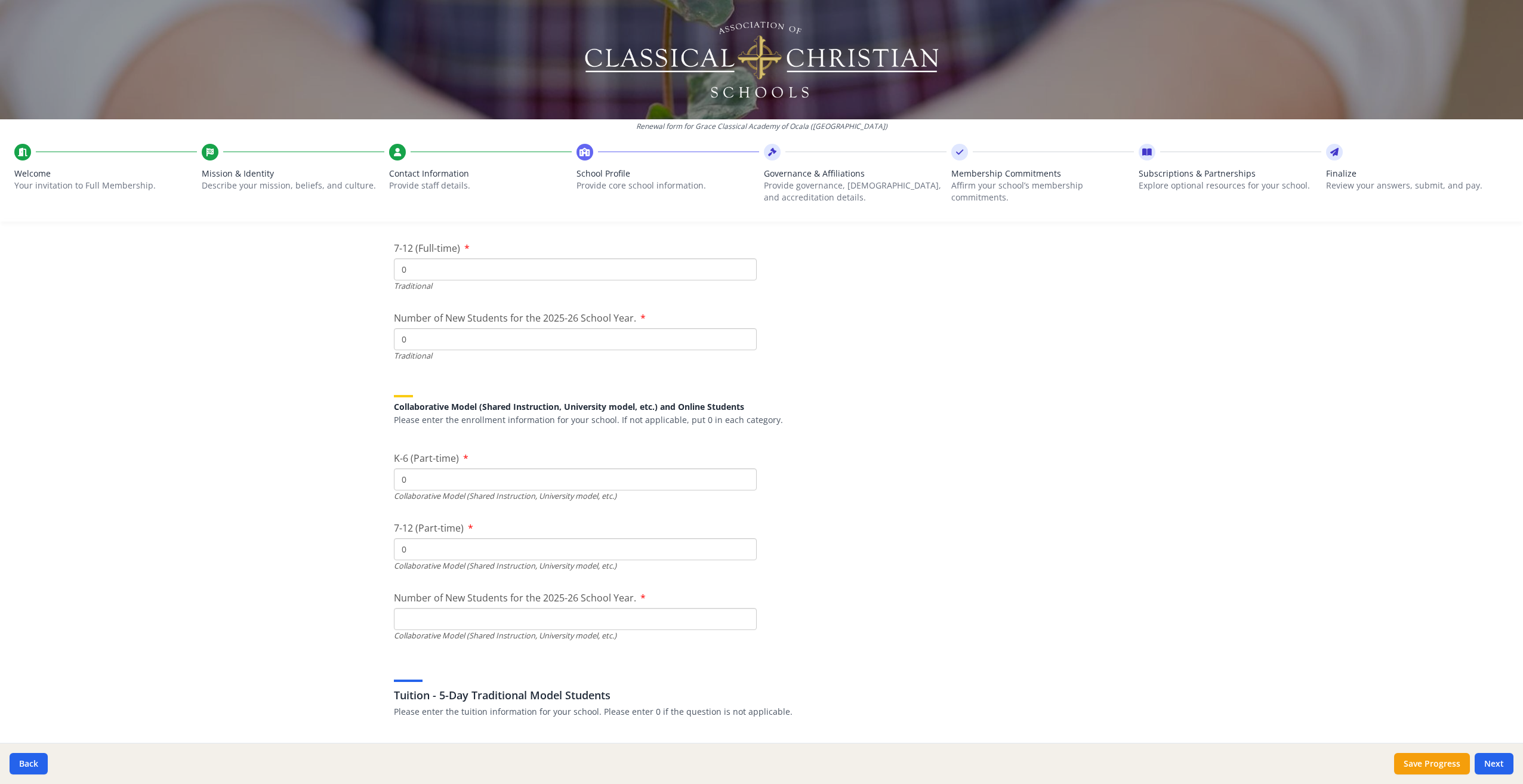
type input "0"
click at [420, 618] on input "Number of New Students for the 2025-26 School Year." at bounding box center [576, 619] width 363 height 22
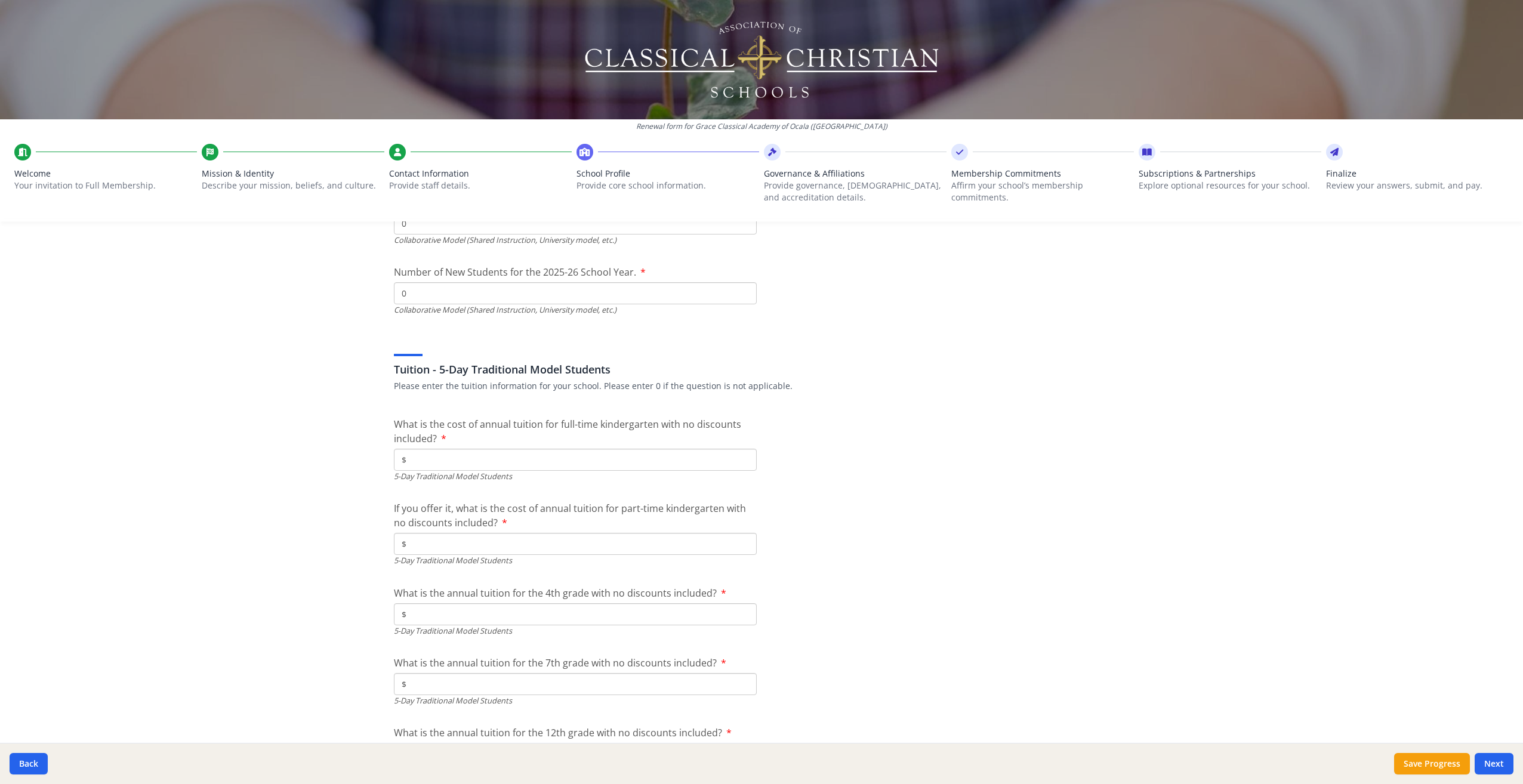
scroll to position [3108, 0]
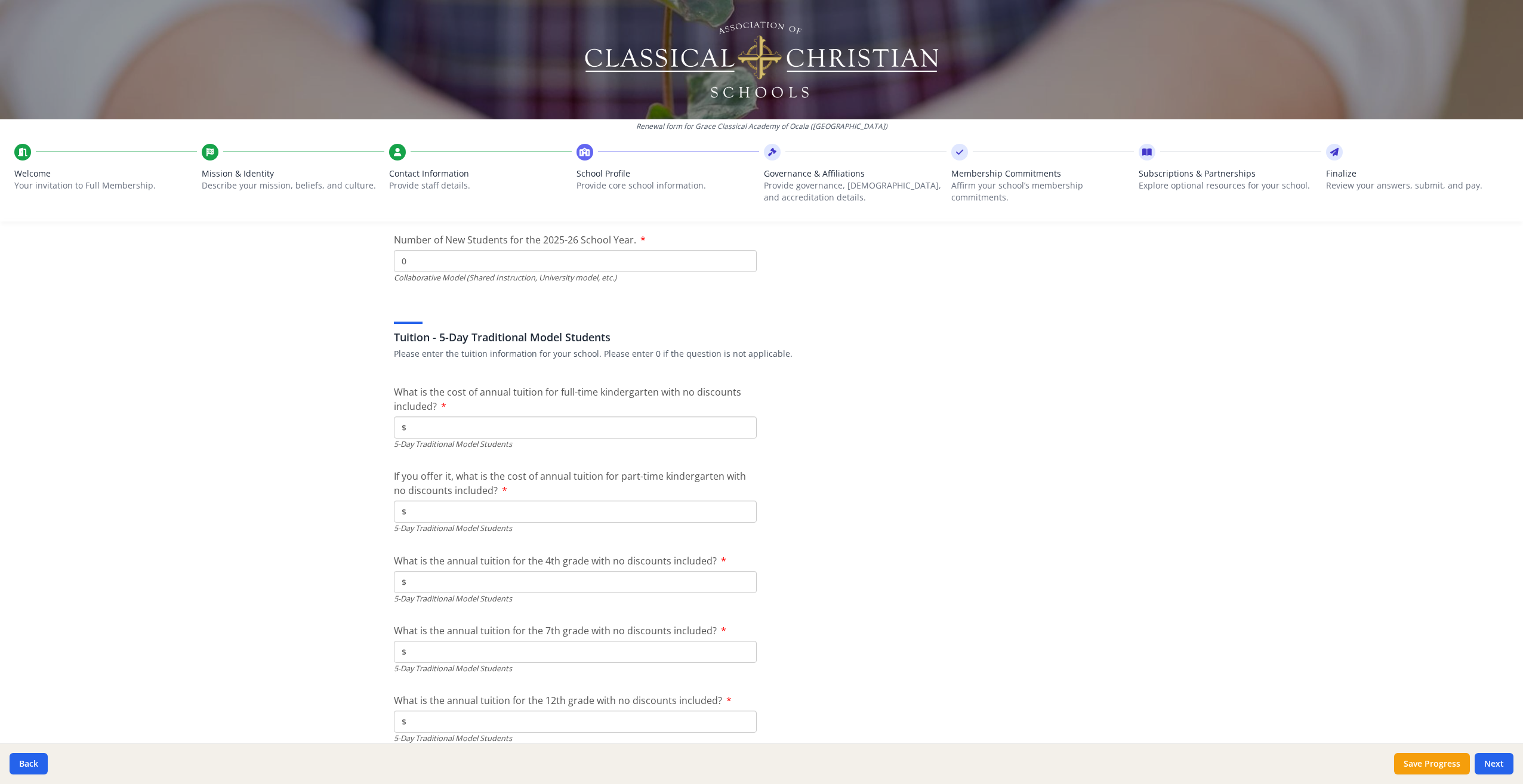
type input "0"
click at [437, 422] on input "$" at bounding box center [576, 427] width 363 height 22
type input "$10 000"
click at [439, 582] on input "$" at bounding box center [576, 582] width 363 height 22
type input "$10 000"
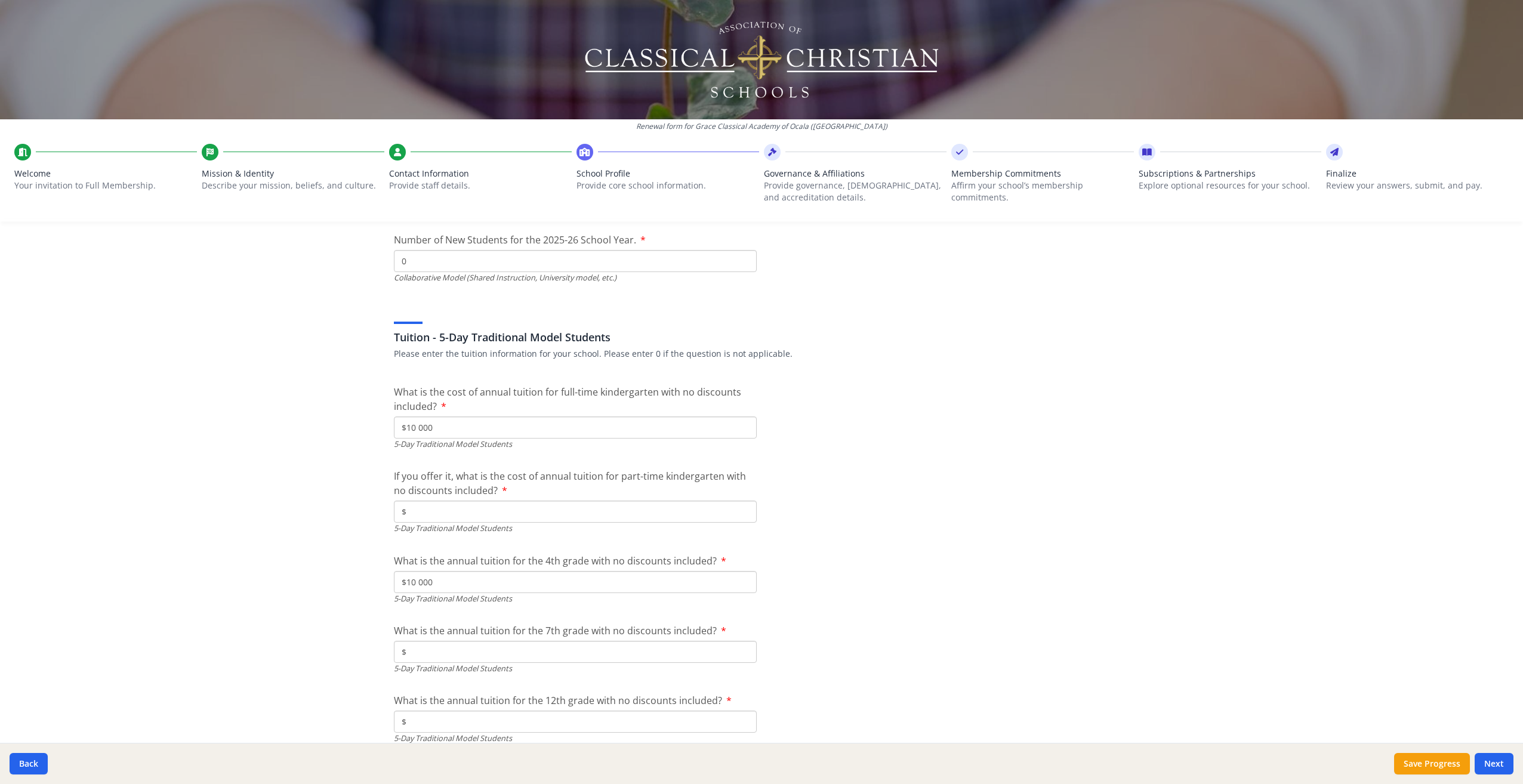
click at [465, 649] on input "$" at bounding box center [576, 652] width 363 height 22
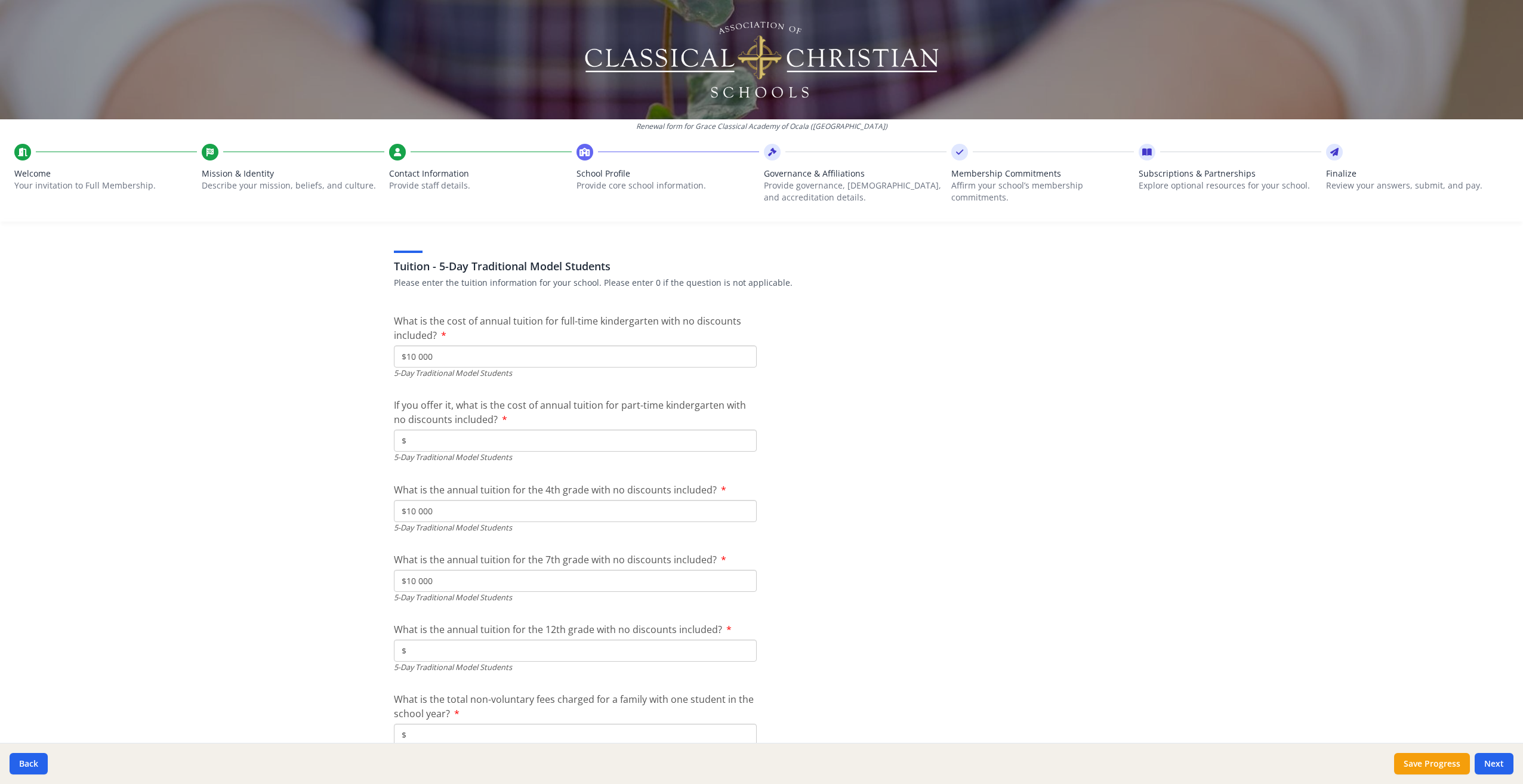
scroll to position [3287, 0]
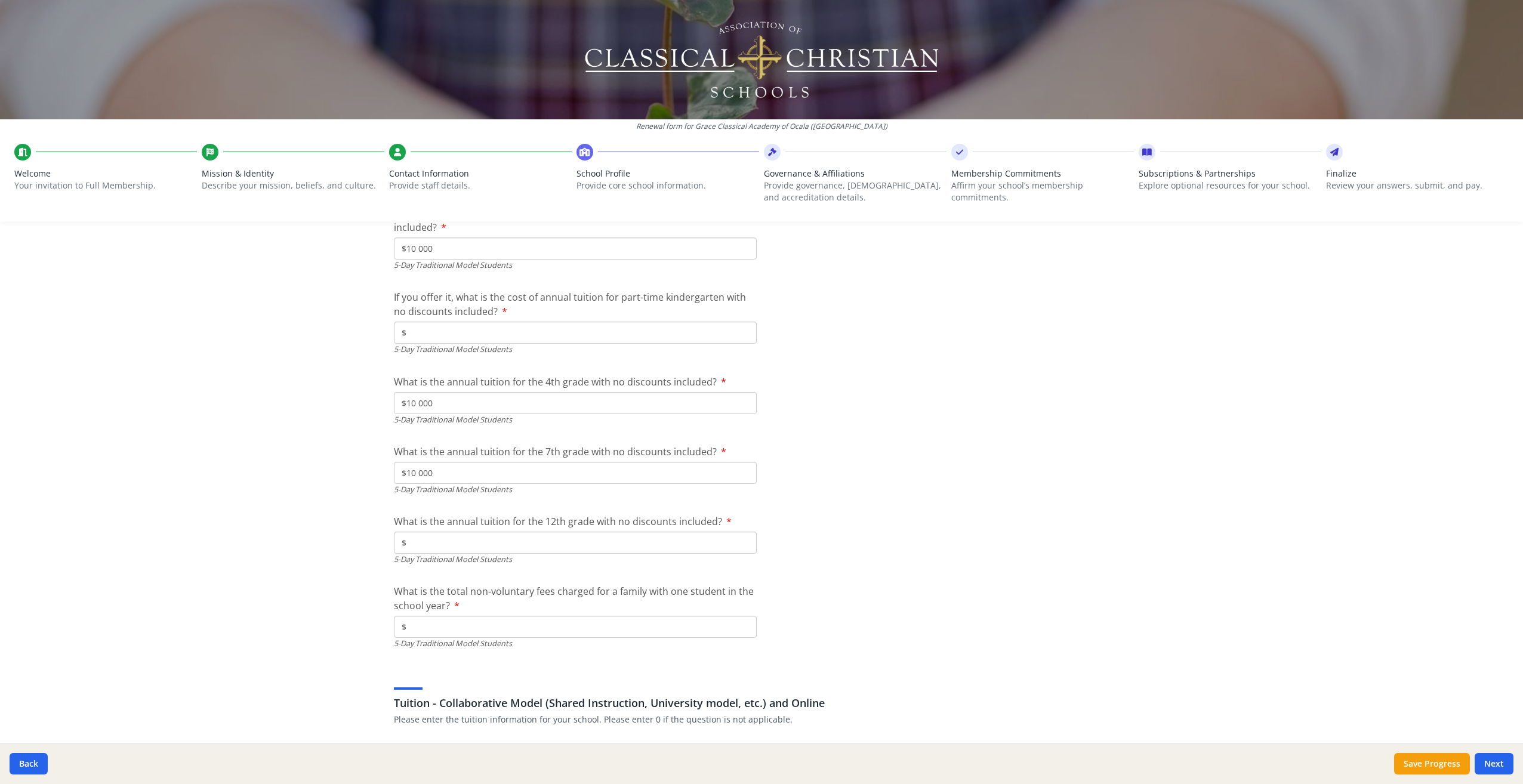
type input "$10 000"
click at [429, 537] on input "$" at bounding box center [576, 542] width 363 height 22
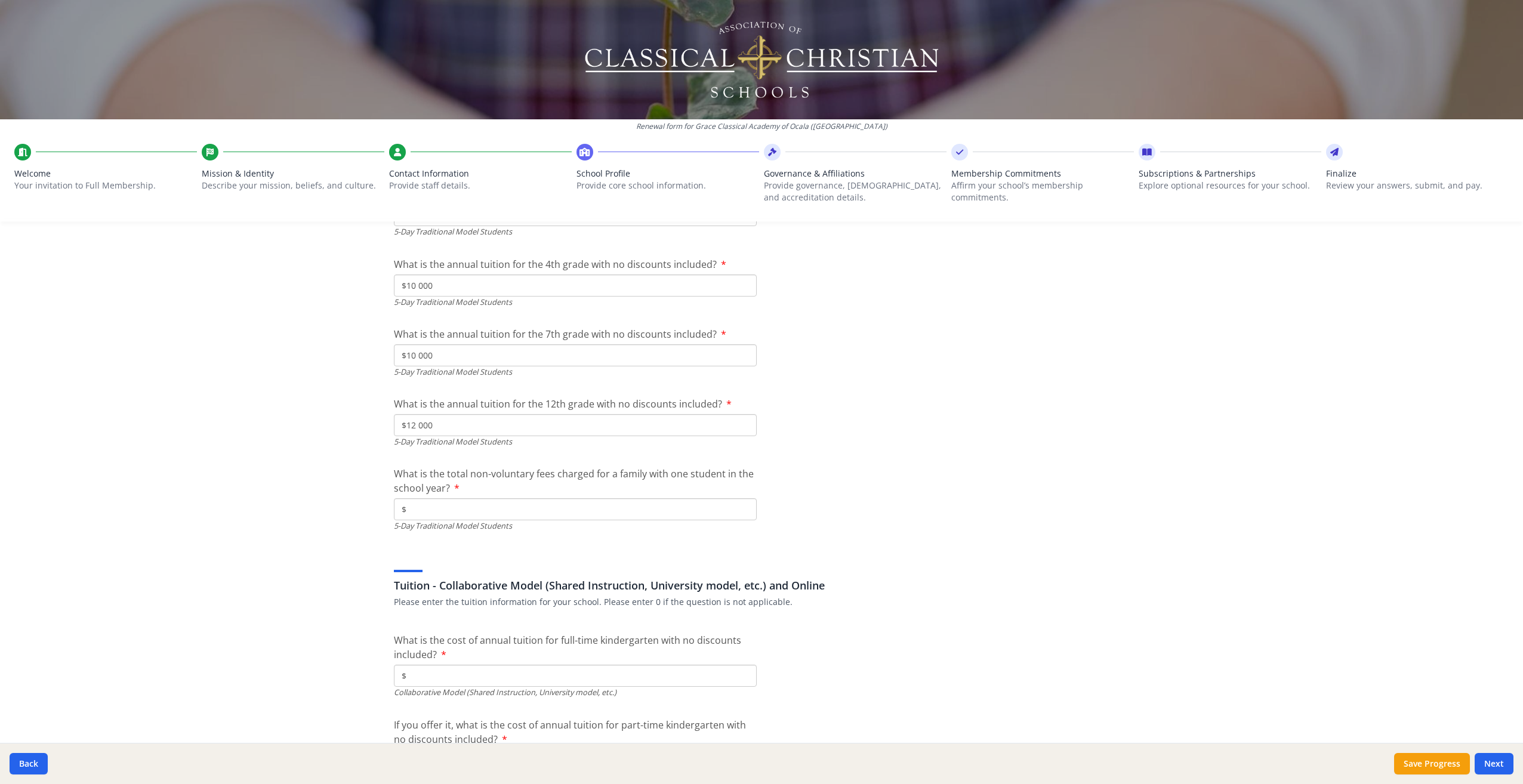
scroll to position [3407, 0]
type input "$12 000"
click at [425, 509] on input "$" at bounding box center [576, 507] width 363 height 22
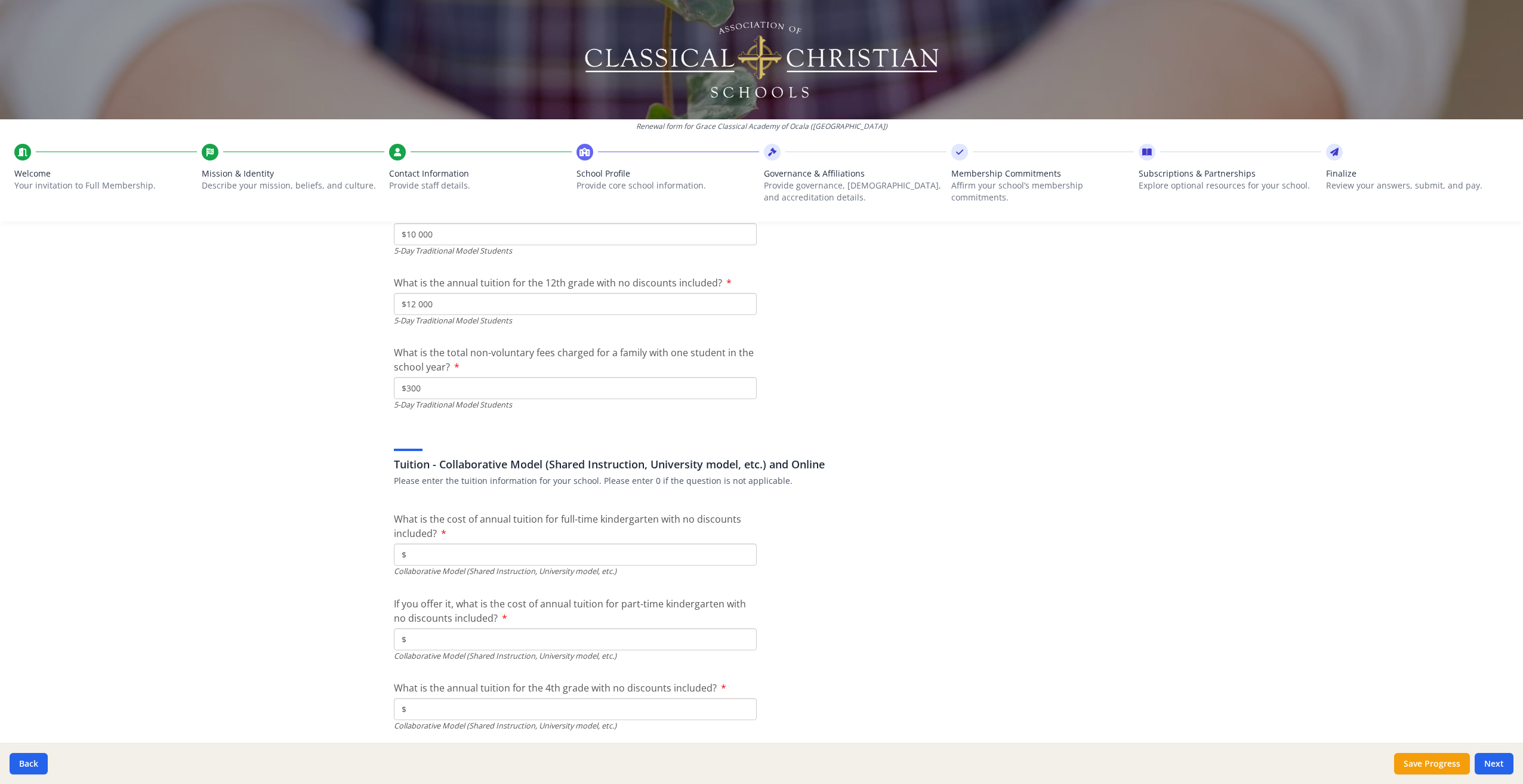
scroll to position [3585, 0]
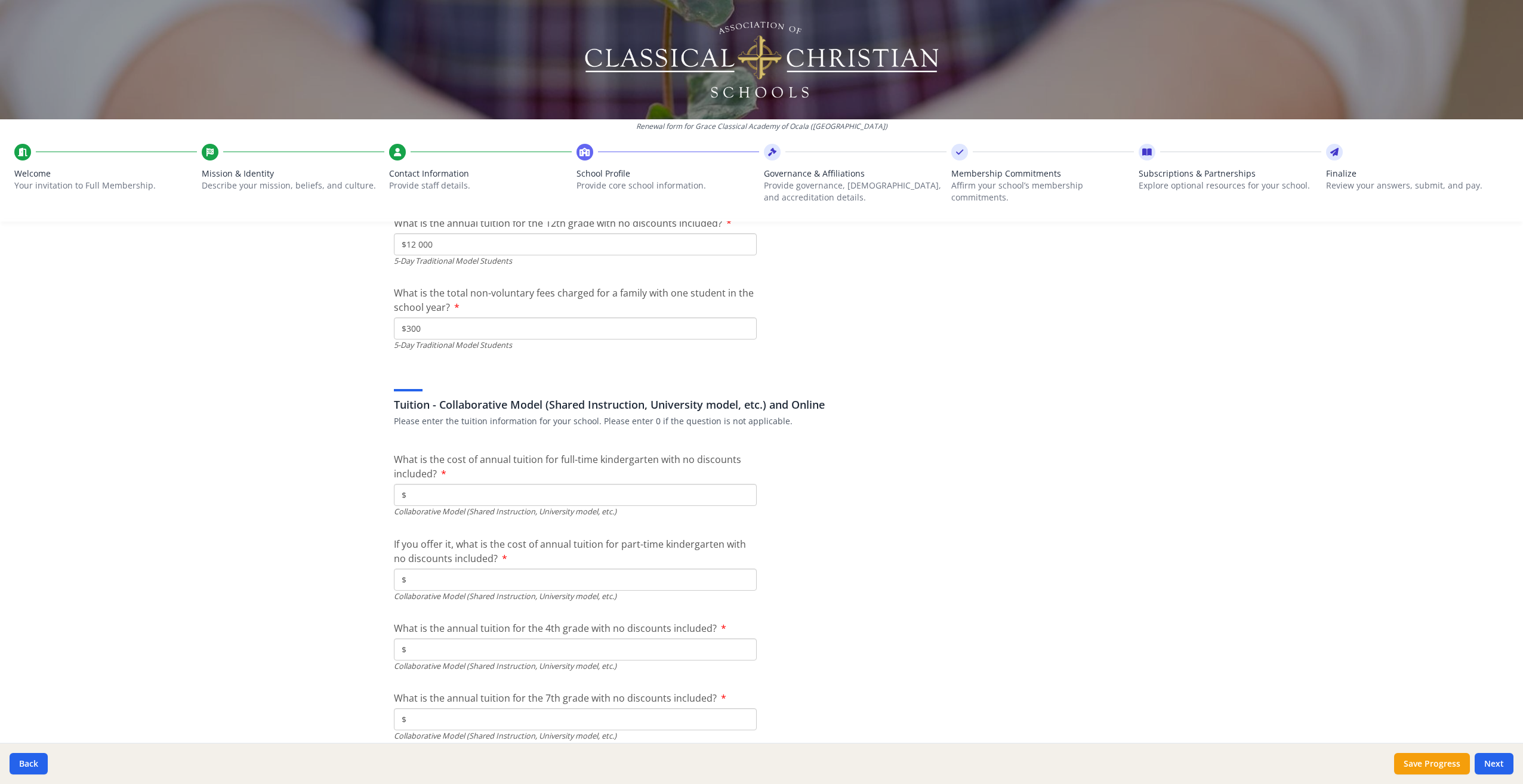
type input "$300"
click at [425, 493] on input "$" at bounding box center [576, 495] width 363 height 22
type input "$0"
click at [418, 580] on input "$" at bounding box center [576, 580] width 363 height 22
type input "$0"
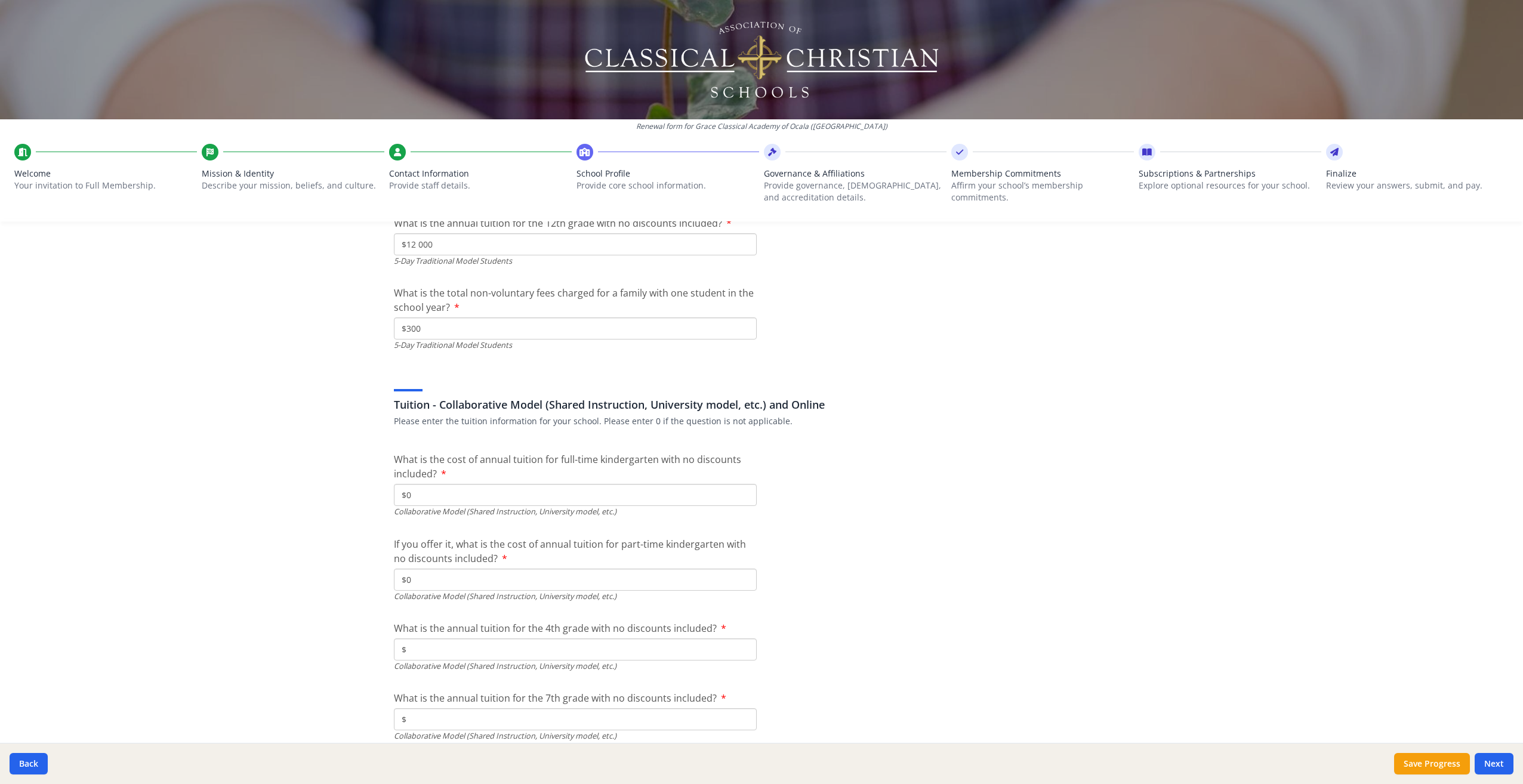
click at [429, 650] on input "$" at bounding box center [576, 649] width 363 height 22
type input "$0"
click at [431, 716] on input "$" at bounding box center [576, 719] width 363 height 22
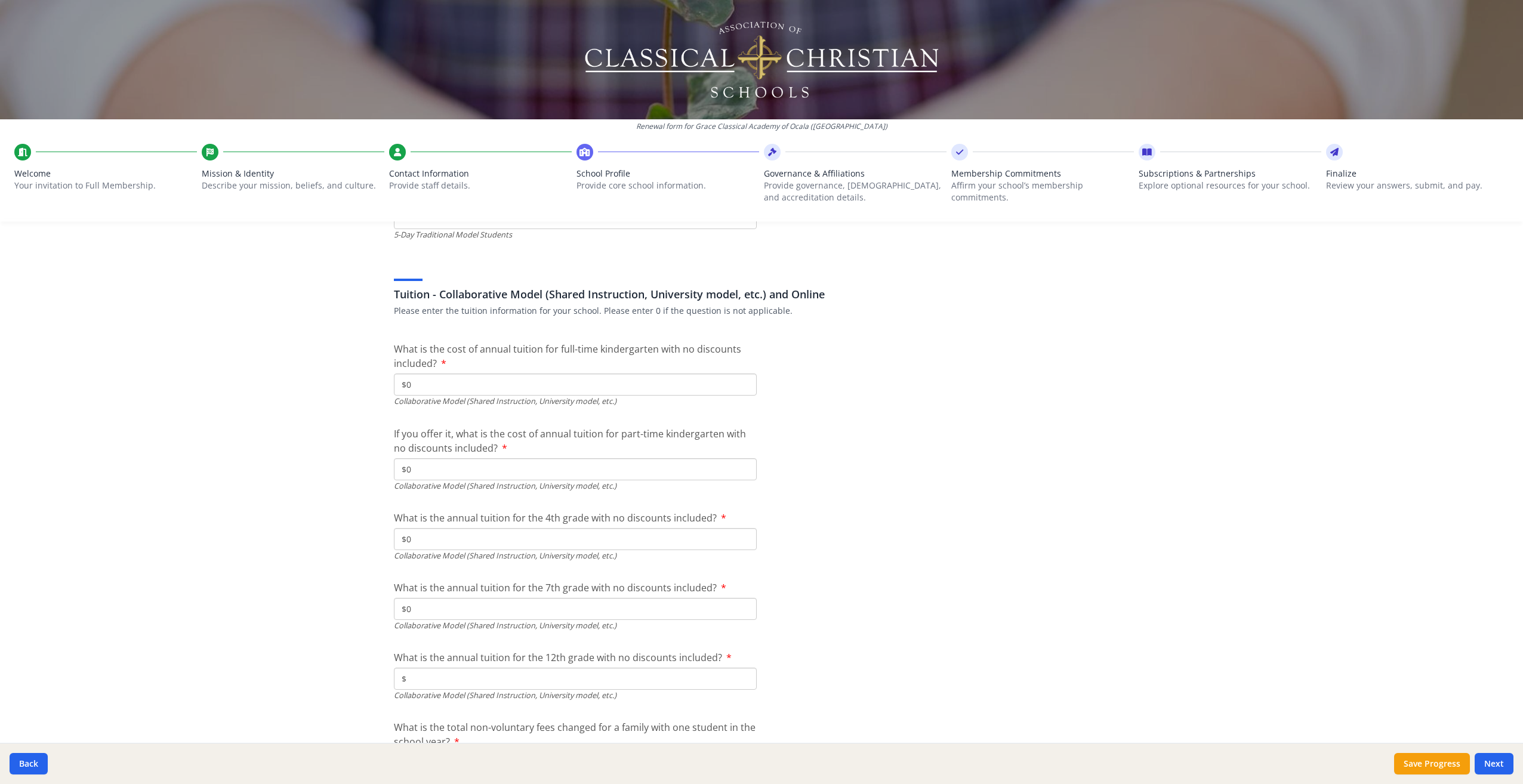
scroll to position [3789, 0]
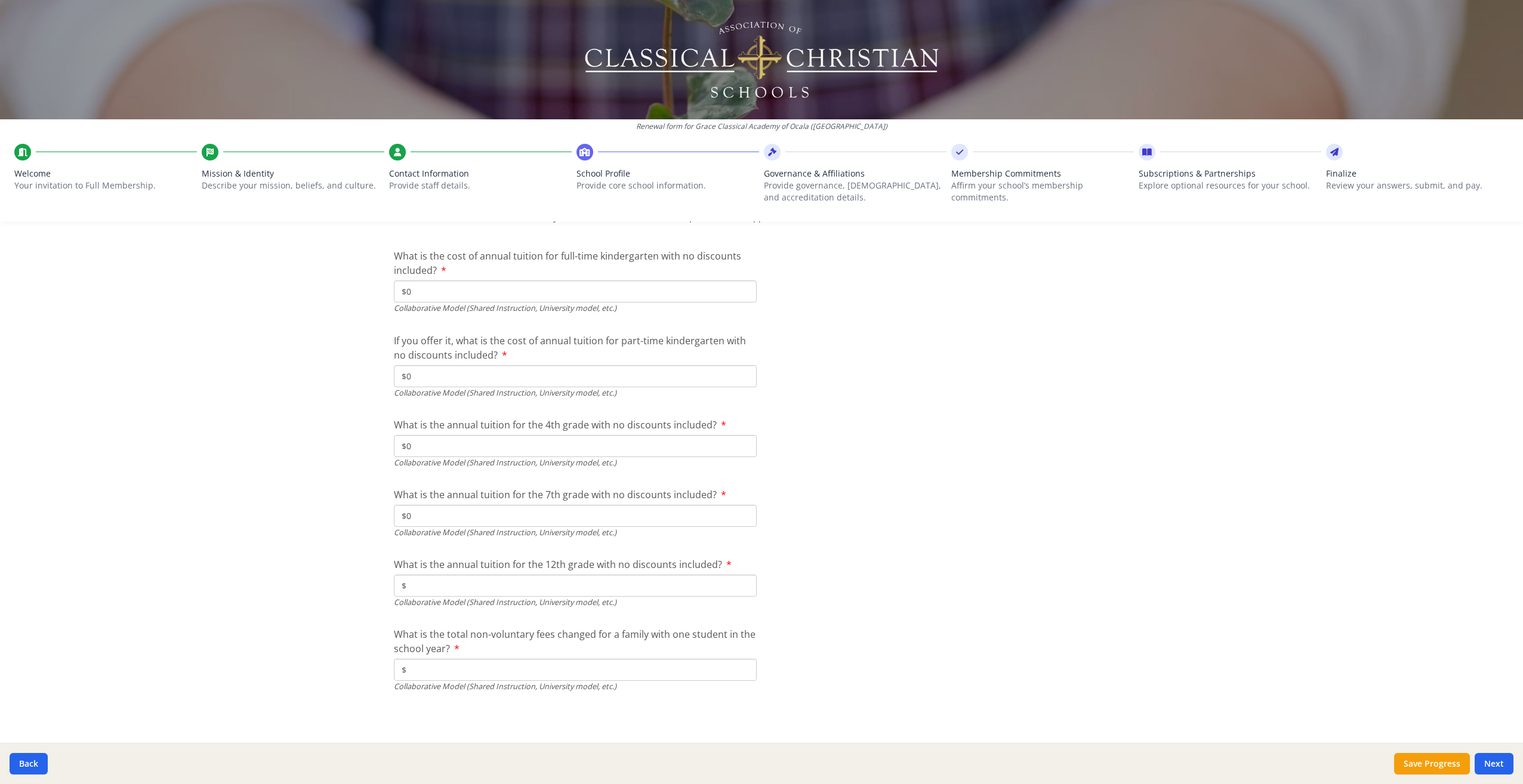
type input "$0"
click at [454, 582] on input "$" at bounding box center [576, 586] width 363 height 22
type input "$0"
click at [453, 672] on input "$" at bounding box center [576, 669] width 363 height 22
type input "$0"
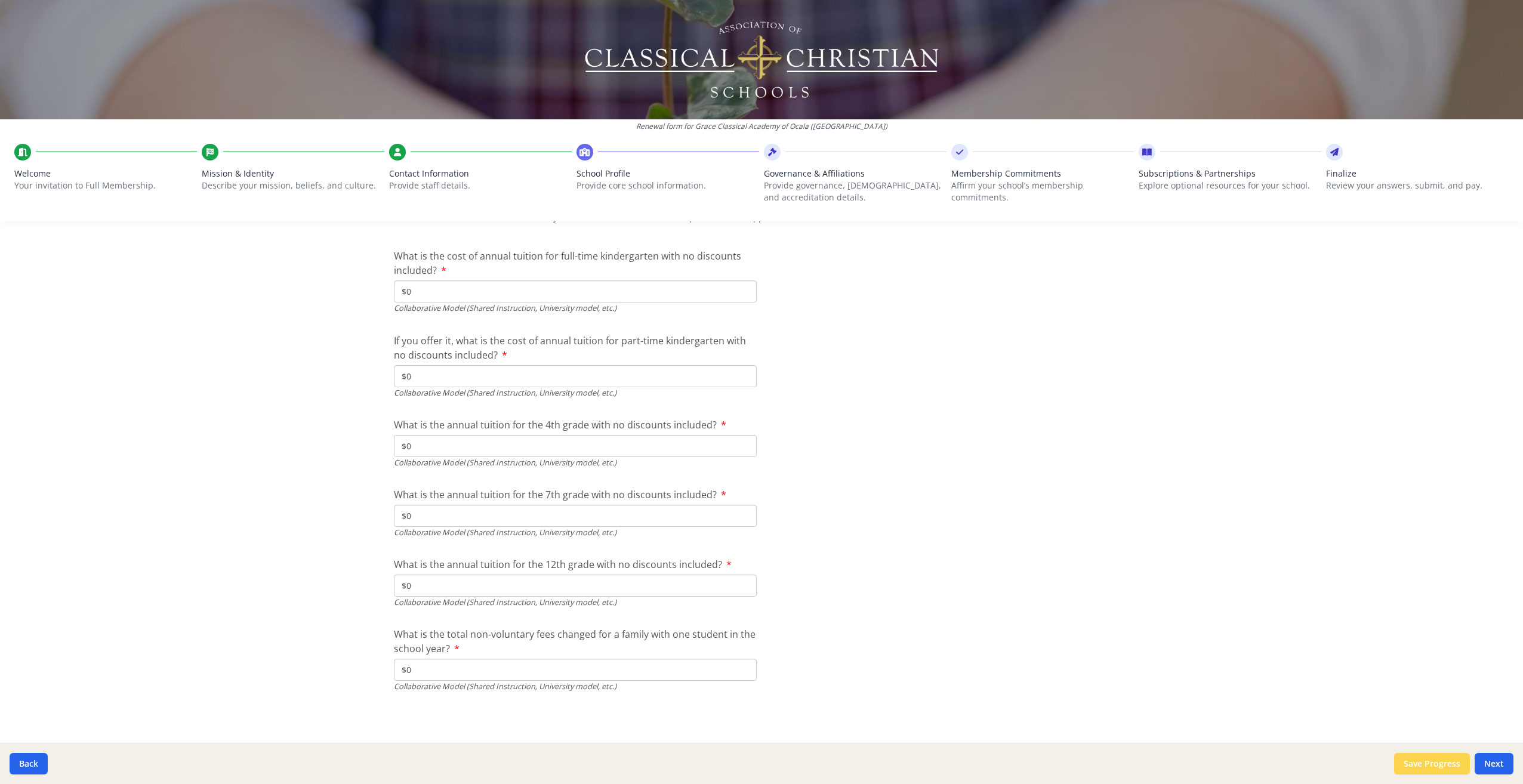
click at [1415, 763] on button "Save Progress" at bounding box center [1433, 763] width 76 height 21
click at [1496, 763] on button "Next" at bounding box center [1494, 763] width 39 height 21
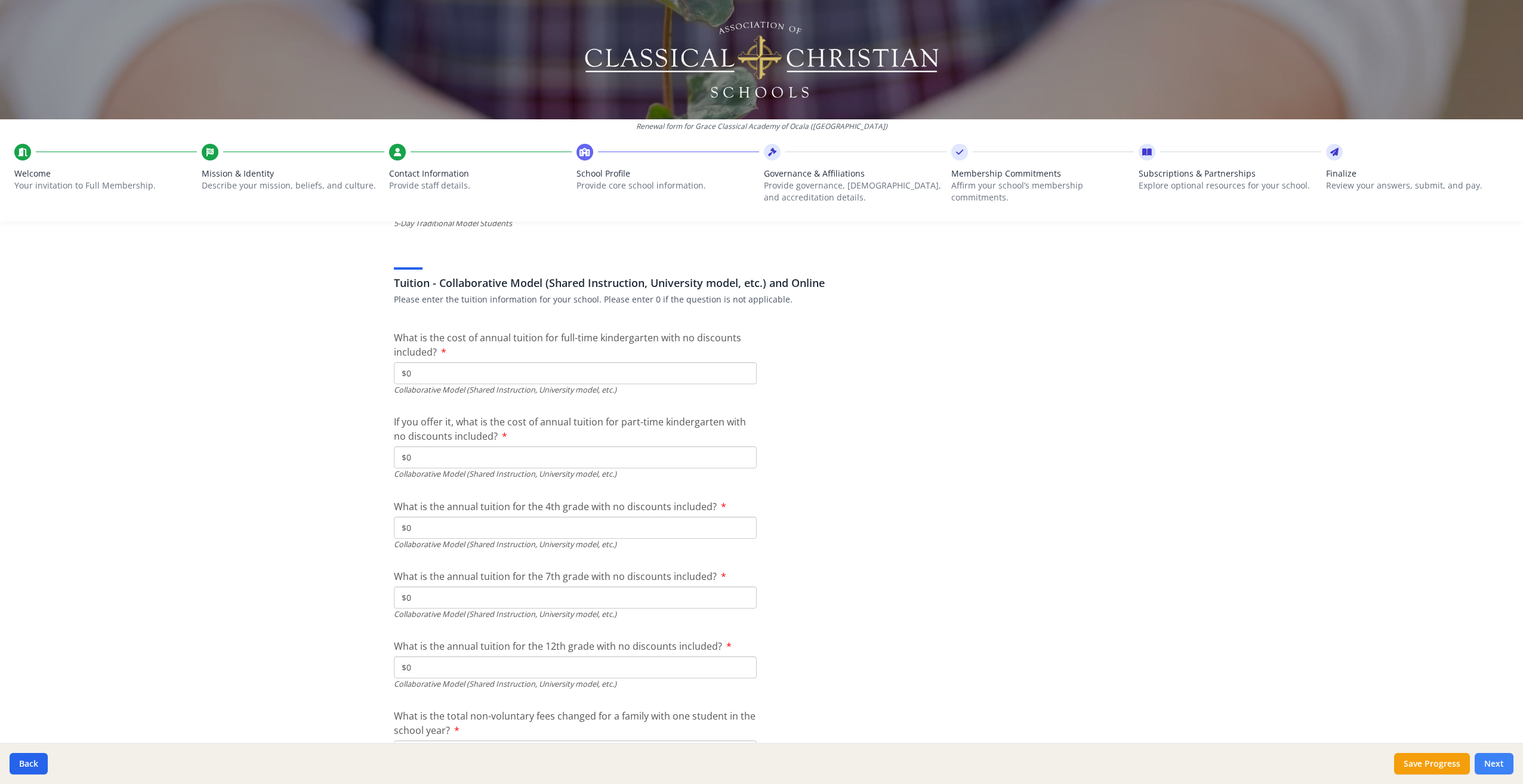
scroll to position [3870, 0]
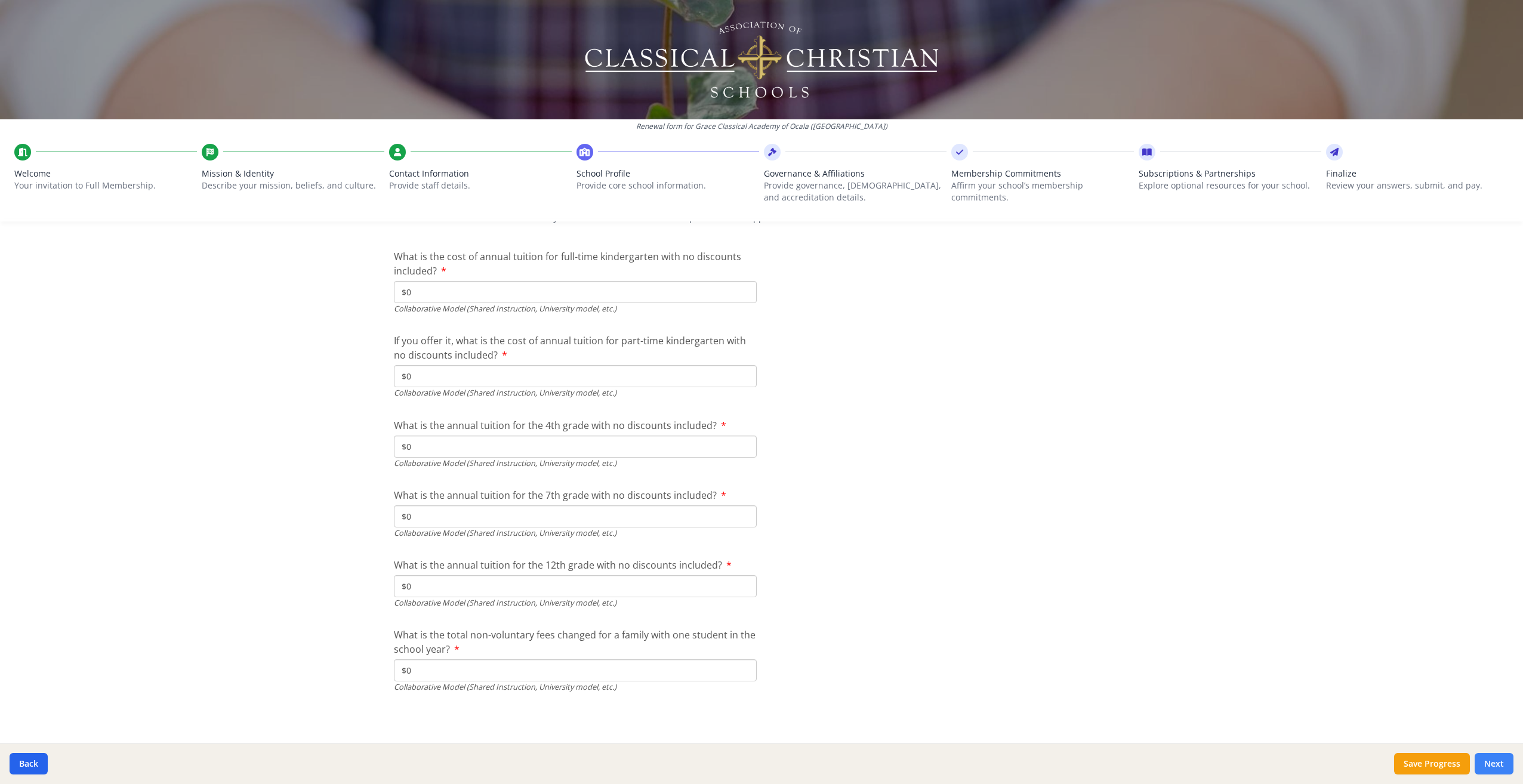
click at [1494, 760] on button "Next" at bounding box center [1494, 763] width 39 height 21
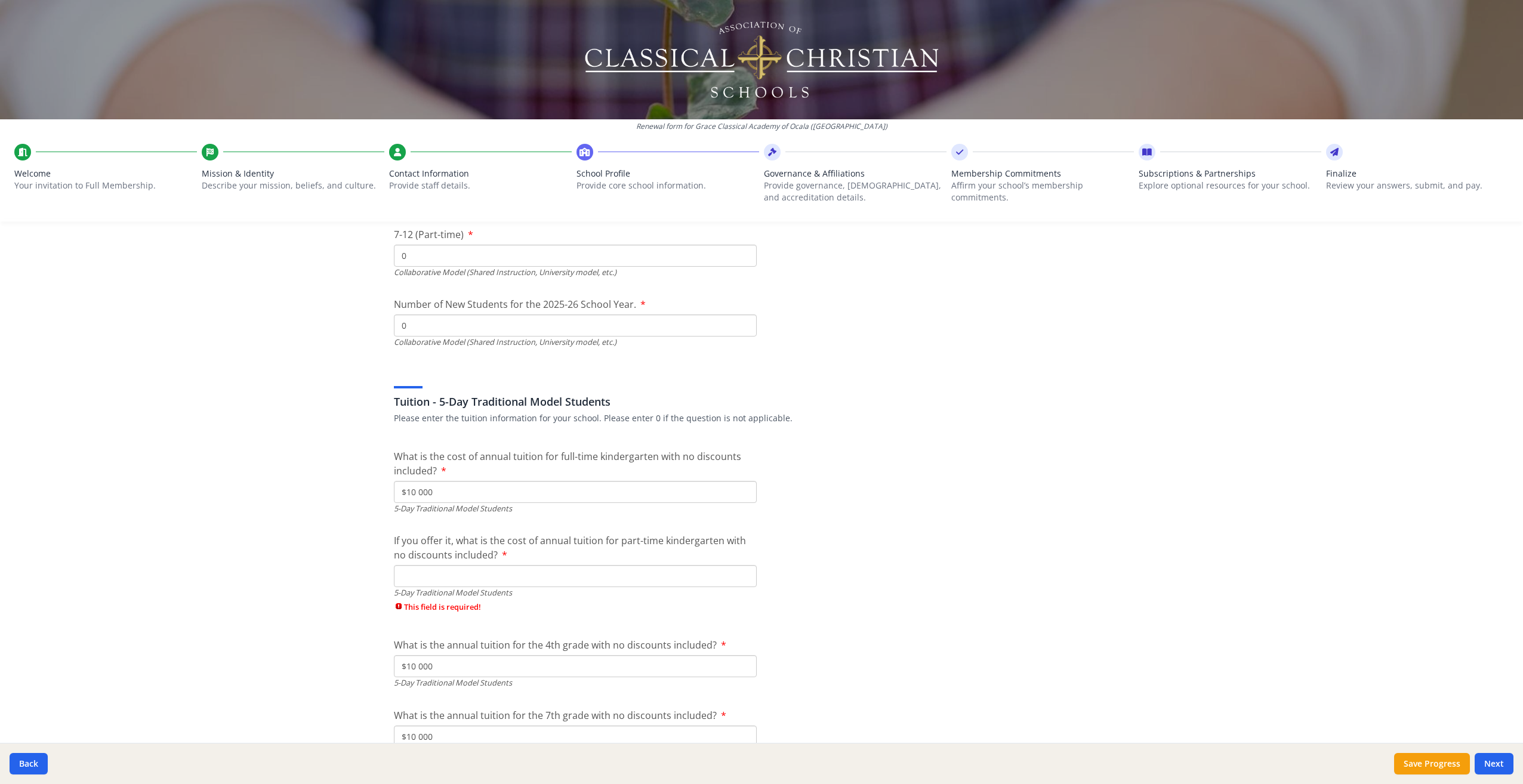
scroll to position [3095, 0]
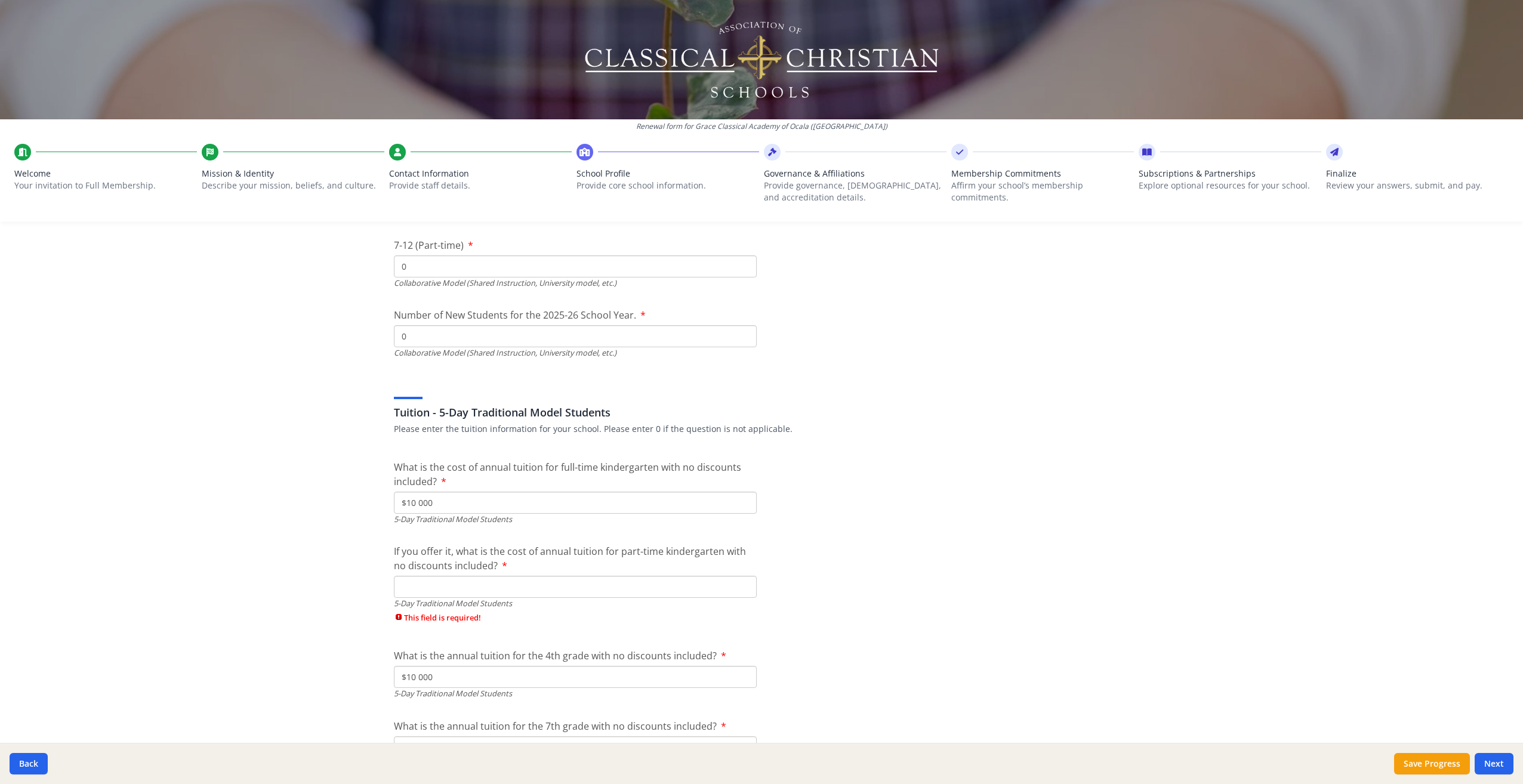
click at [422, 587] on input "If you offer it, what is the cost of annual tuition for part-time kindergarten …" at bounding box center [576, 587] width 363 height 22
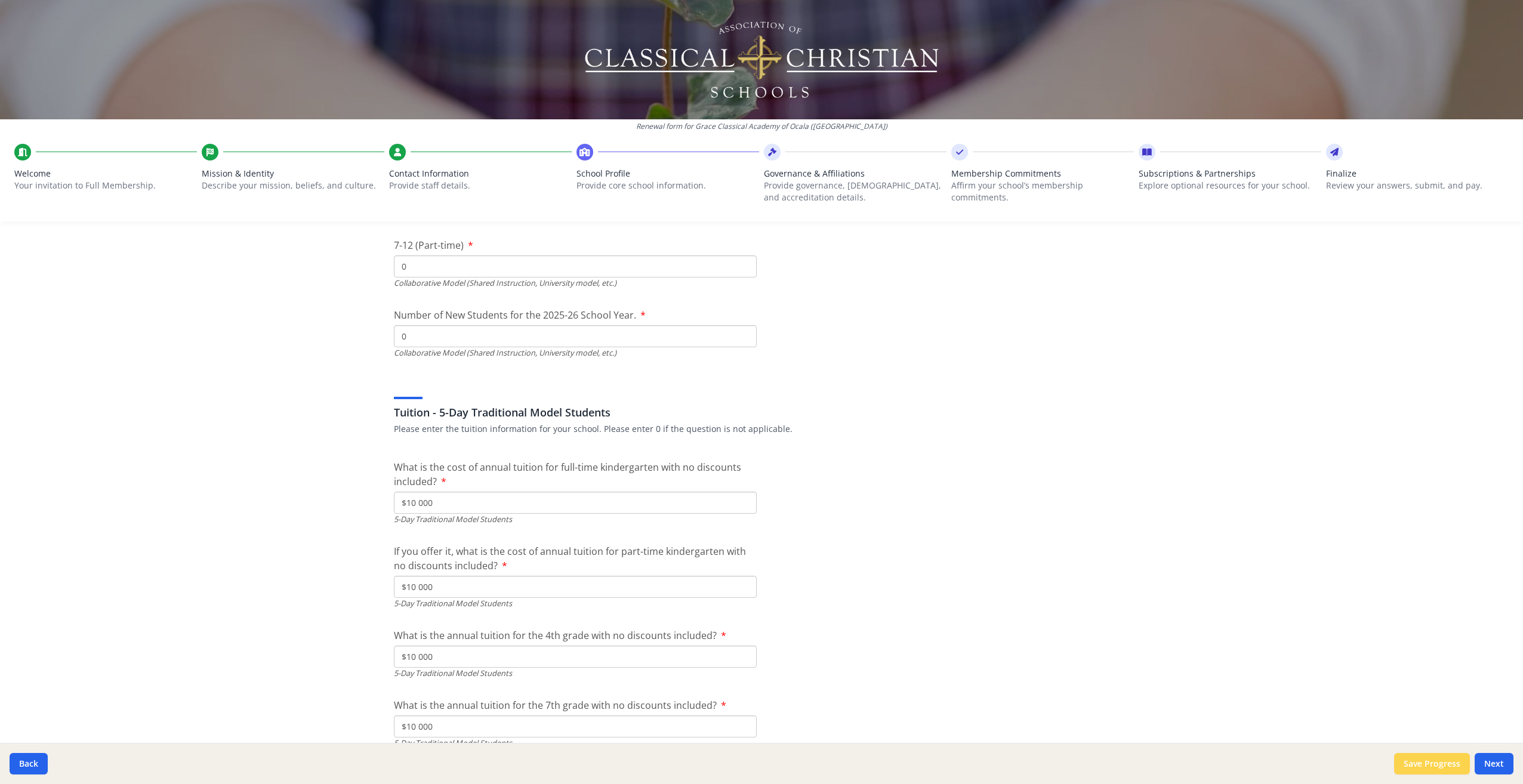
click at [1428, 764] on button "Save Progress" at bounding box center [1433, 763] width 76 height 21
click at [1491, 760] on button "Next" at bounding box center [1494, 763] width 39 height 21
click at [445, 588] on input "$10 000" at bounding box center [576, 587] width 363 height 22
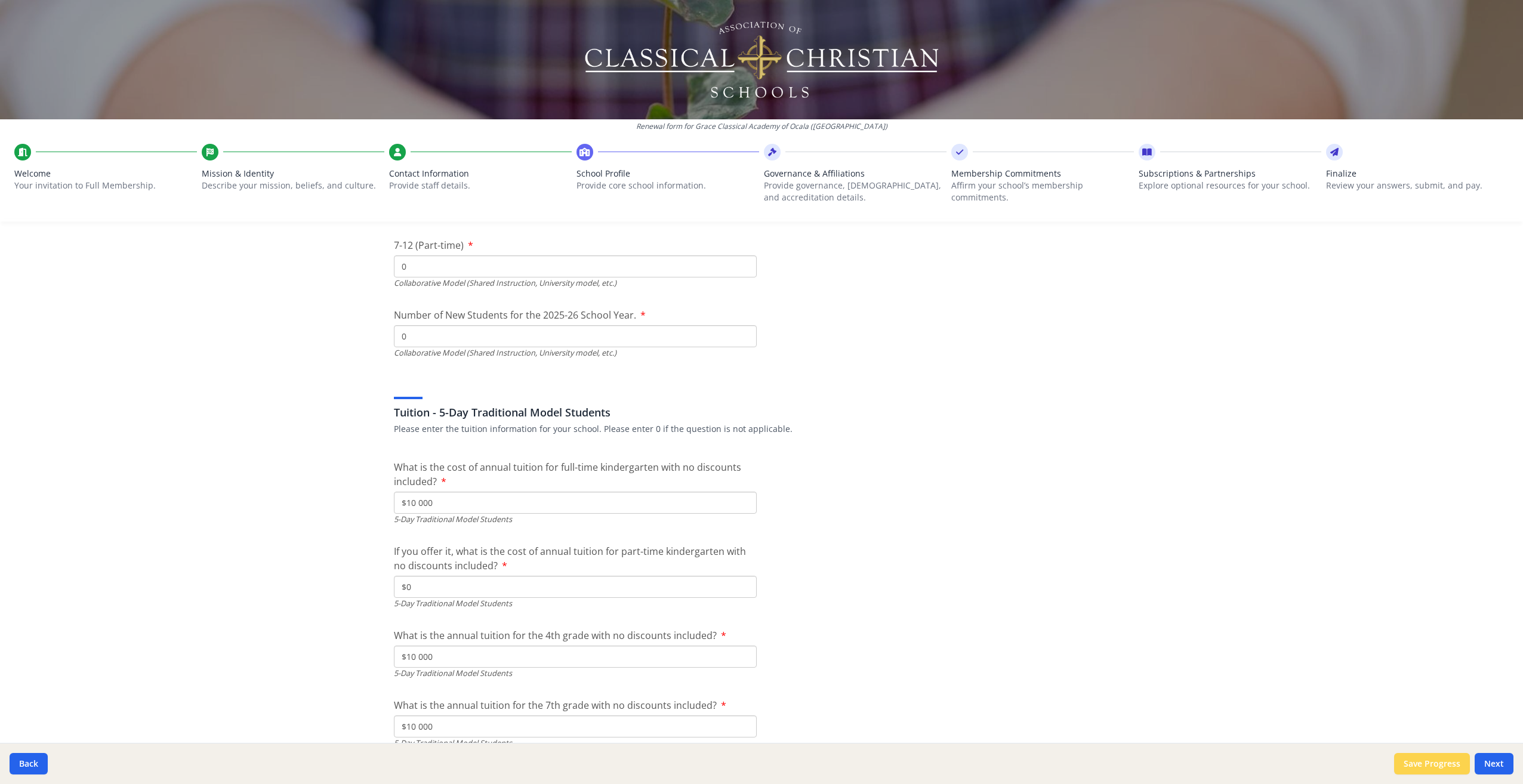
type input "$0"
click at [1428, 760] on button "Save Progress" at bounding box center [1433, 763] width 76 height 21
click at [1492, 758] on button "Next" at bounding box center [1494, 763] width 39 height 21
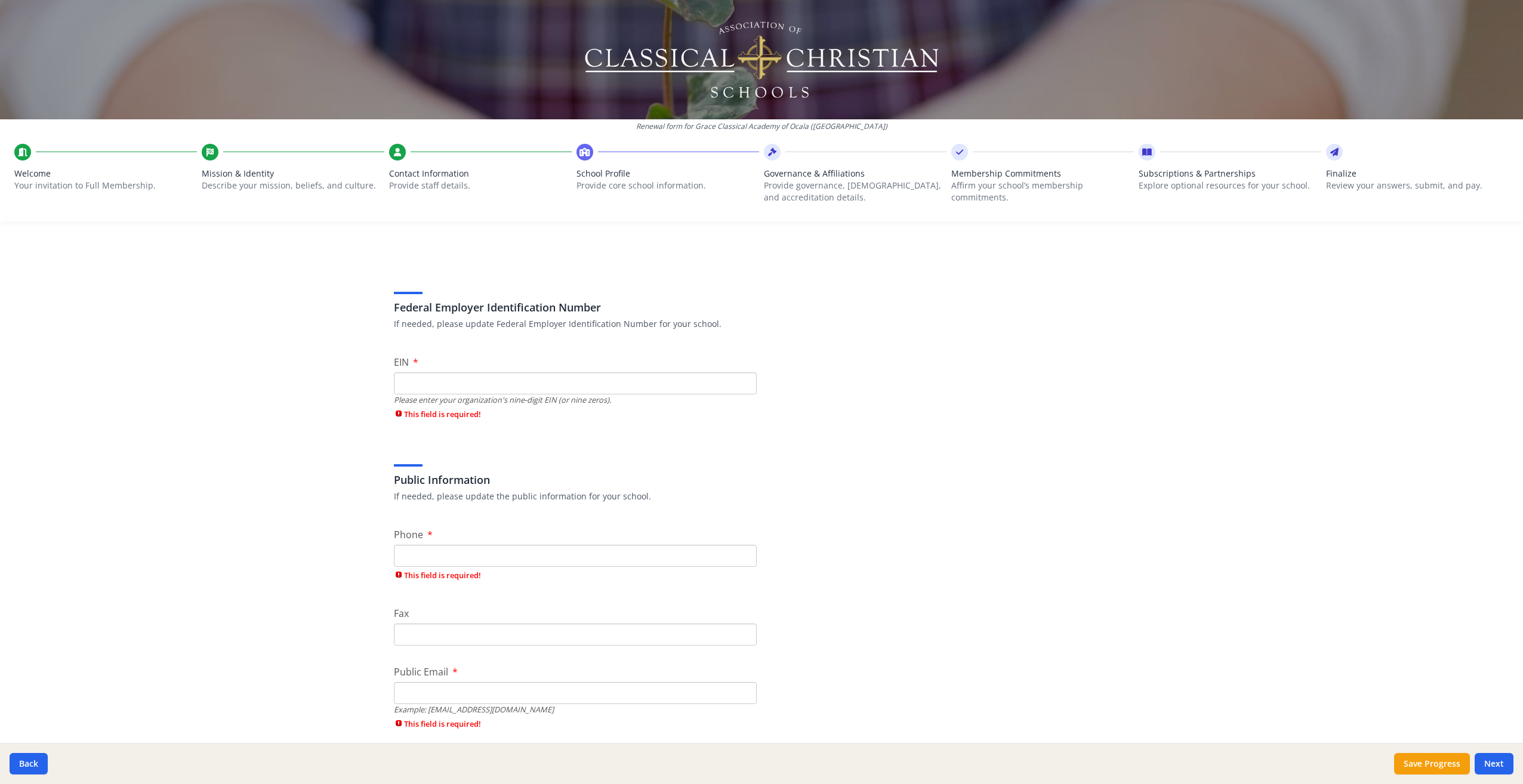
scroll to position [0, 0]
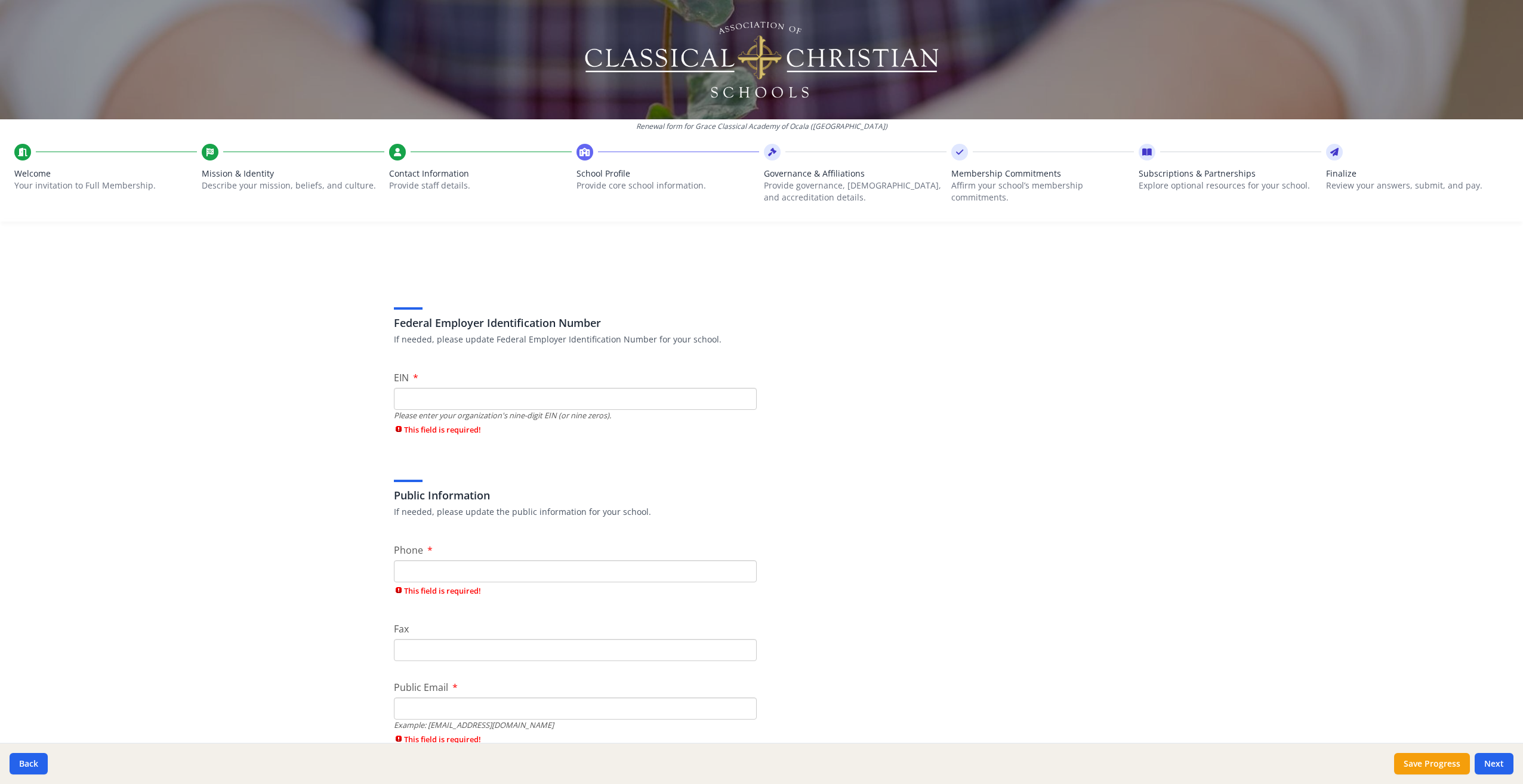
click at [432, 566] on input "Phone" at bounding box center [576, 571] width 363 height 22
type input "[PHONE_NUMBER]"
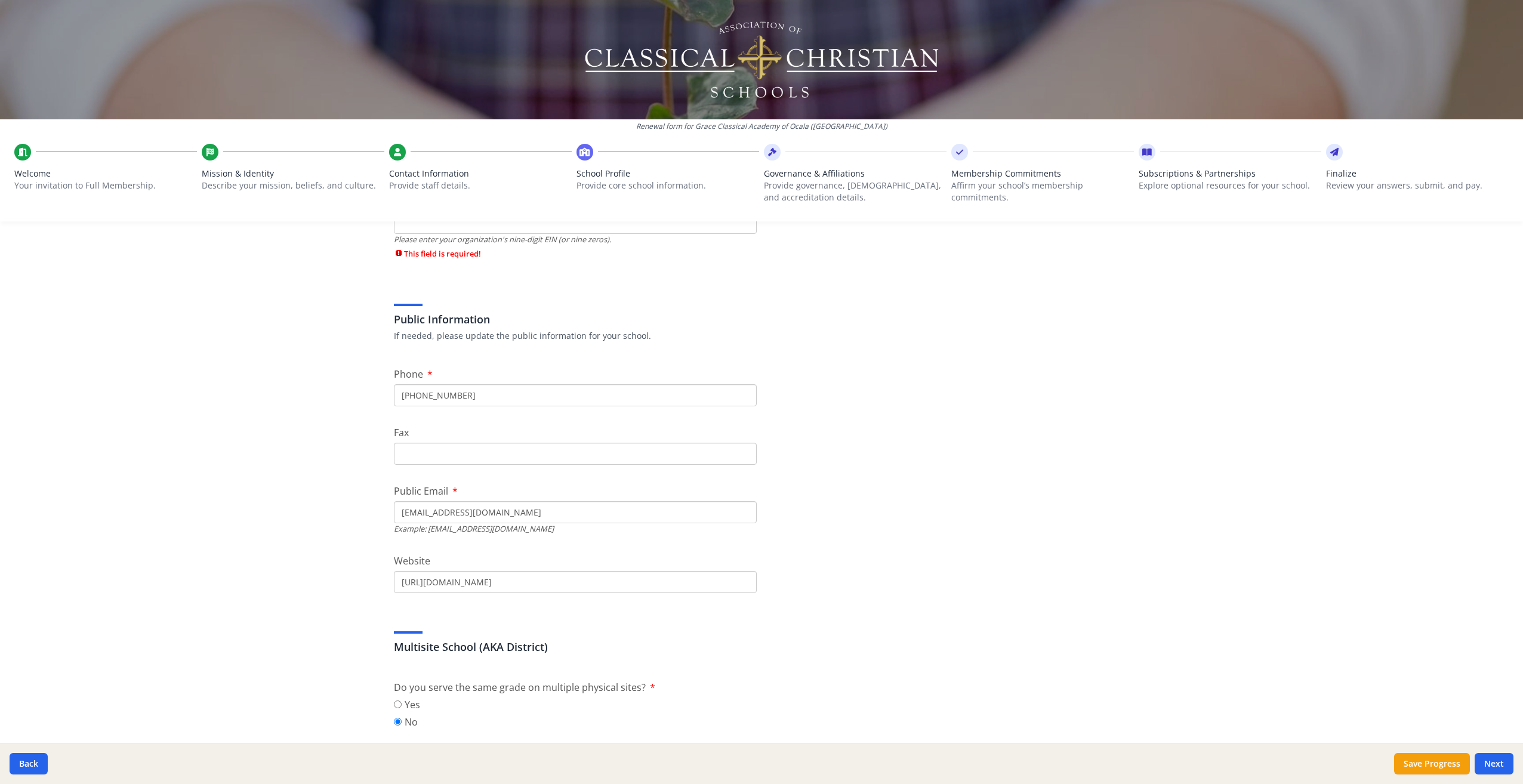
scroll to position [179, 0]
drag, startPoint x: 509, startPoint y: 509, endPoint x: 311, endPoint y: 499, distance: 198.3
click at [314, 506] on div "Renewal form for Grace Classical Academy of Ocala ([GEOGRAPHIC_DATA]) Welcome Y…" at bounding box center [762, 392] width 1523 height 784
type input "[EMAIL_ADDRESS][DOMAIN_NAME]"
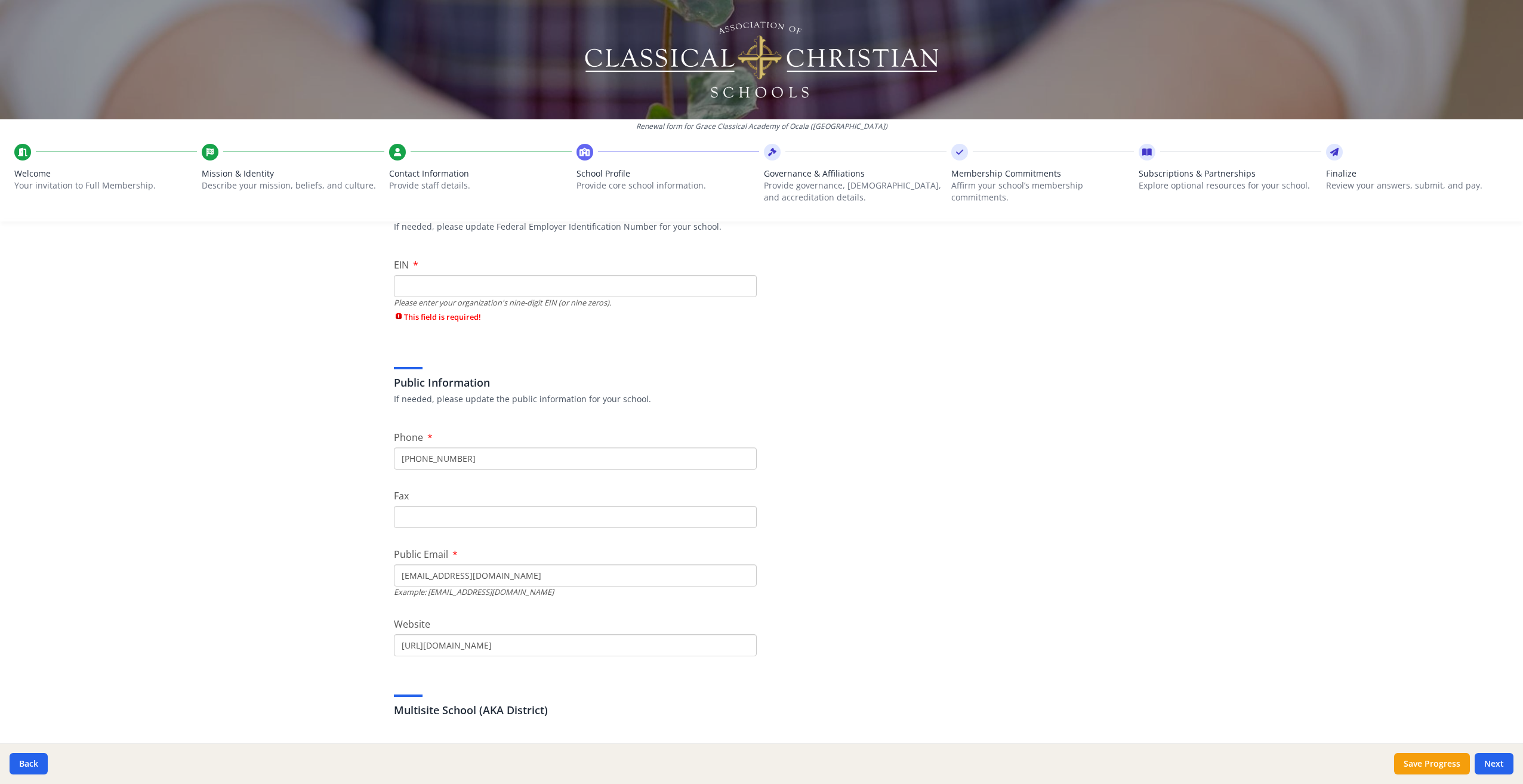
scroll to position [0, 0]
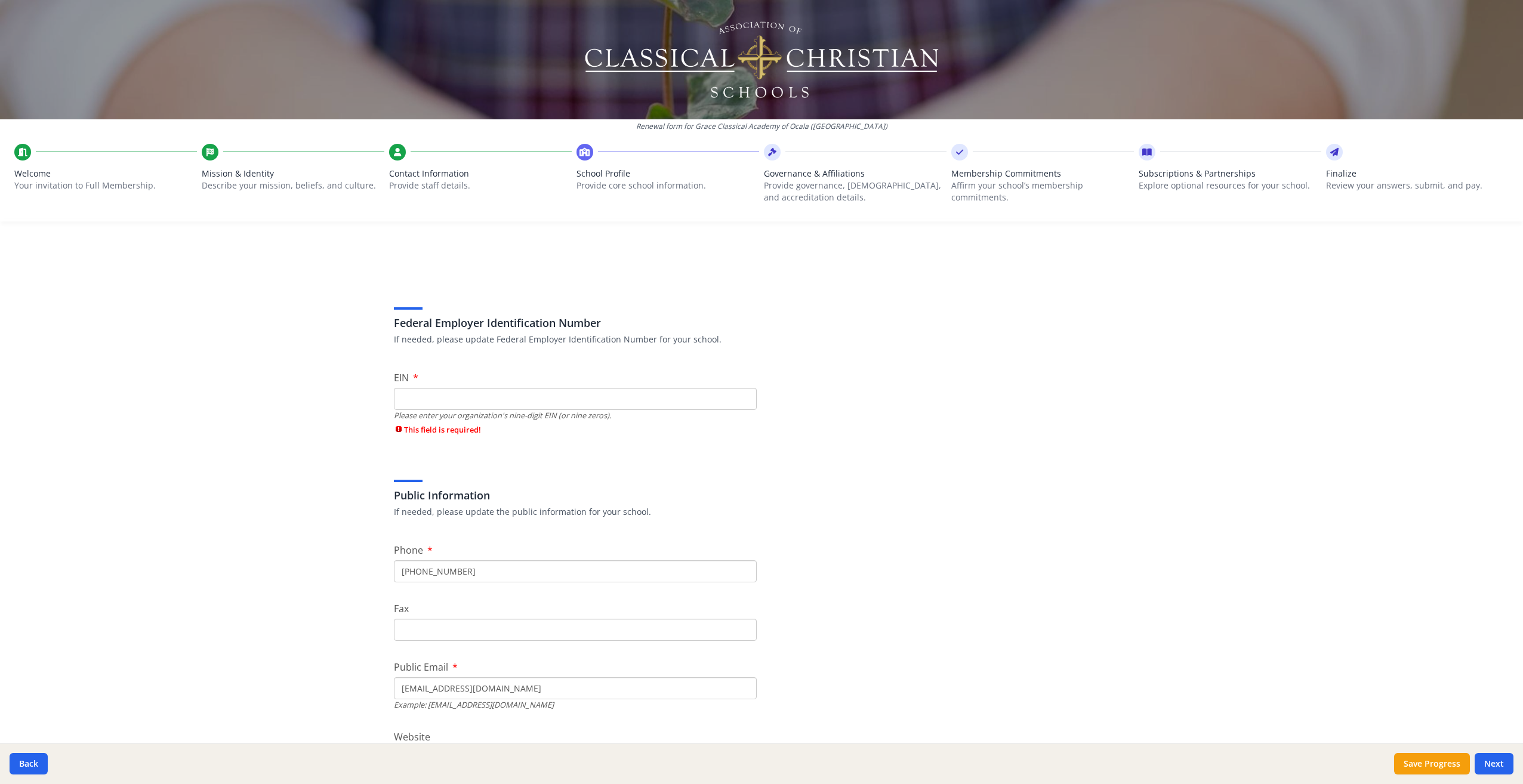
click at [447, 401] on input "EIN" at bounding box center [576, 399] width 363 height 22
type input "99-168477"
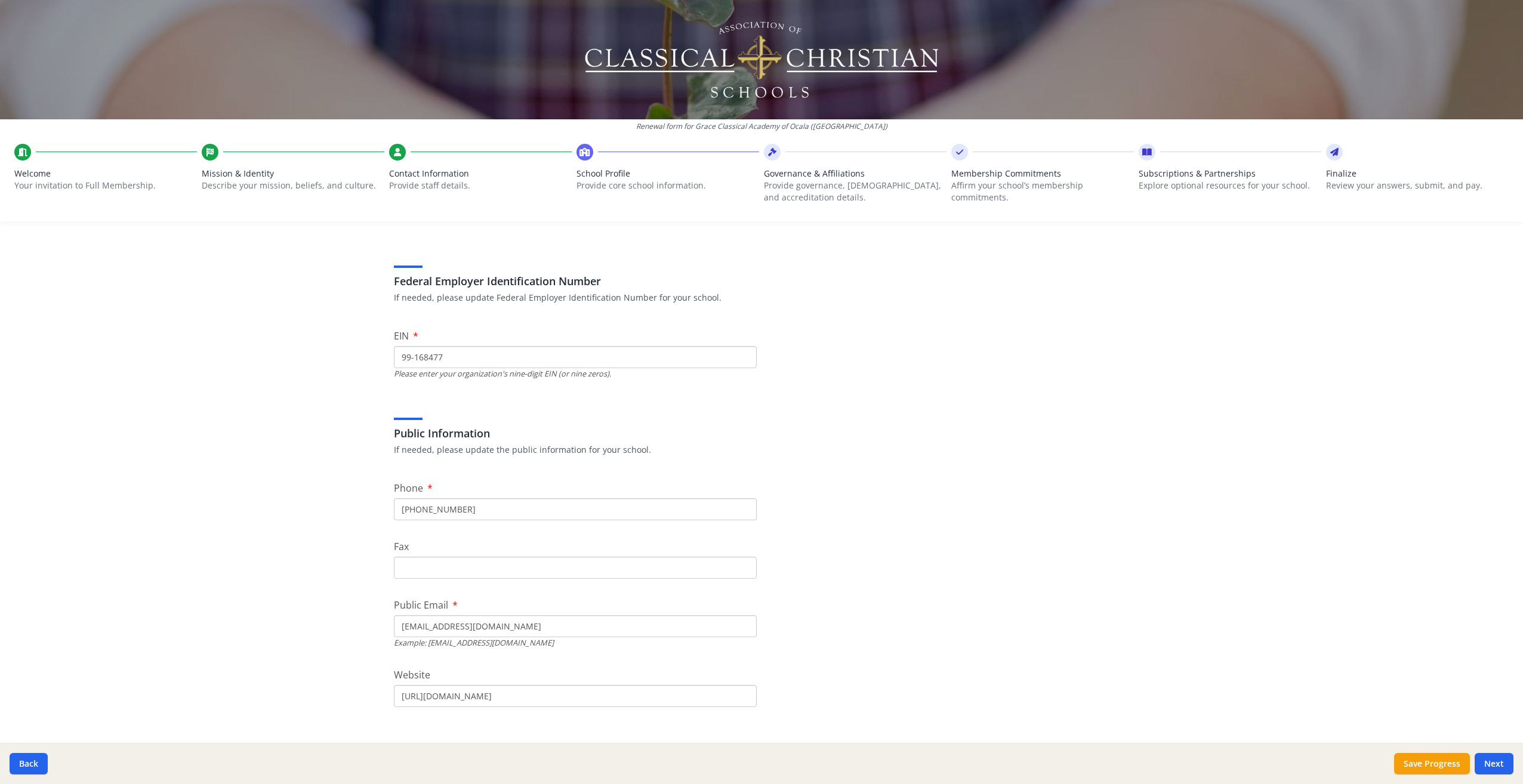
scroll to position [179, 0]
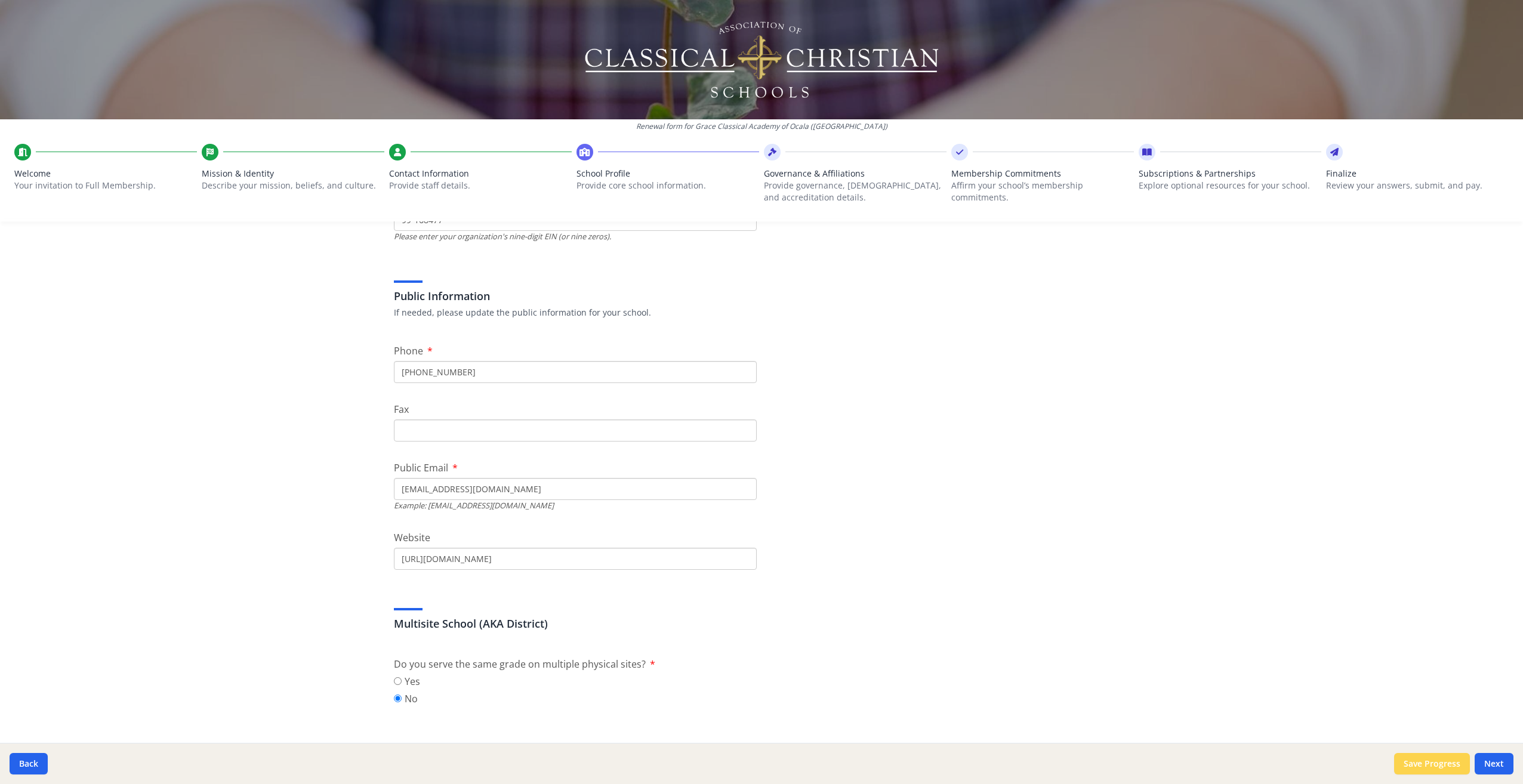
click at [1425, 763] on button "Save Progress" at bounding box center [1433, 763] width 76 height 21
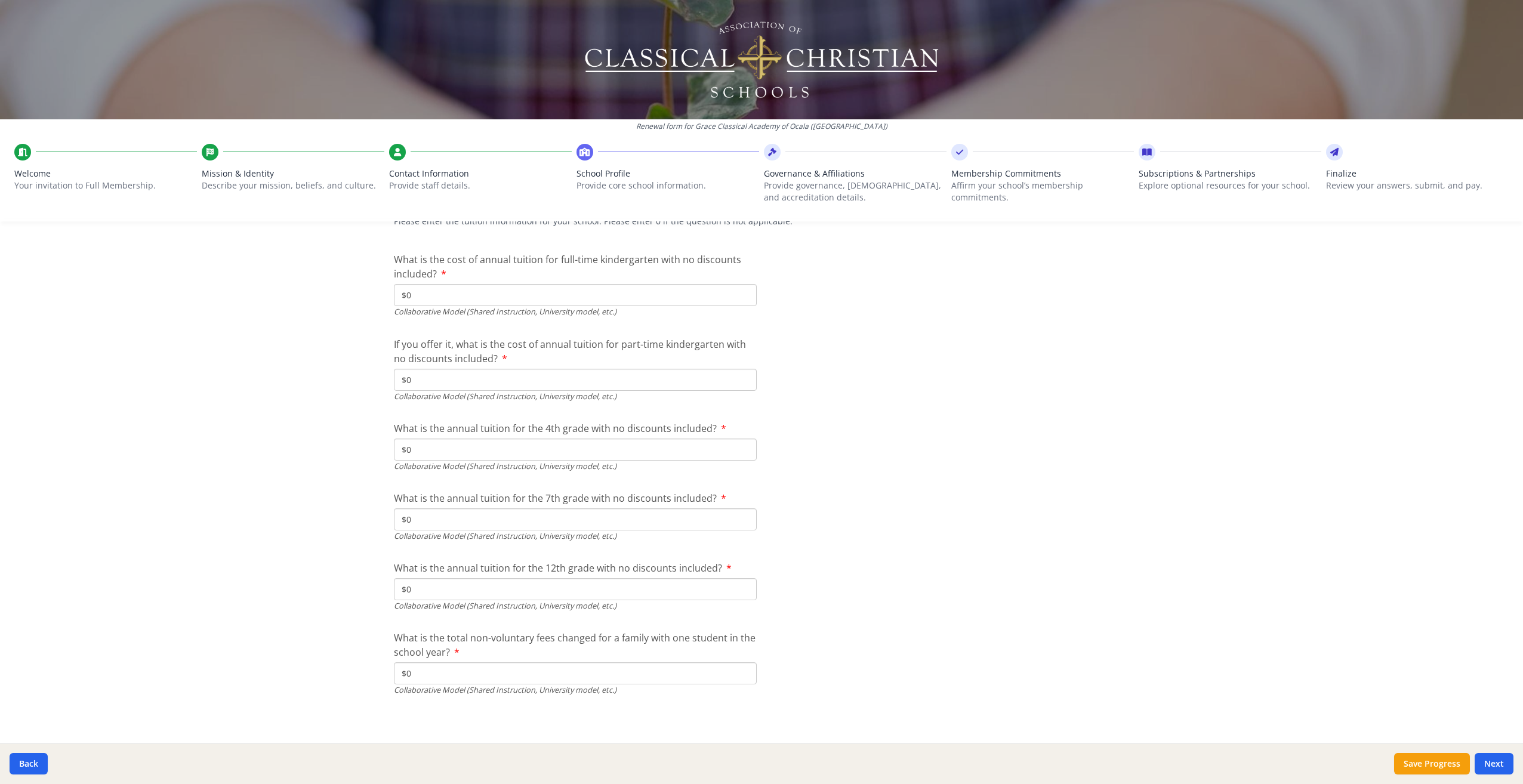
scroll to position [3789, 0]
click at [1495, 762] on button "Next" at bounding box center [1494, 763] width 39 height 21
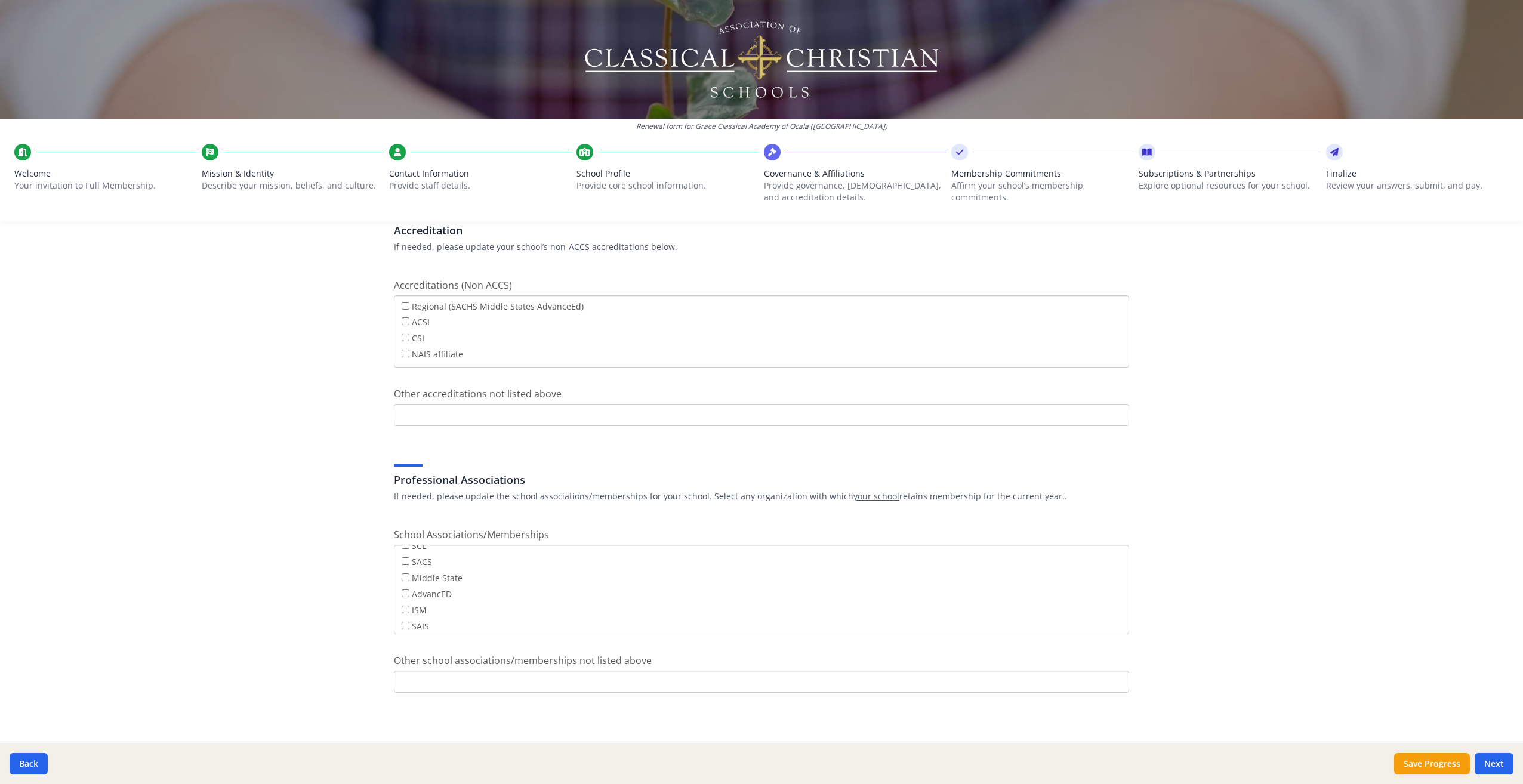
scroll to position [96, 0]
click at [1439, 761] on button "Save Progress" at bounding box center [1433, 763] width 76 height 21
click at [1498, 762] on button "Next" at bounding box center [1494, 763] width 39 height 21
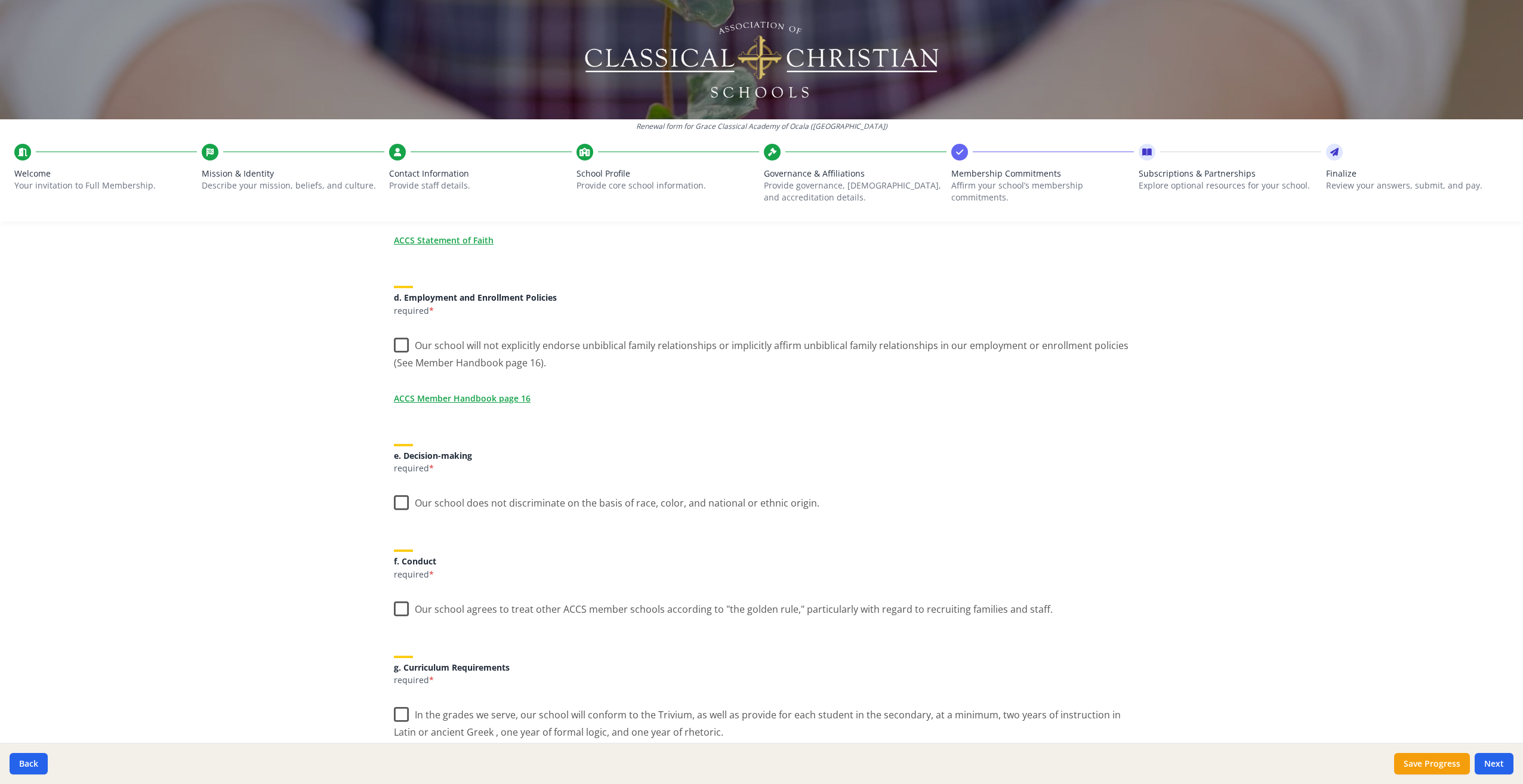
click at [395, 344] on label "Our school will not explicitly endorse unbiblical family relationships or impli…" at bounding box center [762, 350] width 735 height 40
click at [0, 0] on input "Our school will not explicitly endorse unbiblical family relationships or impli…" at bounding box center [0, 0] width 0 height 0
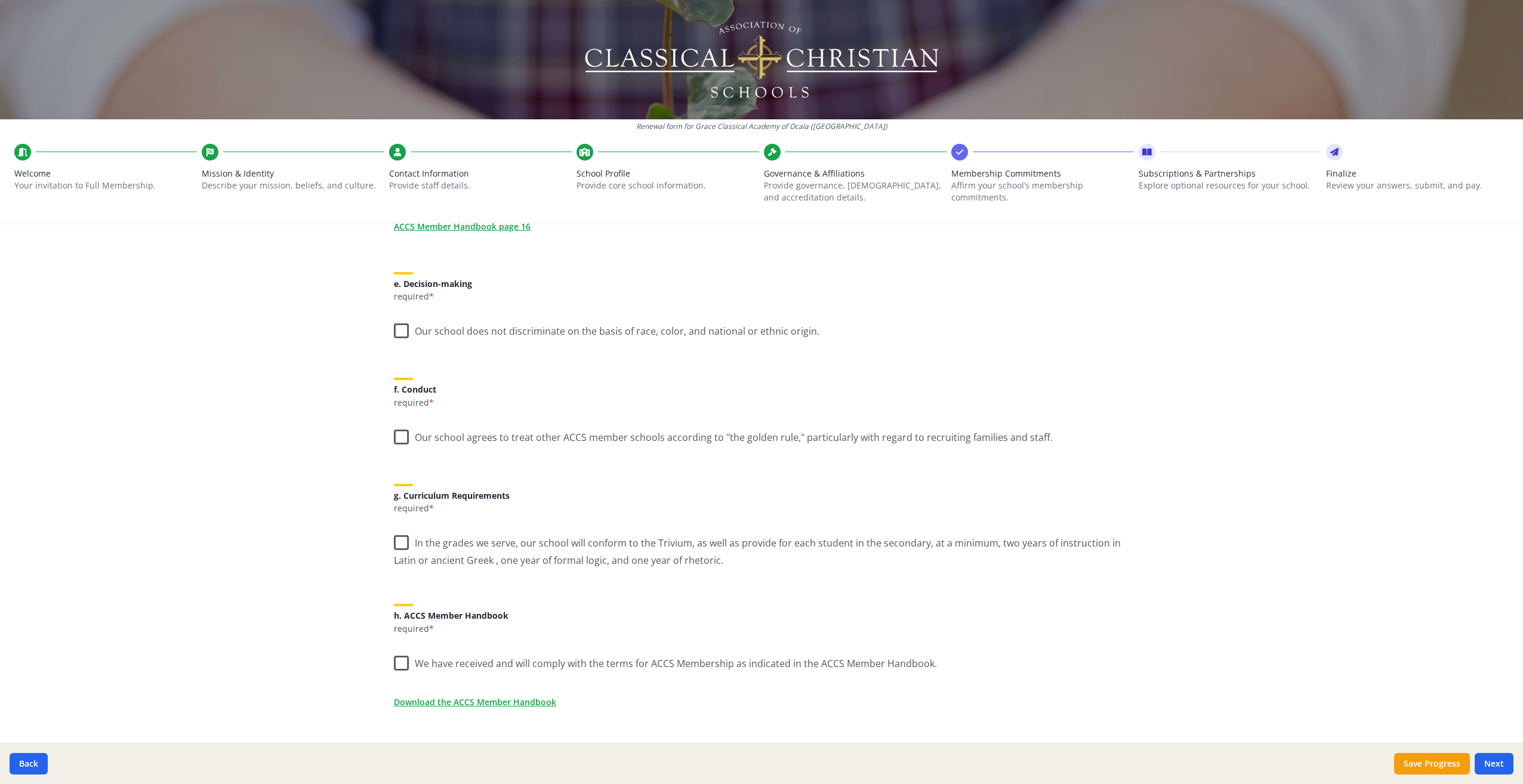
scroll to position [647, 0]
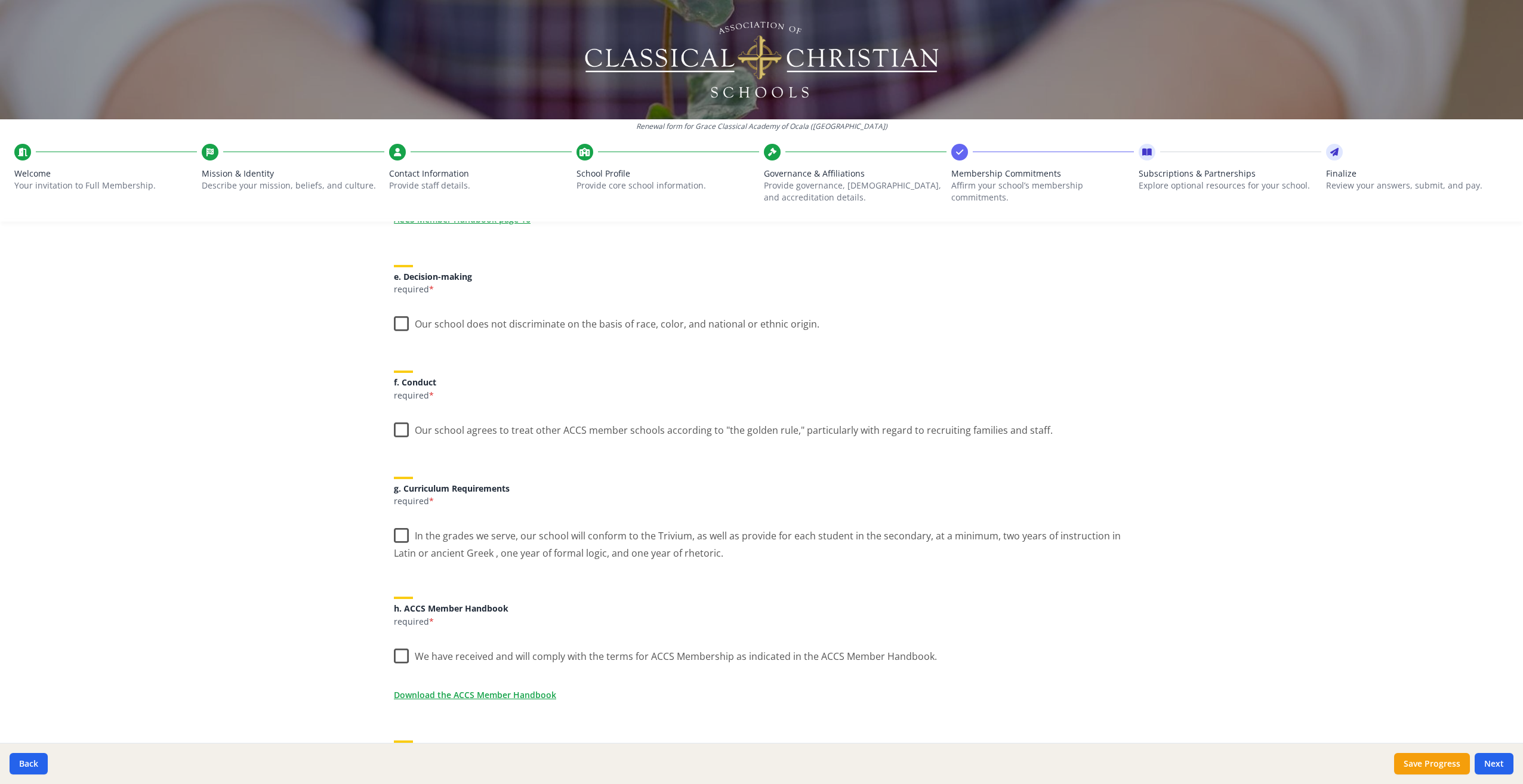
click at [395, 323] on label "Our school does not discriminate on the basis of race, color, and national or e…" at bounding box center [607, 321] width 425 height 26
click at [0, 0] on input "Our school does not discriminate on the basis of race, color, and national or e…" at bounding box center [0, 0] width 0 height 0
click at [395, 429] on label "Our school agrees to treat other ACCS member schools according to "the golden r…" at bounding box center [724, 427] width 659 height 26
click at [0, 0] on input "Our school agrees to treat other ACCS member schools according to "the golden r…" at bounding box center [0, 0] width 0 height 0
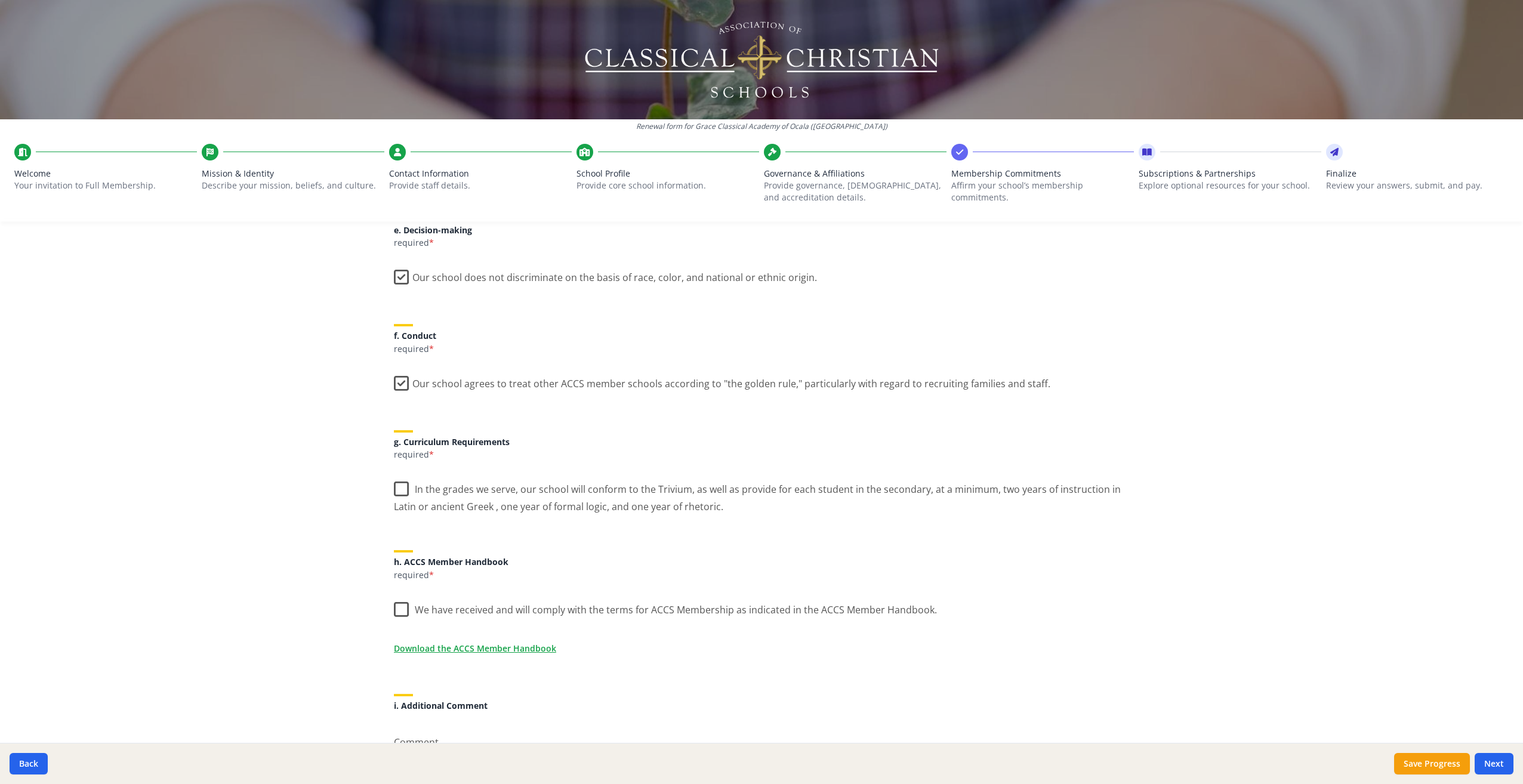
scroll to position [707, 0]
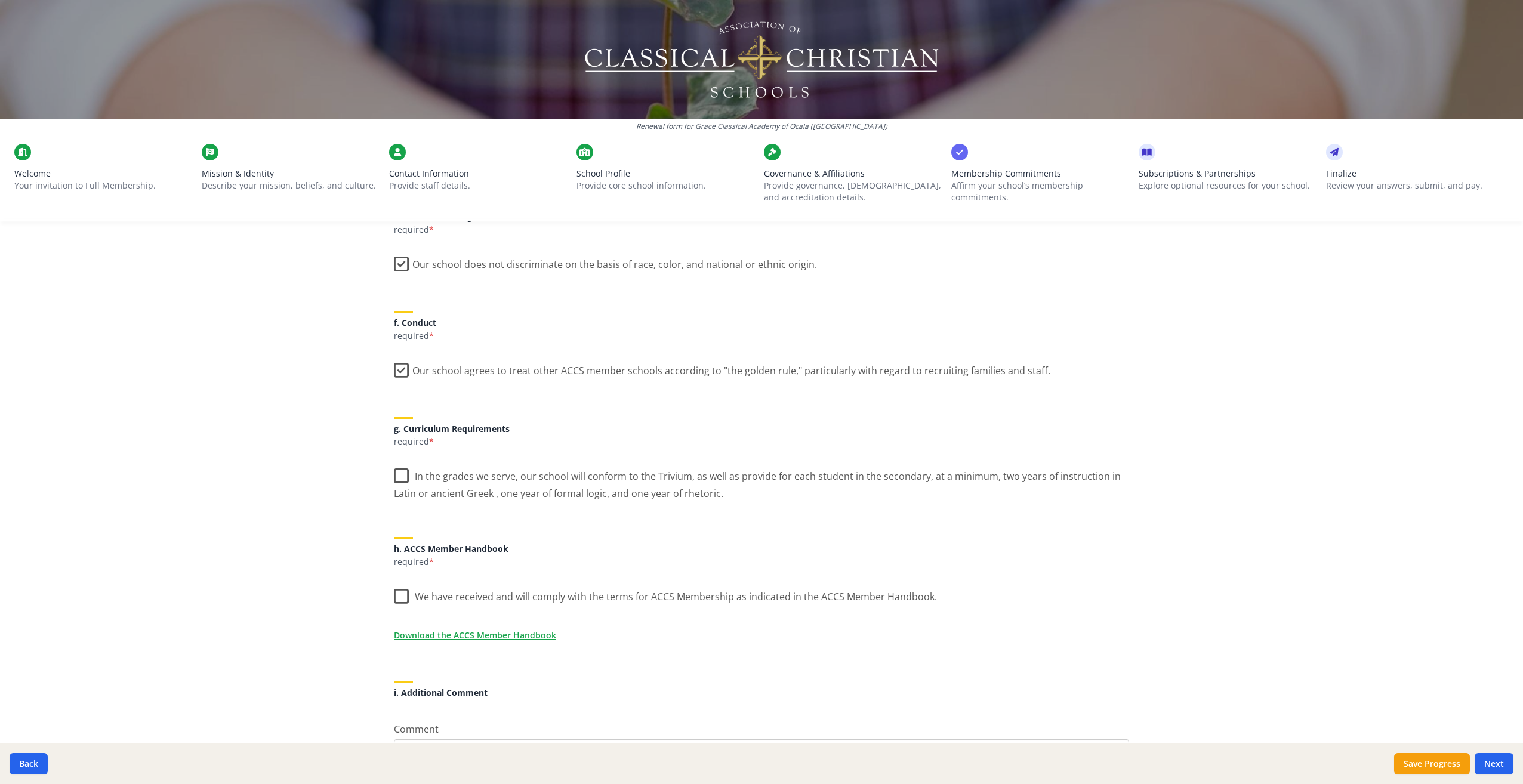
click at [394, 473] on label "In the grades we serve, our school will conform to the Trivium, as well as prov…" at bounding box center [762, 480] width 735 height 40
click at [0, 0] on input "In the grades we serve, our school will conform to the Trivium, as well as prov…" at bounding box center [0, 0] width 0 height 0
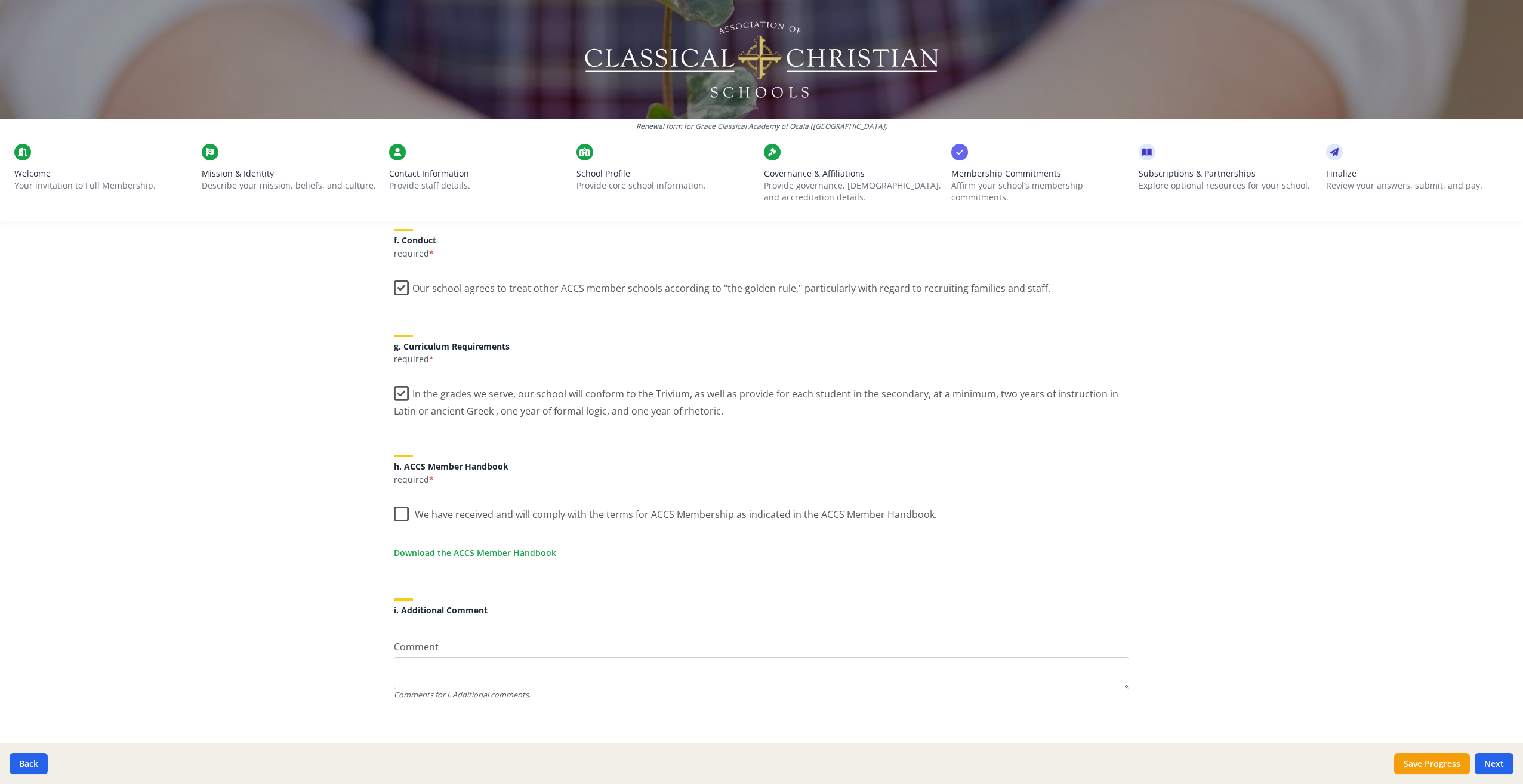
scroll to position [798, 0]
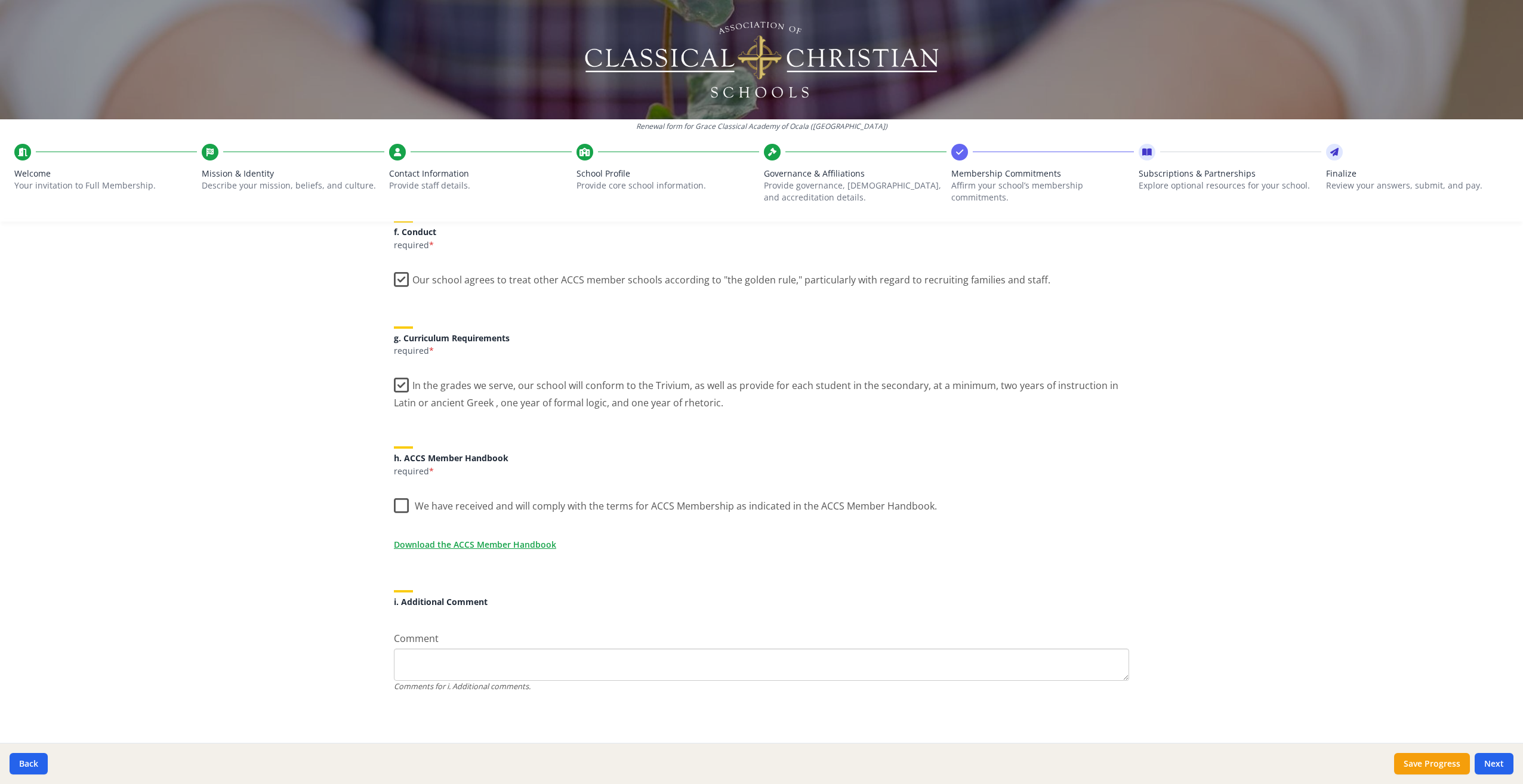
click at [396, 504] on label "We have received and will comply with the terms for ACCS Membership as indicate…" at bounding box center [666, 503] width 543 height 26
click at [0, 0] on input "We have received and will comply with the terms for ACCS Membership as indicate…" at bounding box center [0, 0] width 0 height 0
click at [509, 544] on link "Download the ACCS Member Handbook" at bounding box center [477, 545] width 162 height 12
click at [1419, 765] on button "Save Progress" at bounding box center [1433, 763] width 76 height 21
click at [1493, 761] on button "Next" at bounding box center [1494, 763] width 39 height 21
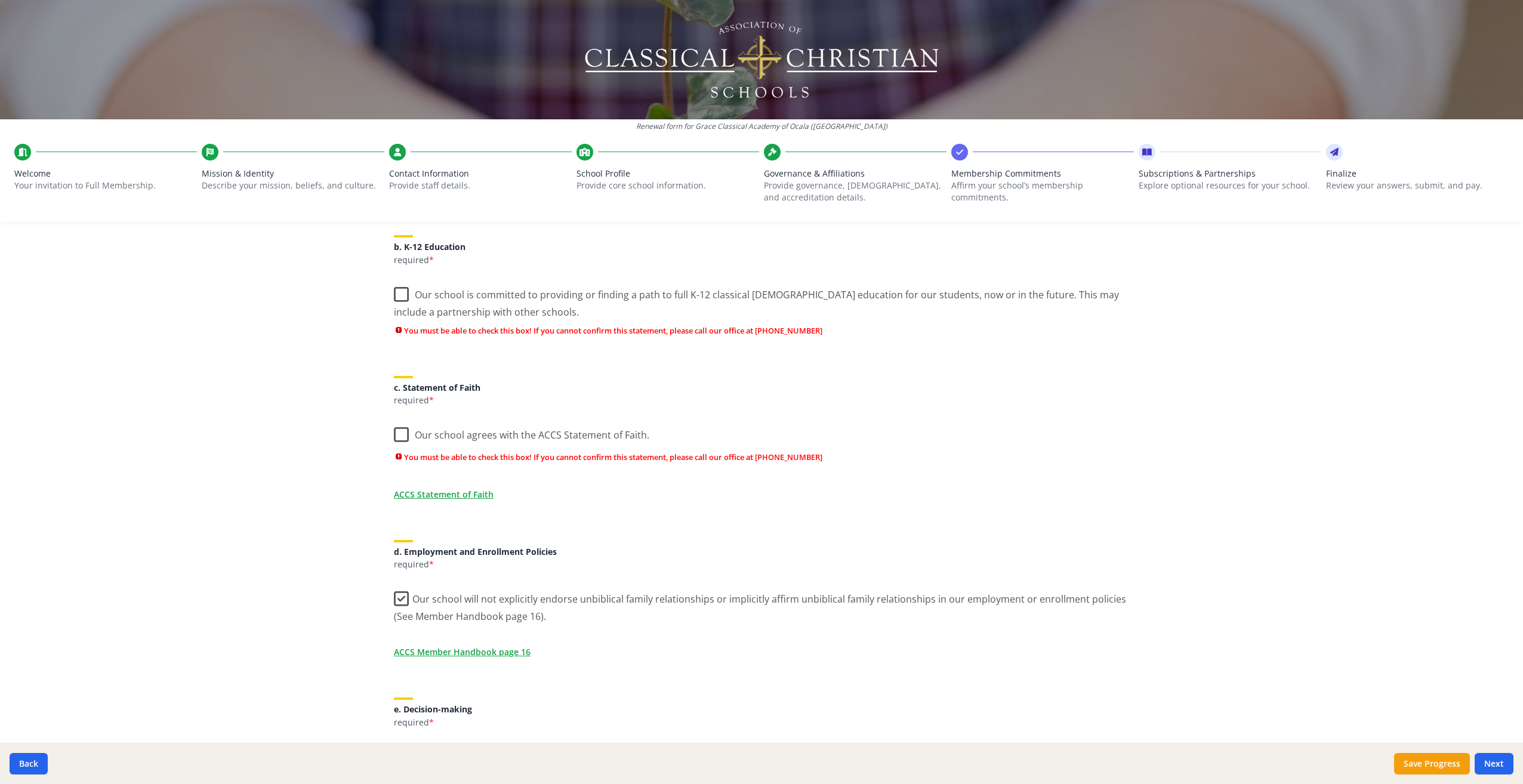
scroll to position [262, 0]
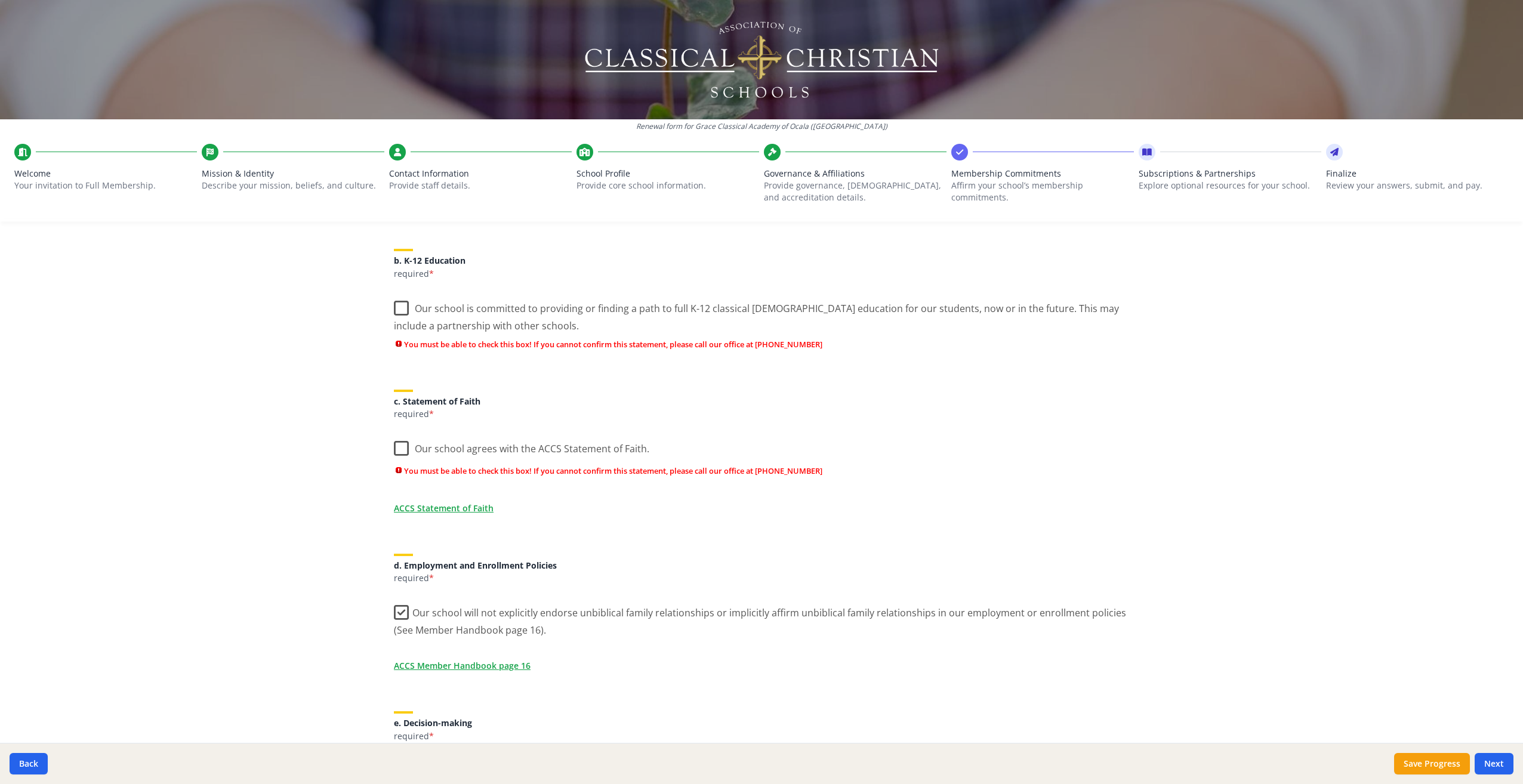
click at [394, 447] on label "Our school agrees with the ACCS Statement of Faith." at bounding box center [522, 446] width 255 height 26
click at [0, 0] on input "Our school agrees with the ACCS Statement of Faith." at bounding box center [0, 0] width 0 height 0
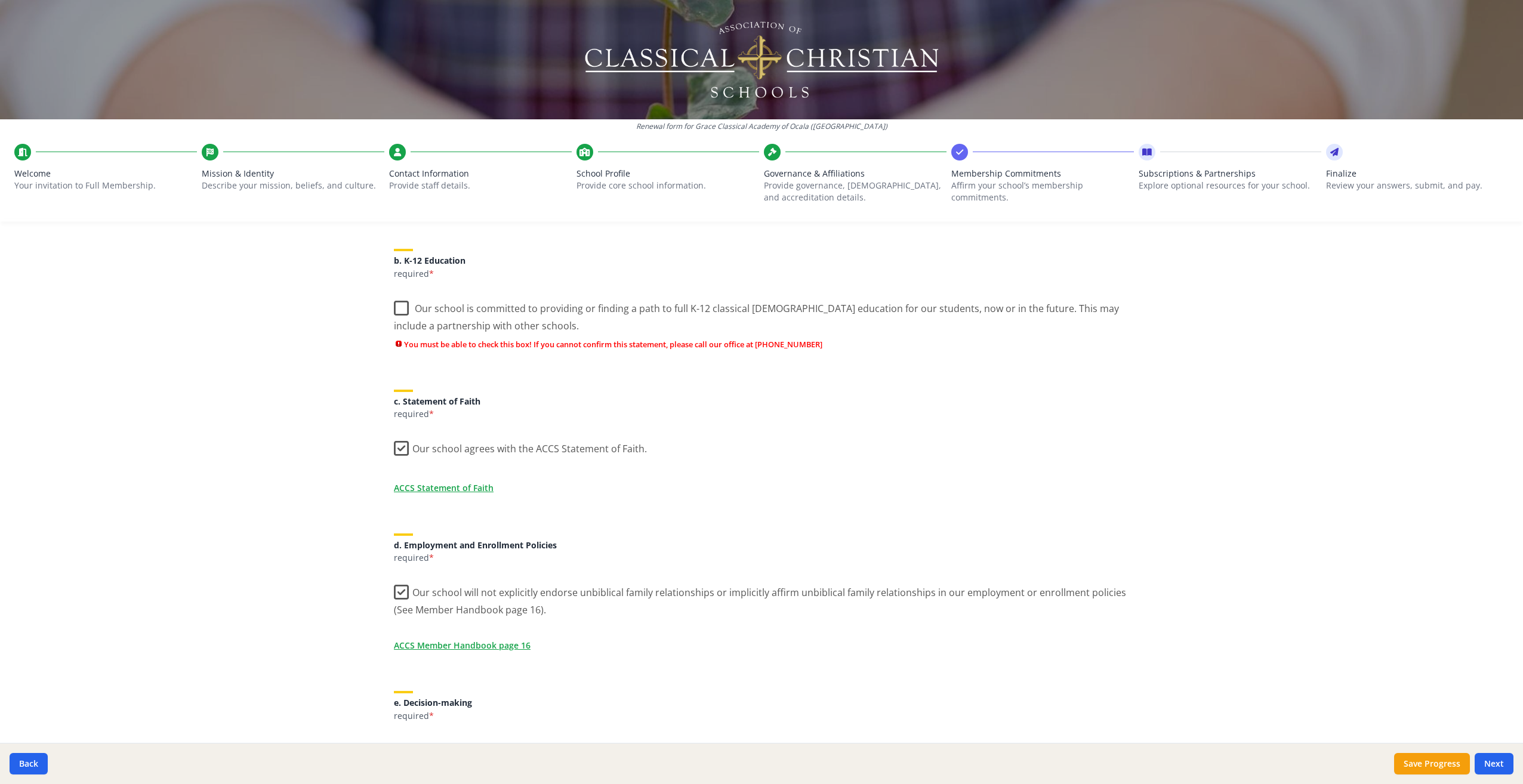
click at [398, 308] on label "Our school is committed to providing or finding a path to full K-12 classical […" at bounding box center [762, 313] width 735 height 40
click at [0, 0] on input "Our school is committed to providing or finding a path to full K-12 classical […" at bounding box center [0, 0] width 0 height 0
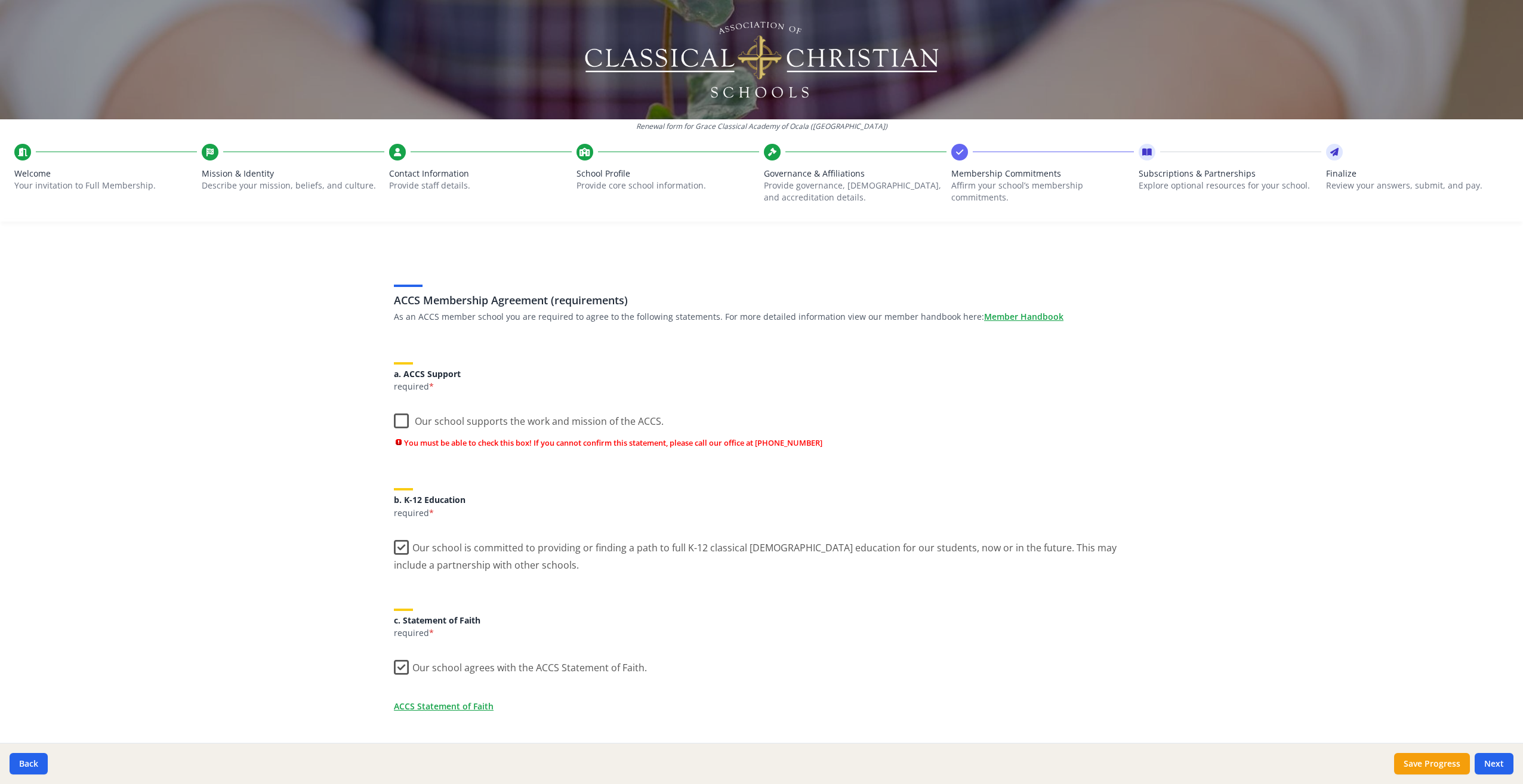
scroll to position [0, 0]
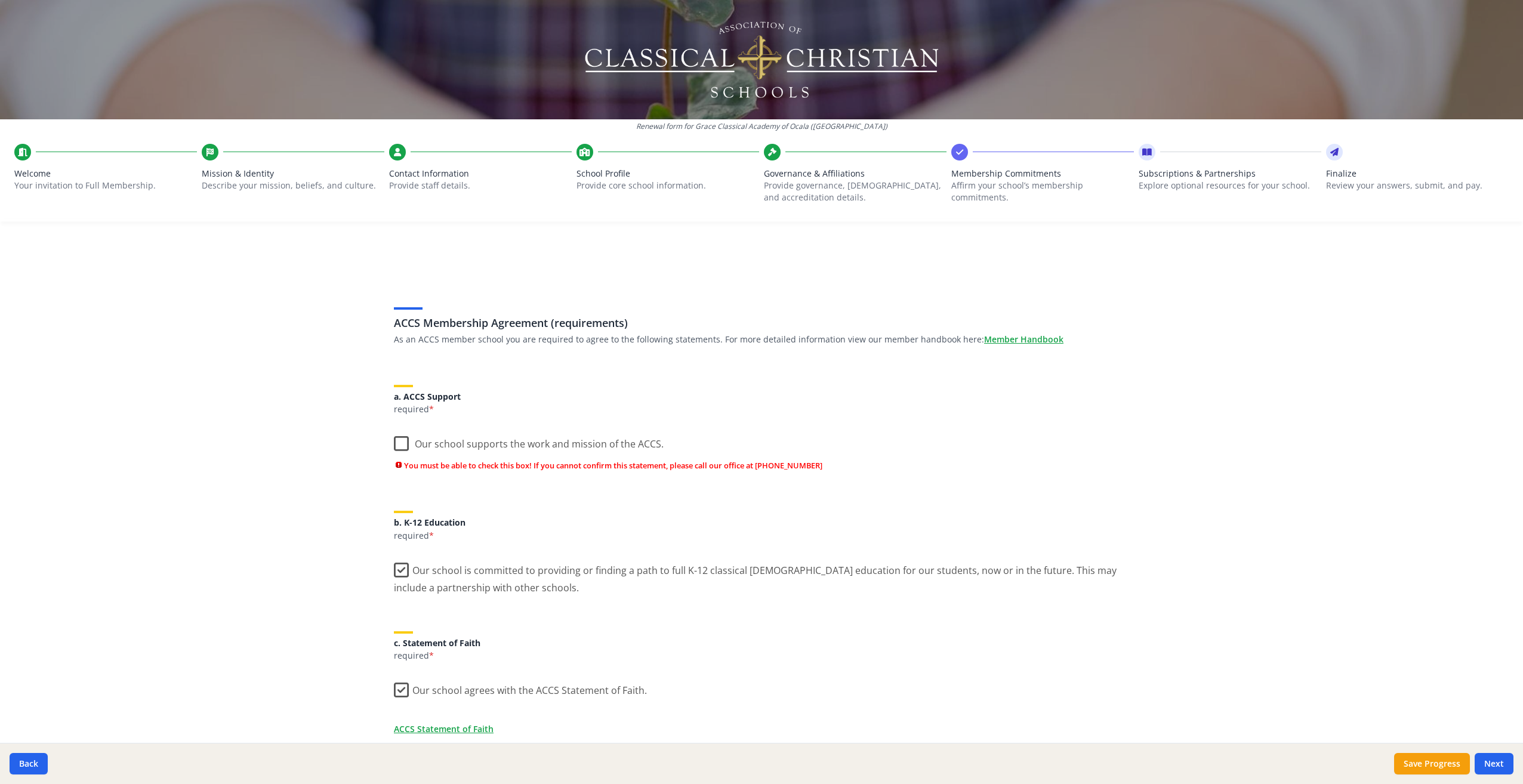
click at [394, 443] on label "Our school supports the work and mission of the ACCS." at bounding box center [529, 441] width 270 height 26
click at [0, 0] on input "Our school supports the work and mission of the ACCS." at bounding box center [0, 0] width 0 height 0
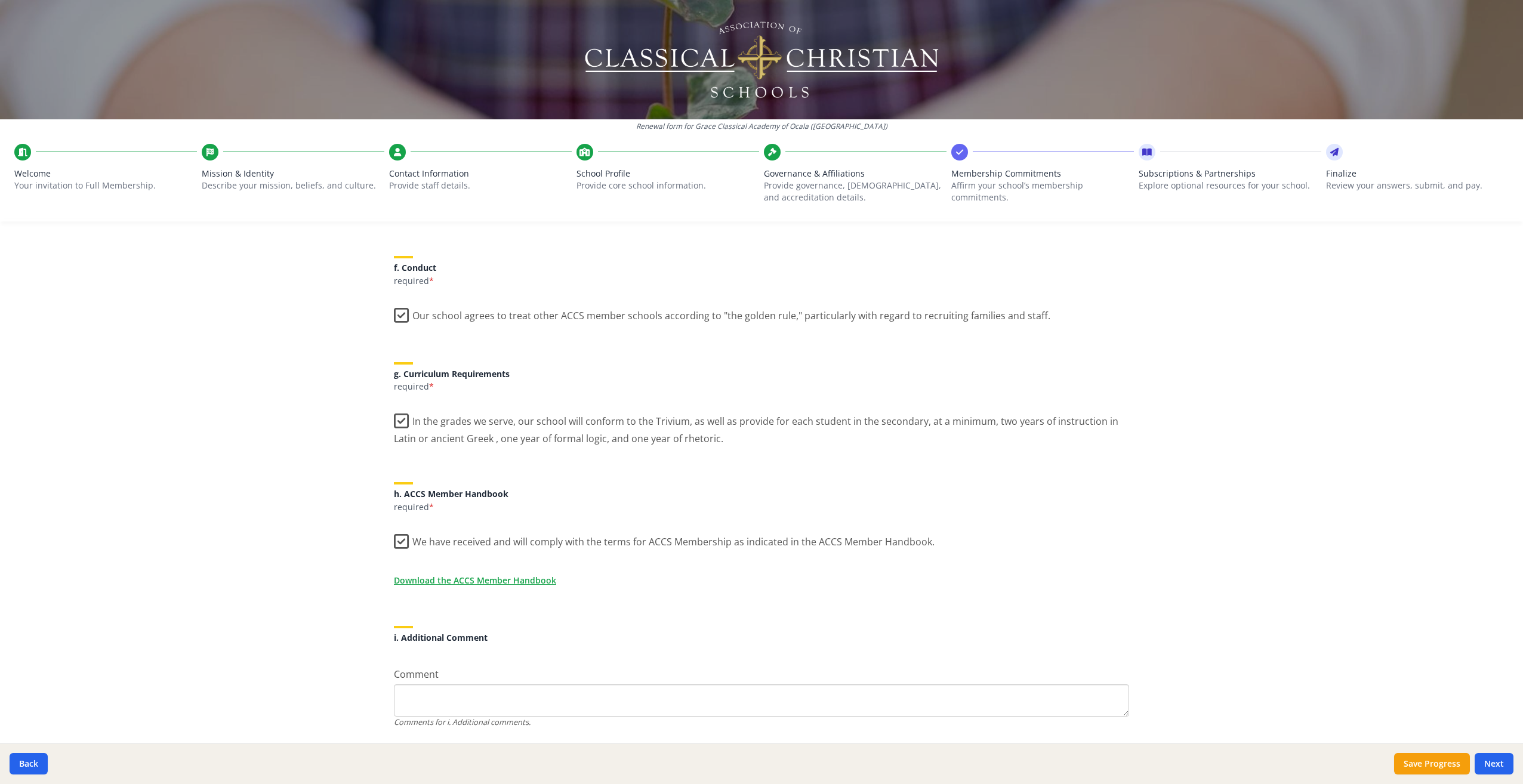
scroll to position [798, 0]
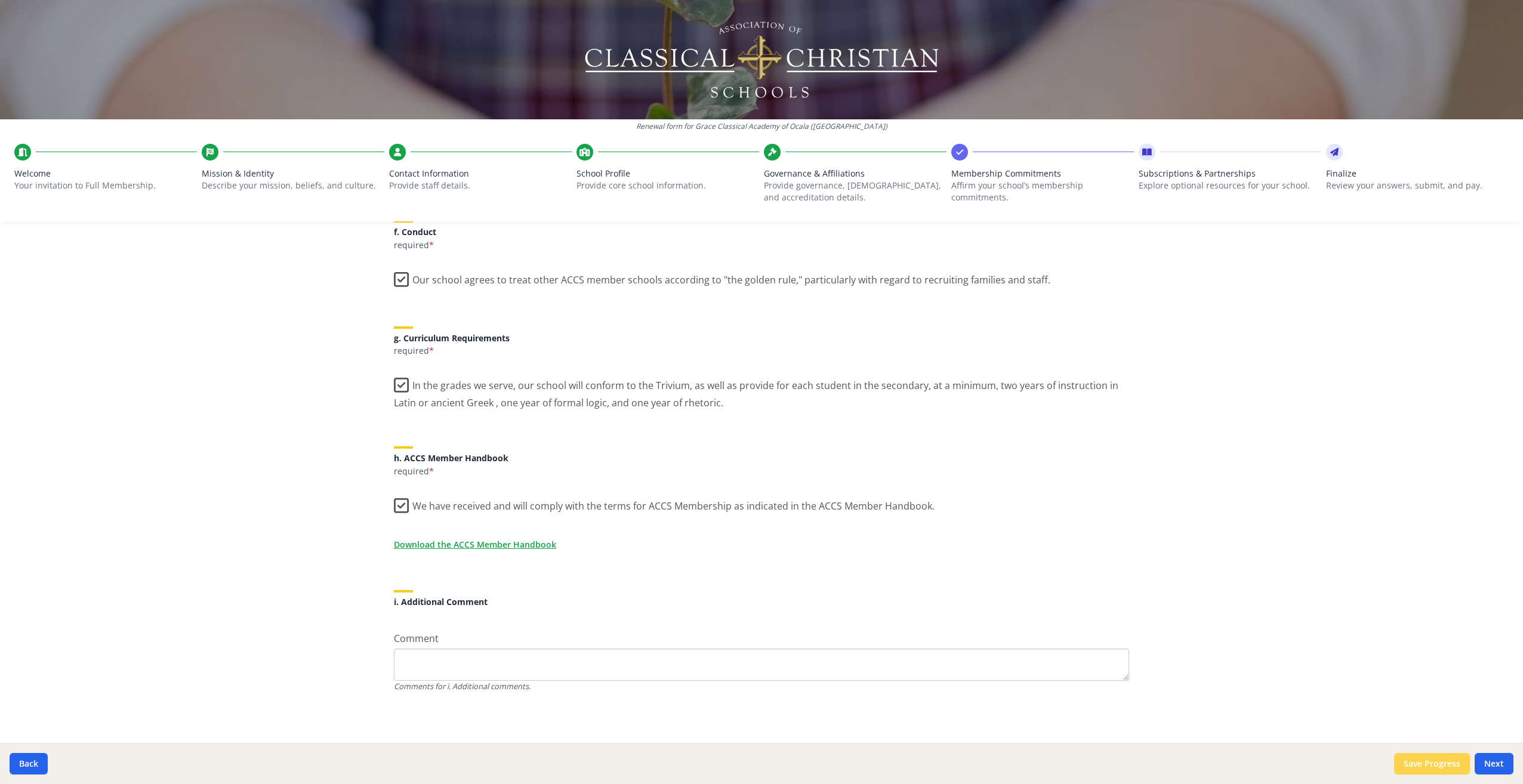
click at [1433, 756] on button "Save Progress" at bounding box center [1433, 763] width 76 height 21
click at [1497, 761] on button "Next" at bounding box center [1494, 763] width 39 height 21
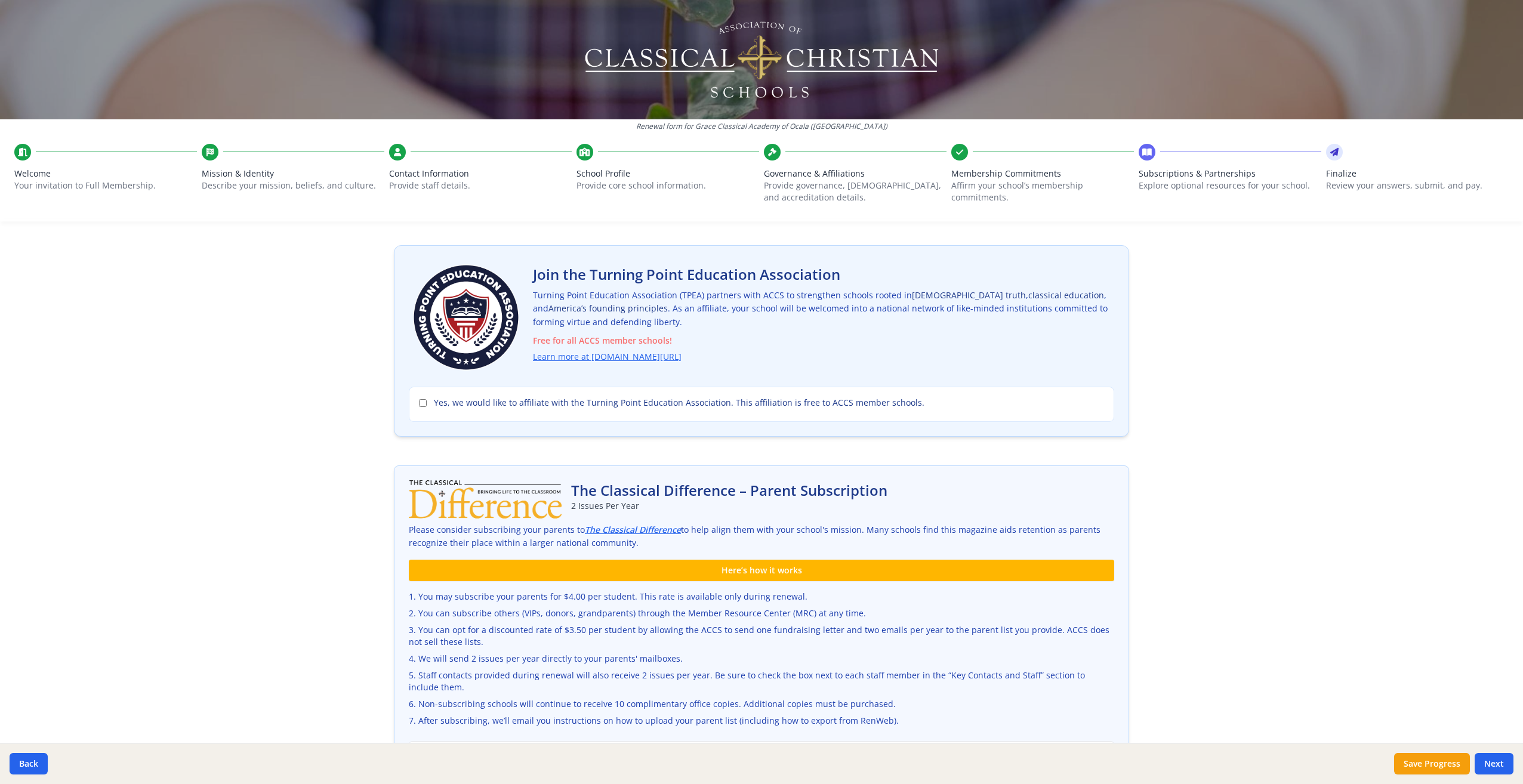
scroll to position [0, 0]
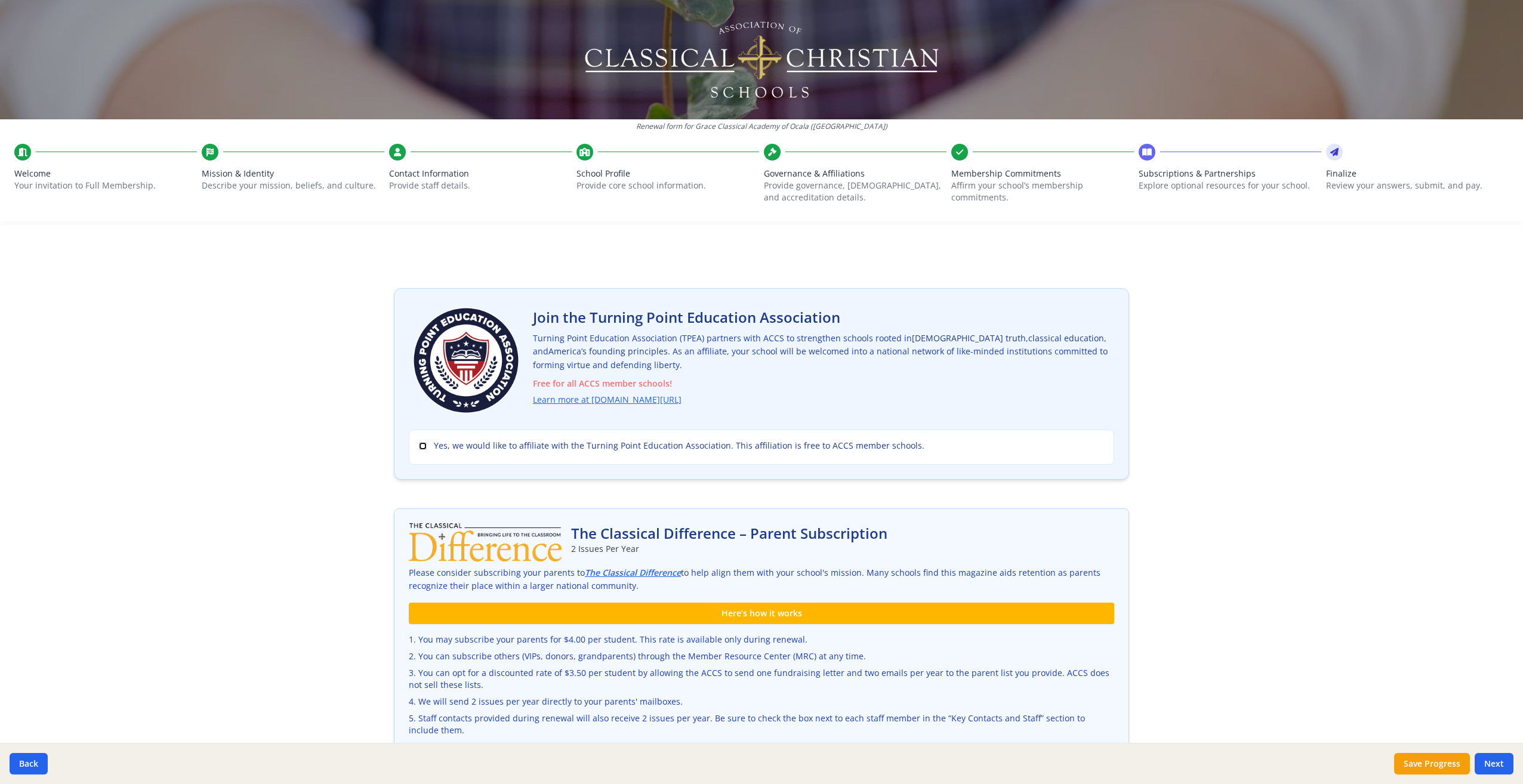
click at [419, 447] on input "Yes, we would like to affiliate with the Turning Point Education Association. T…" at bounding box center [423, 446] width 8 height 8
checkbox input "true"
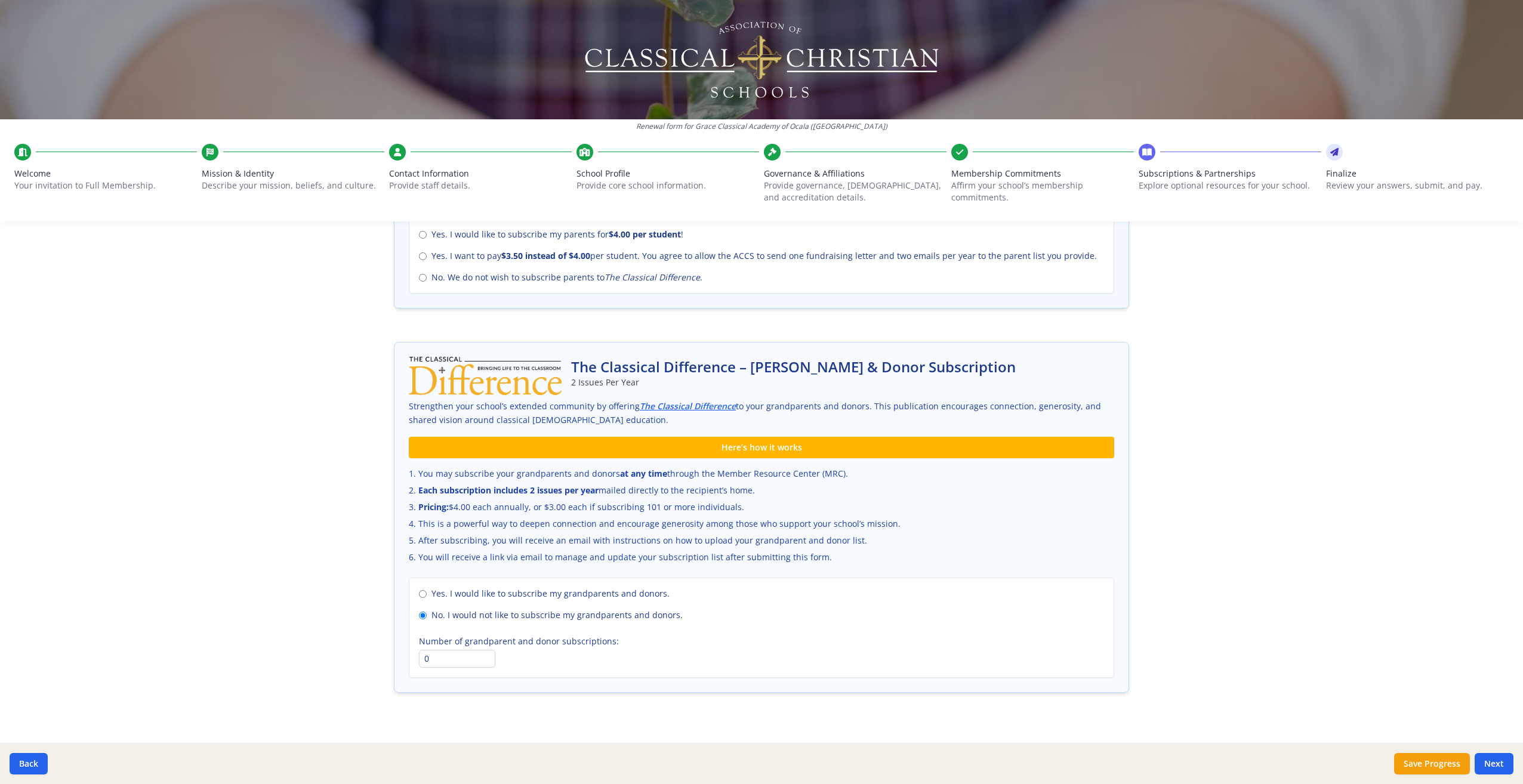
scroll to position [580, 0]
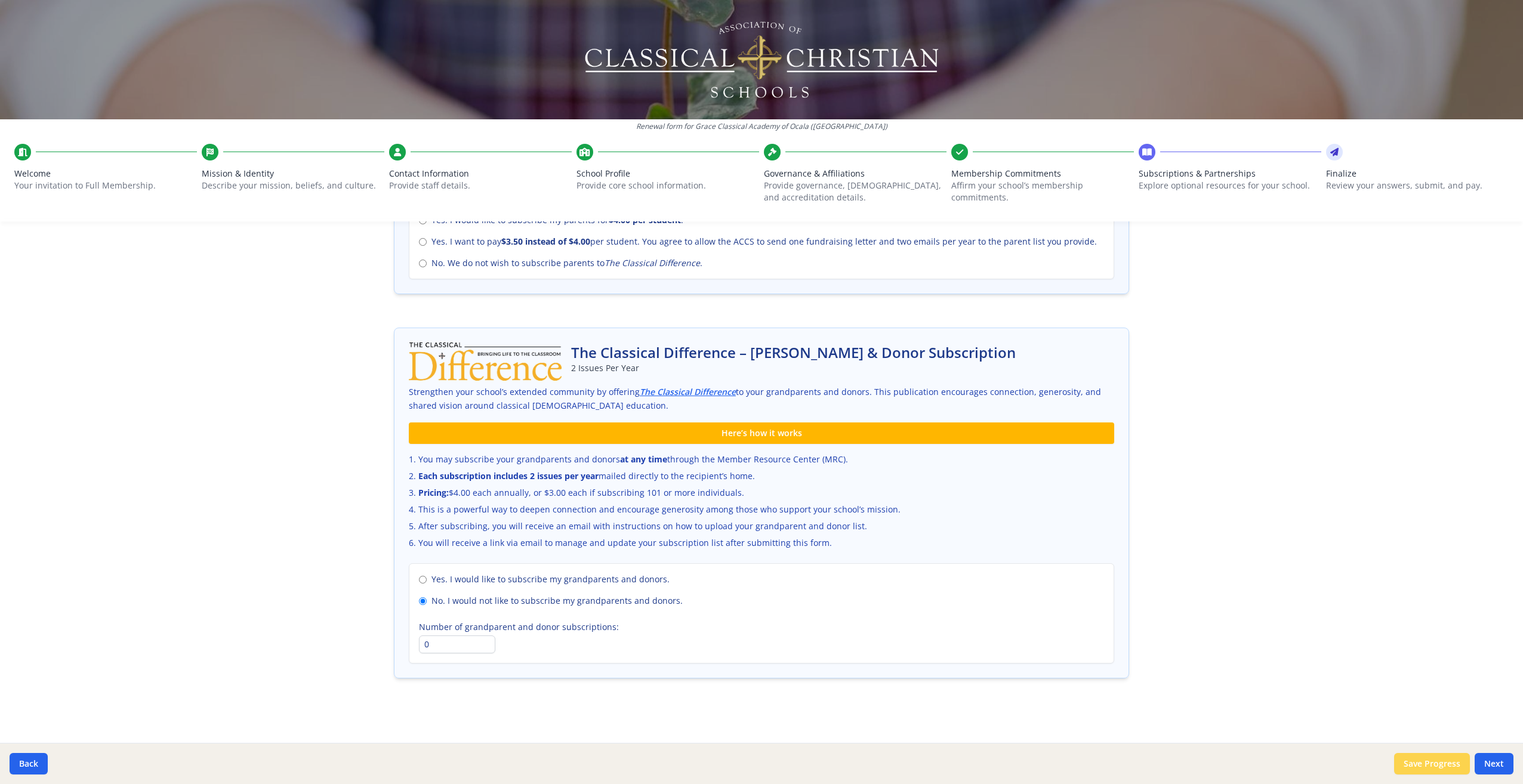
click at [1430, 759] on button "Save Progress" at bounding box center [1433, 763] width 76 height 21
click at [1495, 759] on button "Next" at bounding box center [1494, 763] width 39 height 21
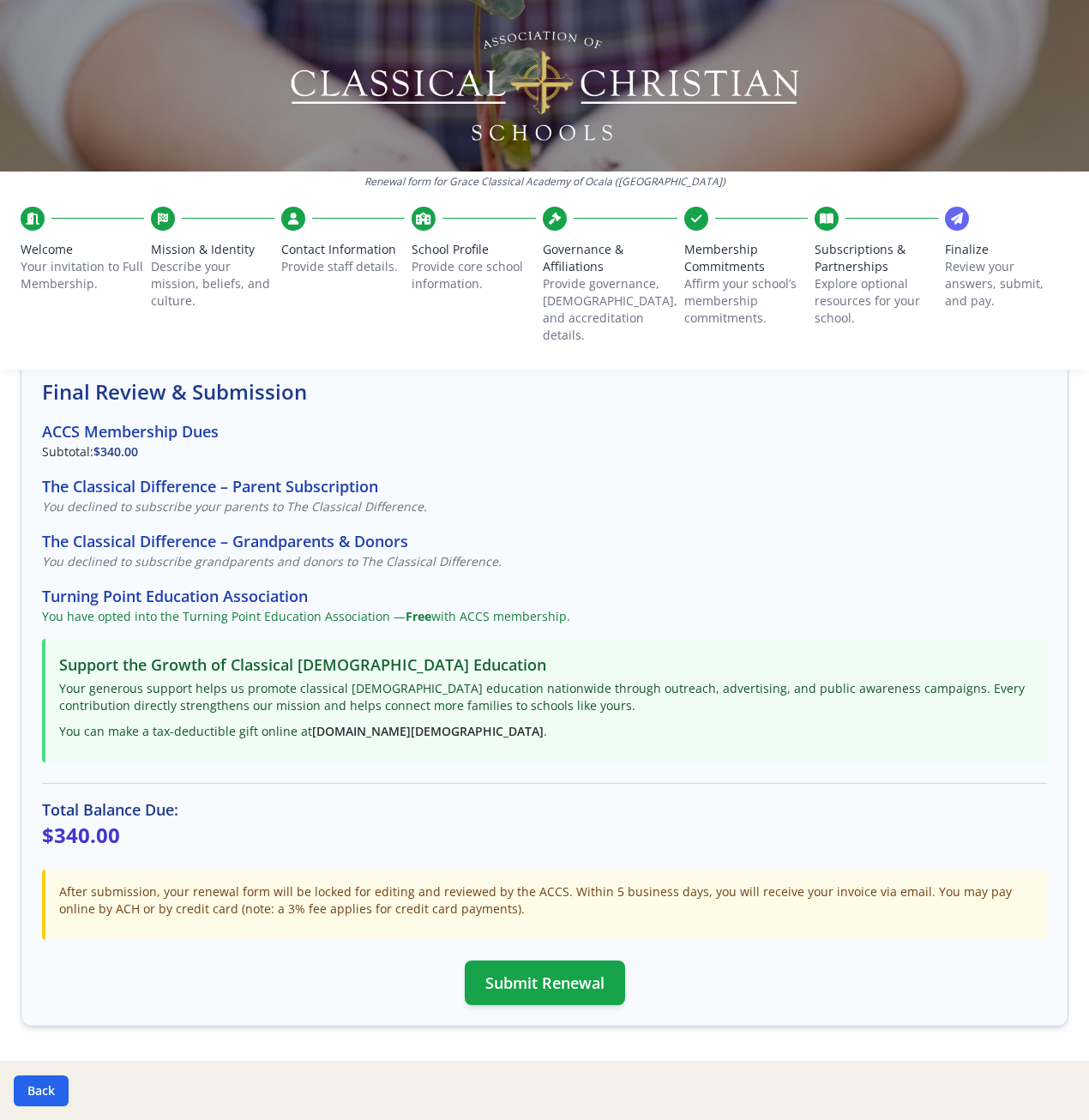
scroll to position [143, 0]
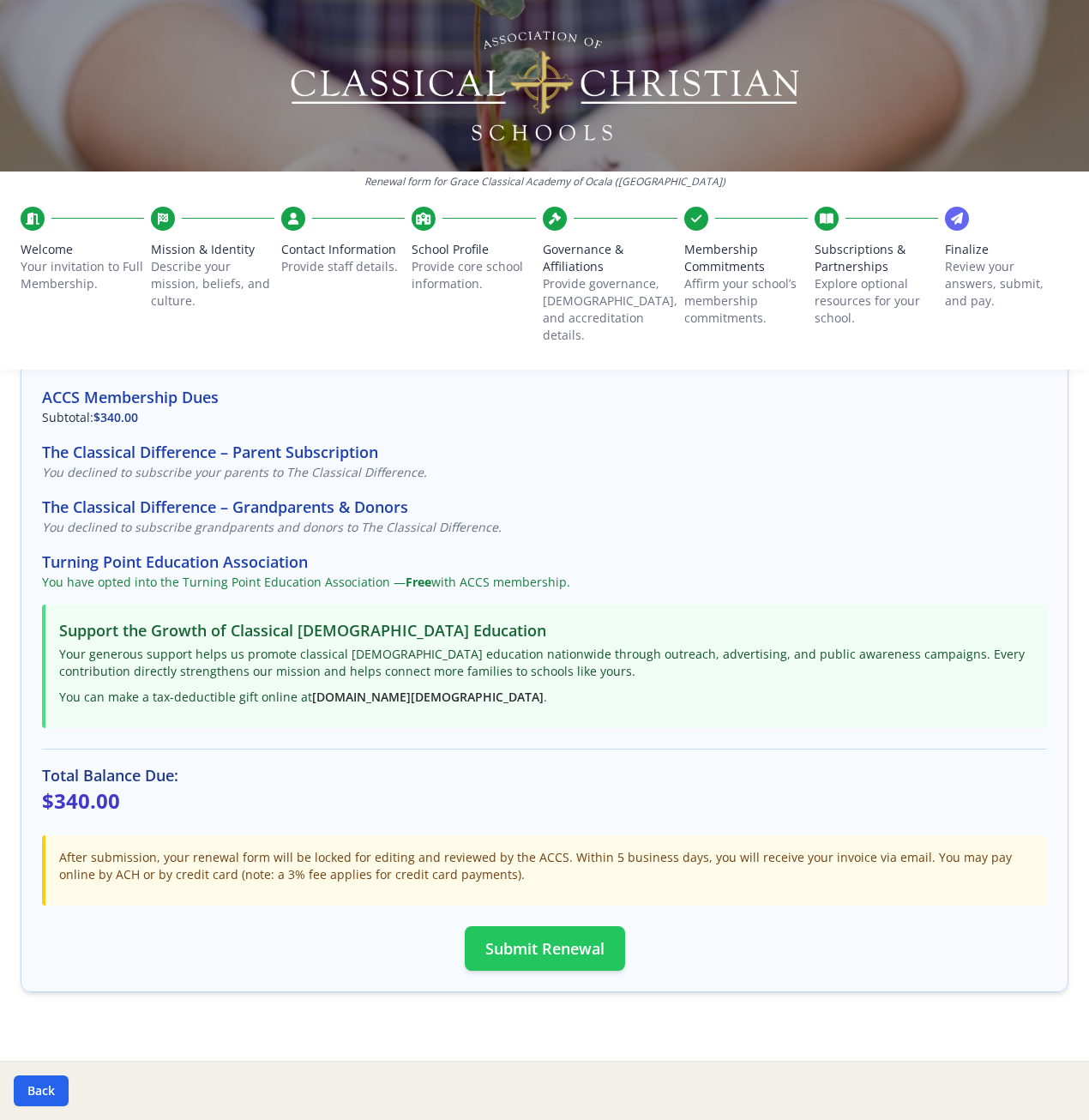
click at [536, 930] on button "Submit Renewal" at bounding box center [545, 948] width 161 height 45
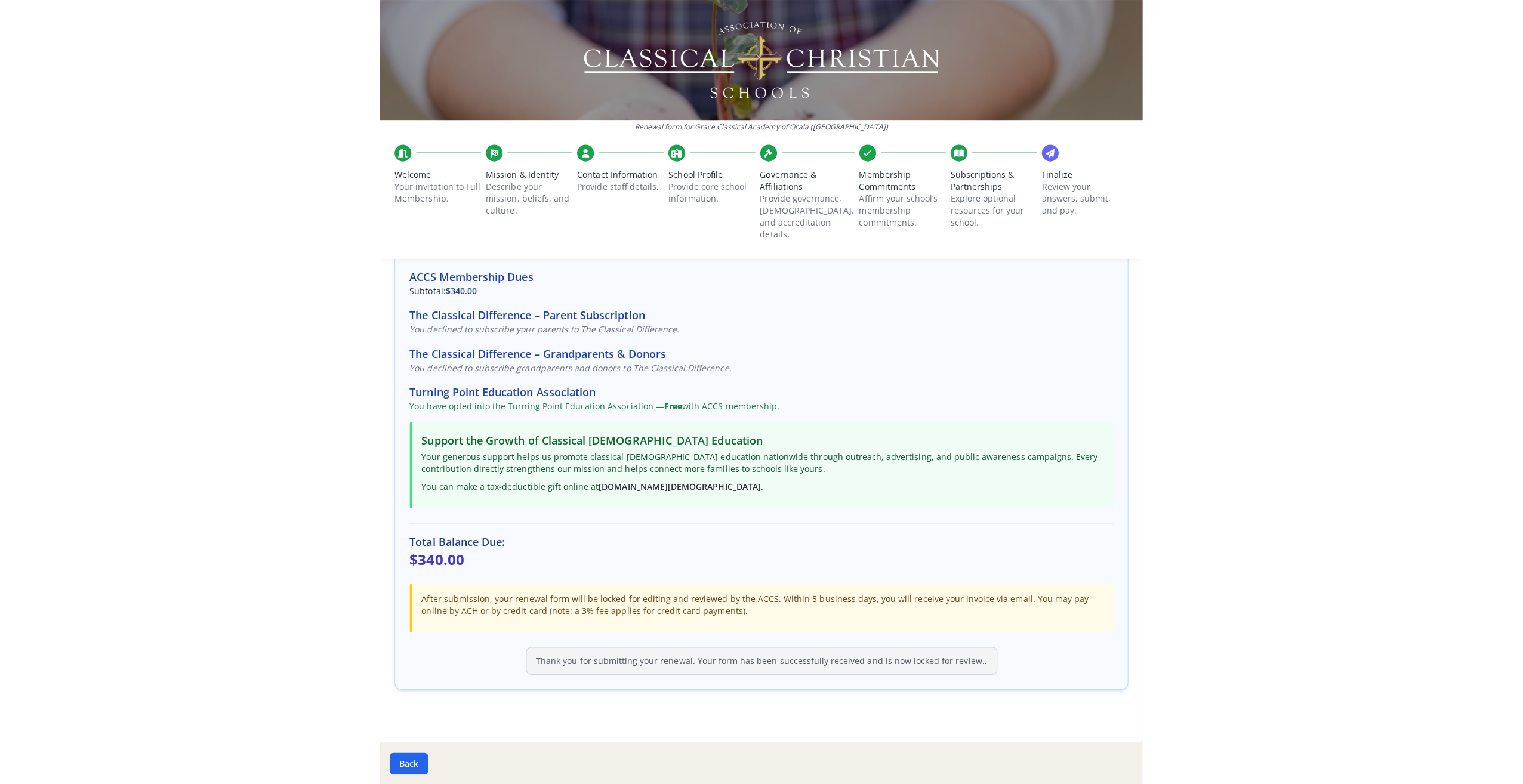
scroll to position [72, 0]
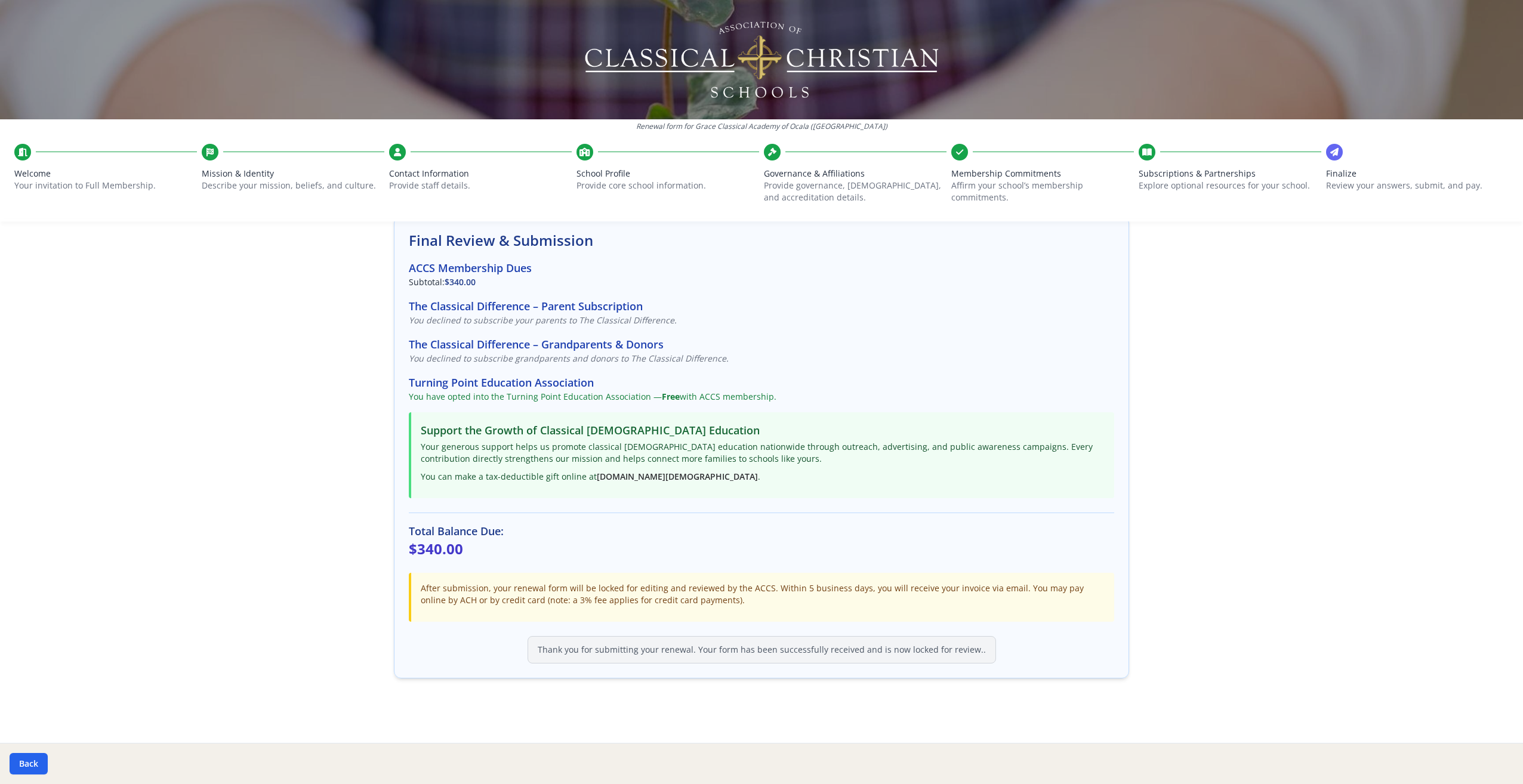
click at [95, 176] on span "Welcome" at bounding box center [106, 173] width 183 height 12
click at [84, 174] on span "Welcome" at bounding box center [106, 173] width 183 height 12
click at [244, 179] on span "Mission & Identity" at bounding box center [293, 173] width 183 height 12
